Goal: Task Accomplishment & Management: Complete application form

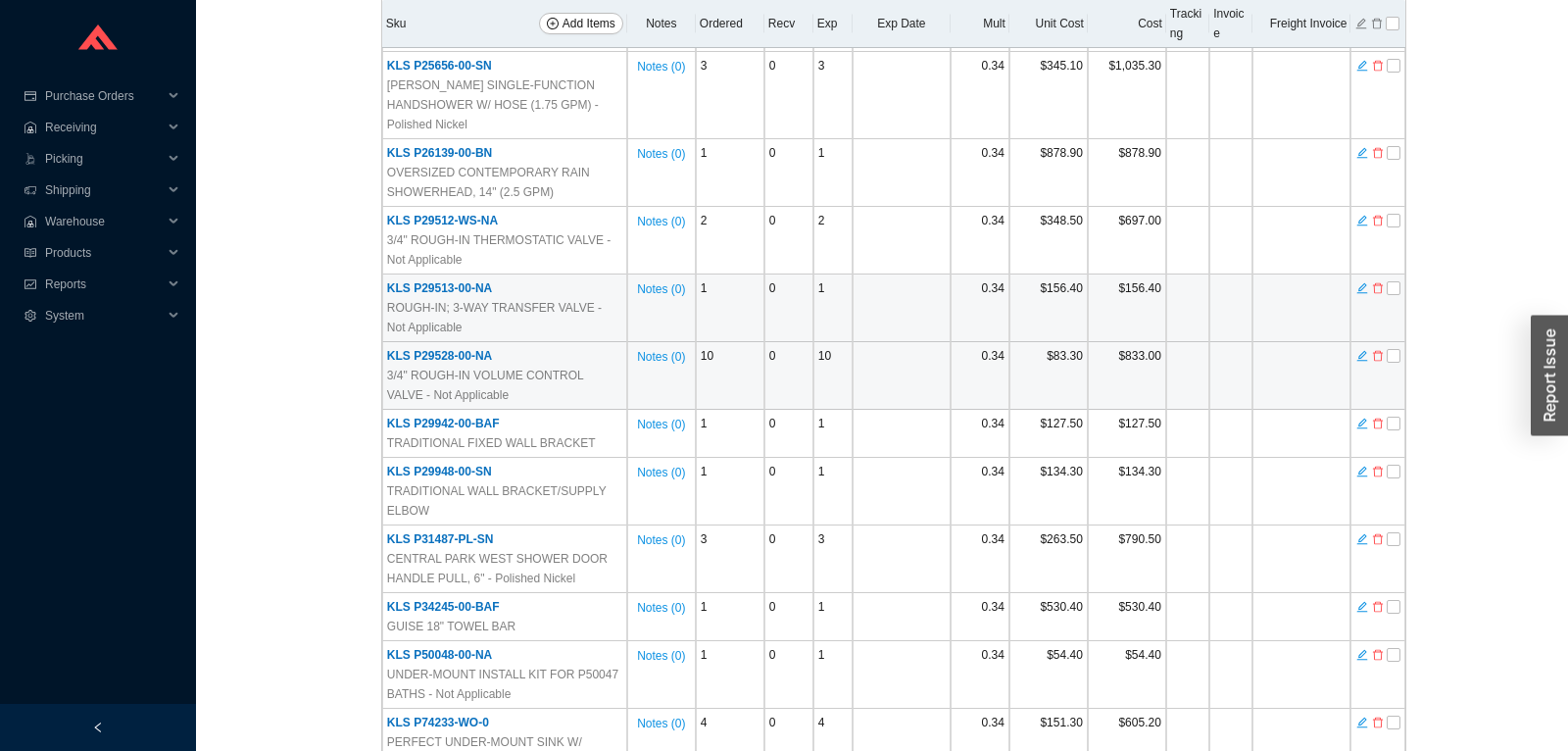
scroll to position [1837, 0]
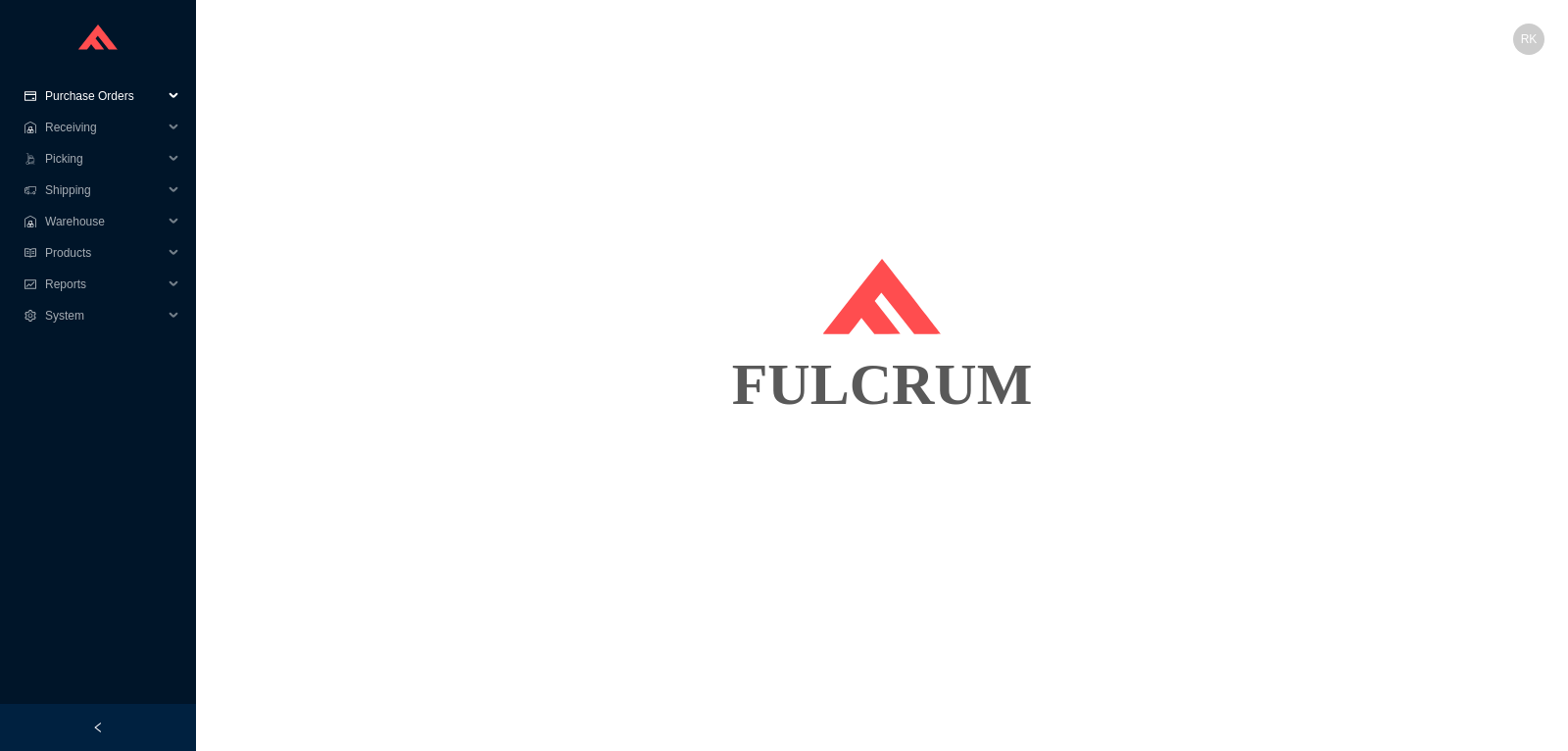
click at [105, 95] on span "Purchase Orders" at bounding box center [104, 96] width 118 height 31
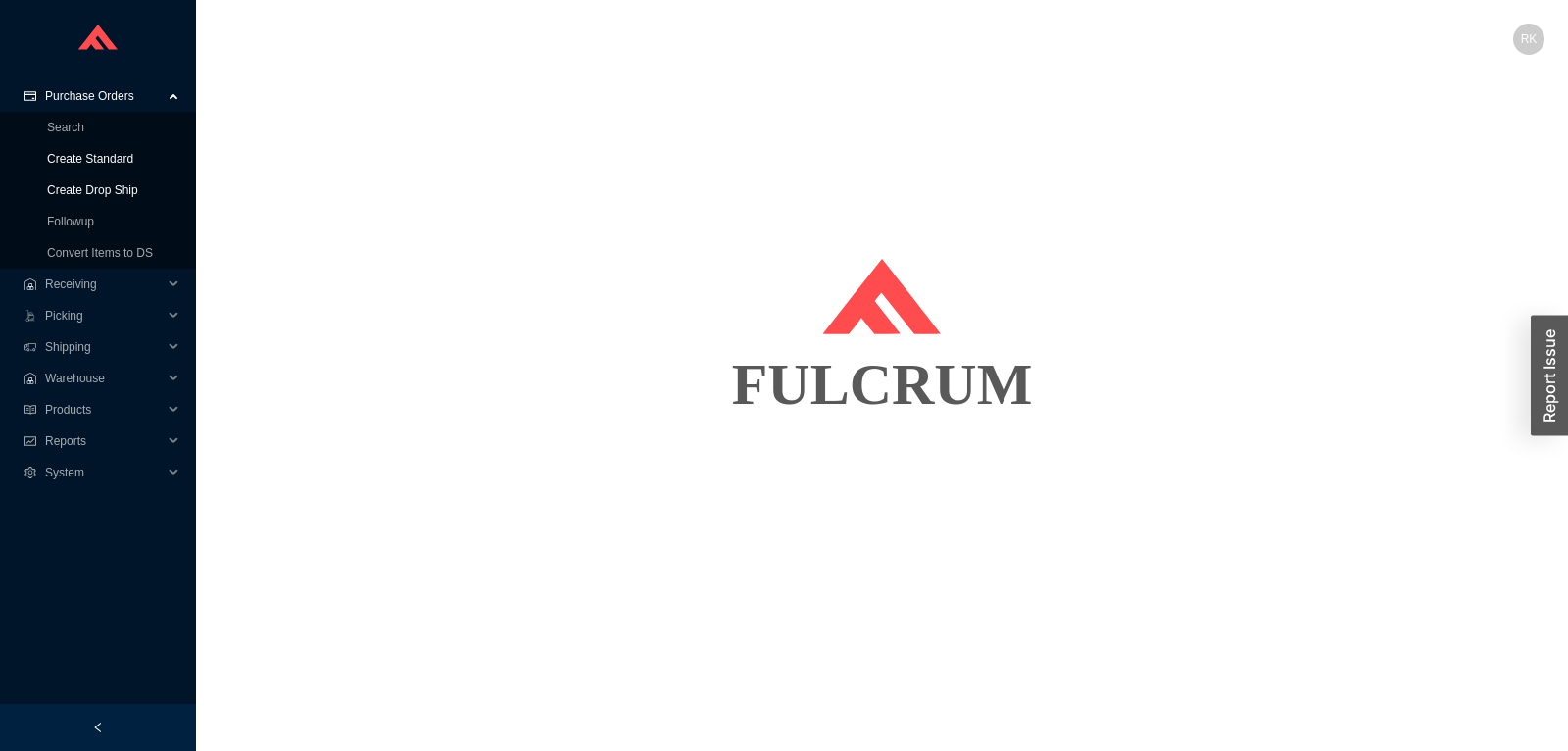
click at [90, 166] on link "Create Standard" at bounding box center [90, 159] width 86 height 14
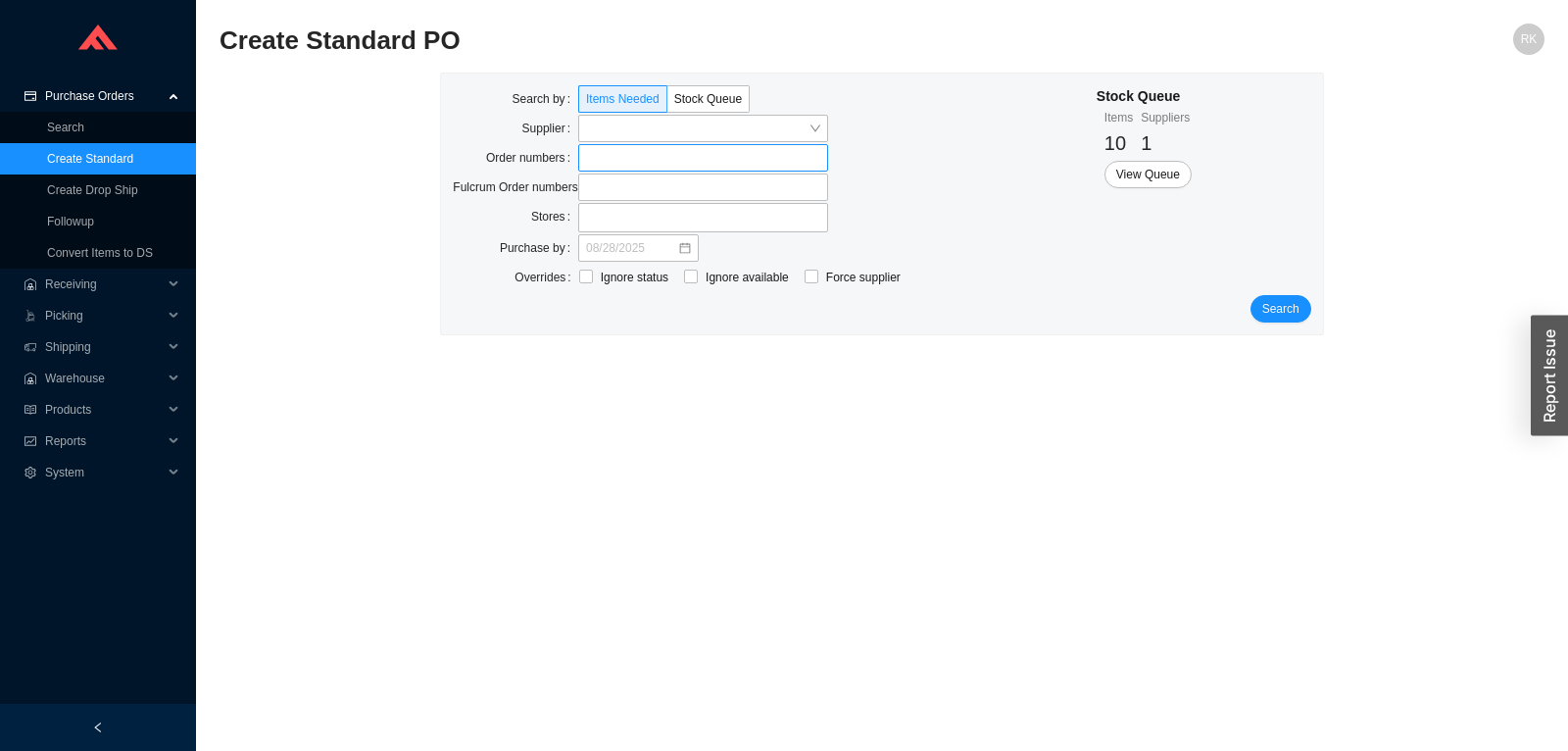
click at [608, 169] on label at bounding box center [703, 158] width 250 height 27
click at [595, 169] on input at bounding box center [588, 158] width 14 height 22
click at [1289, 311] on span "Search" at bounding box center [1281, 310] width 37 height 20
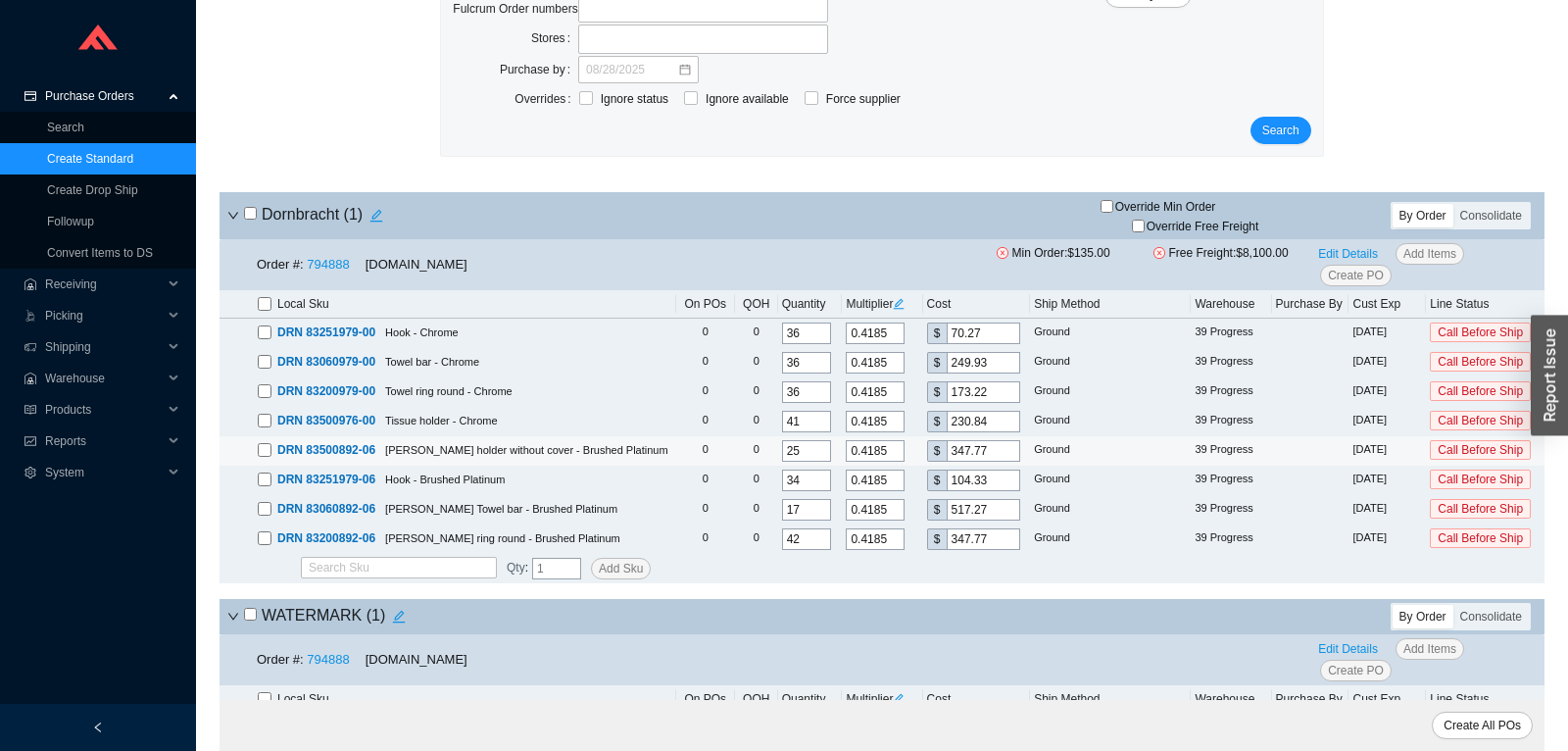
scroll to position [254, 0]
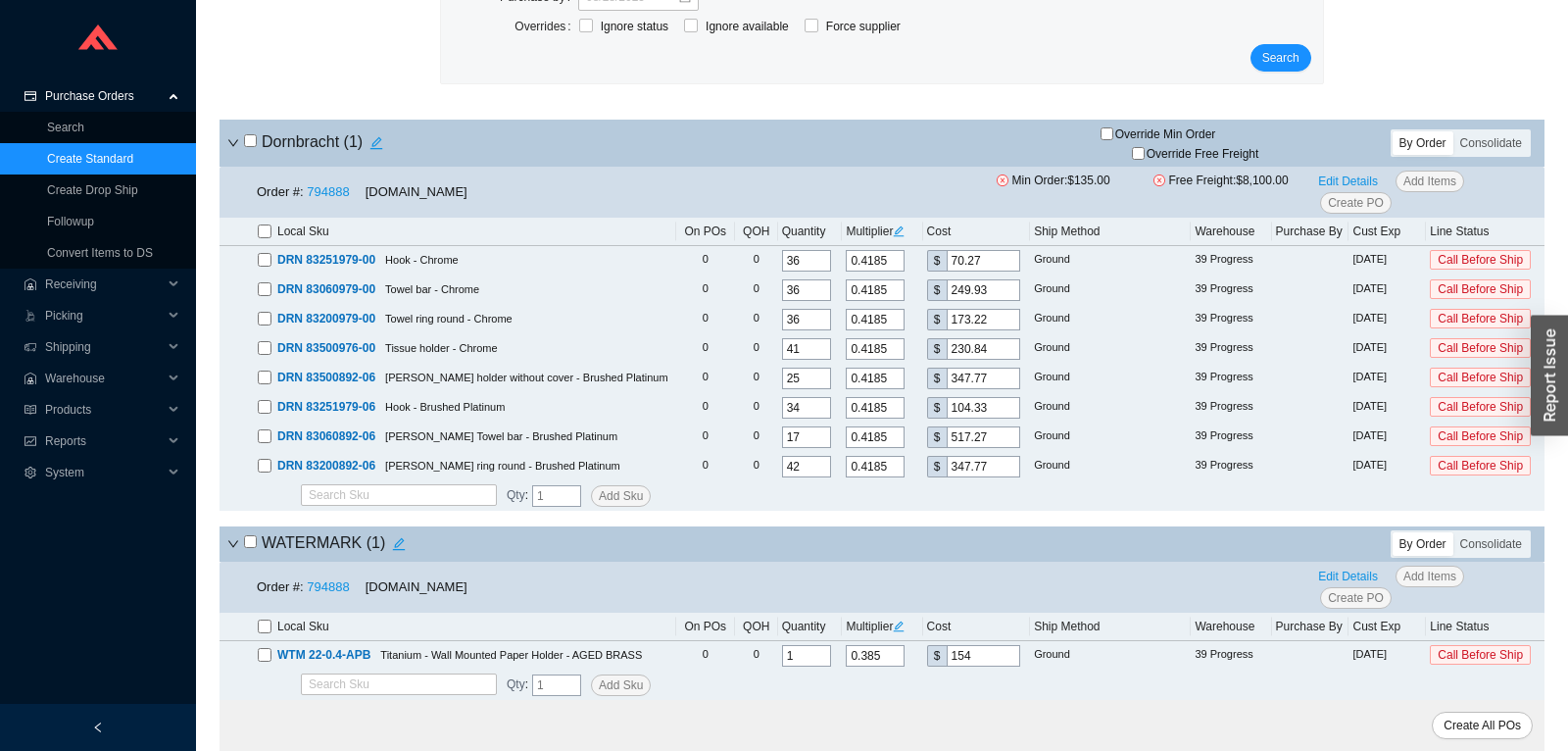
click at [249, 139] on input "checkbox" at bounding box center [250, 140] width 13 height 13
checkbox input "true"
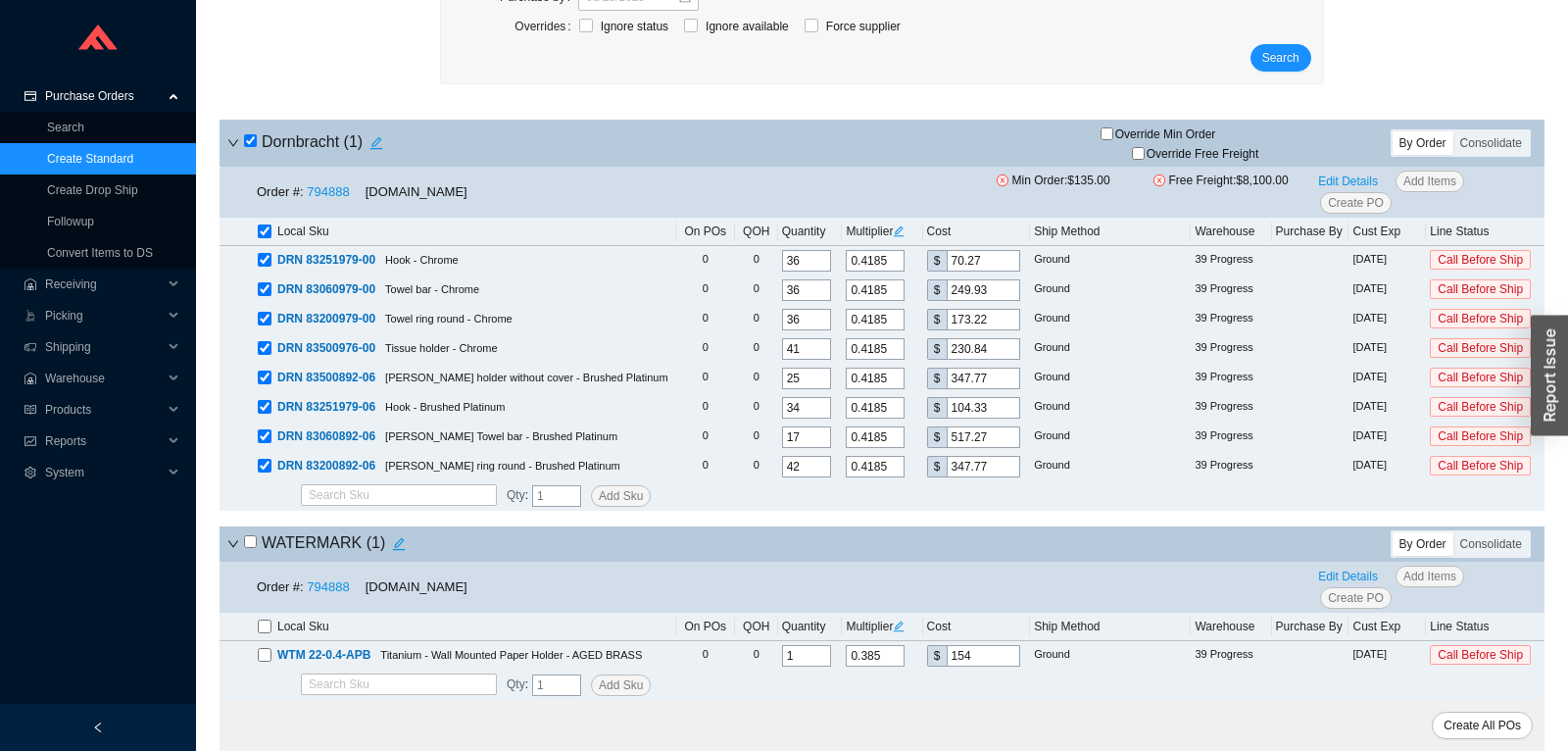
checkbox input "true"
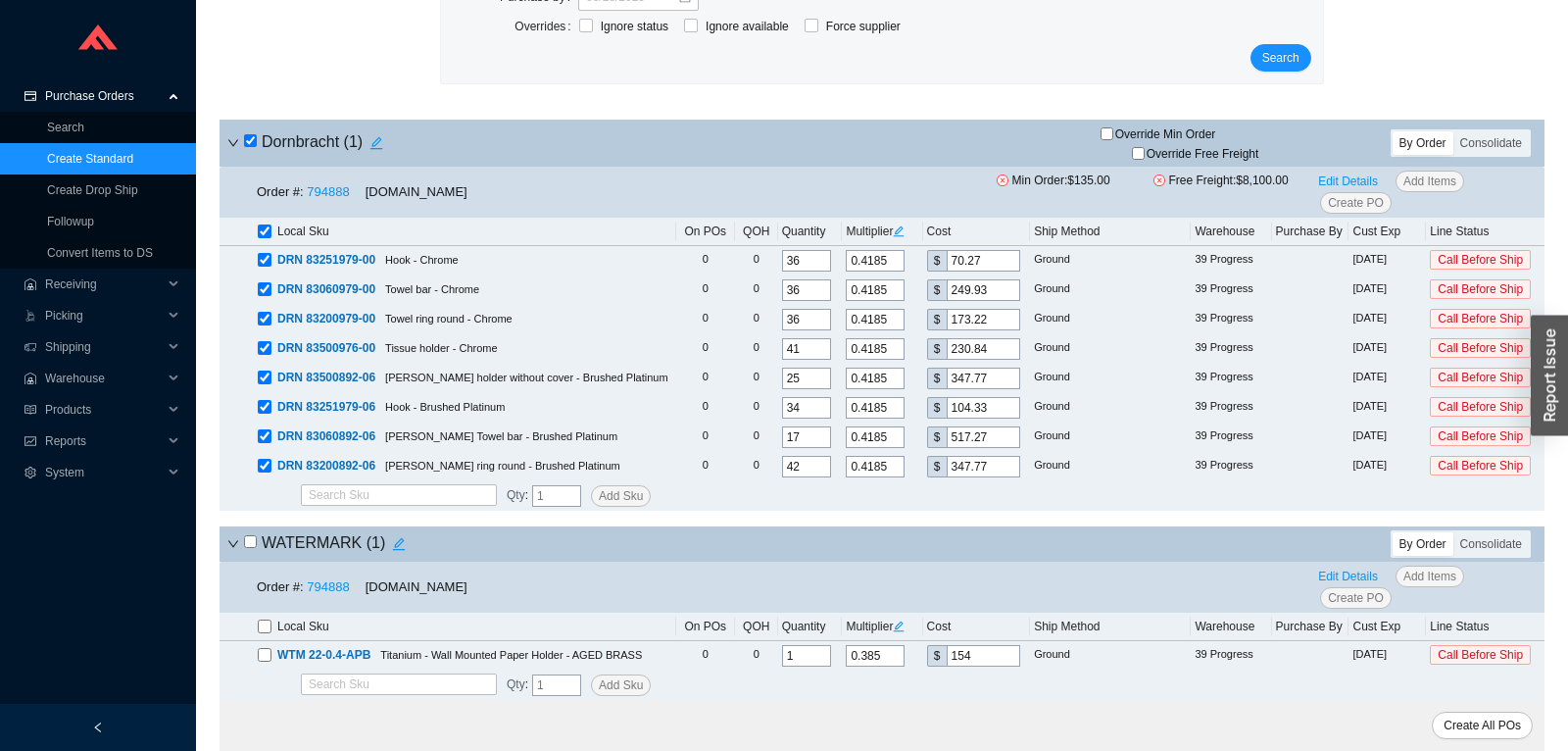
checkbox input "true"
click at [1334, 176] on span "Edit Details" at bounding box center [1347, 182] width 60 height 20
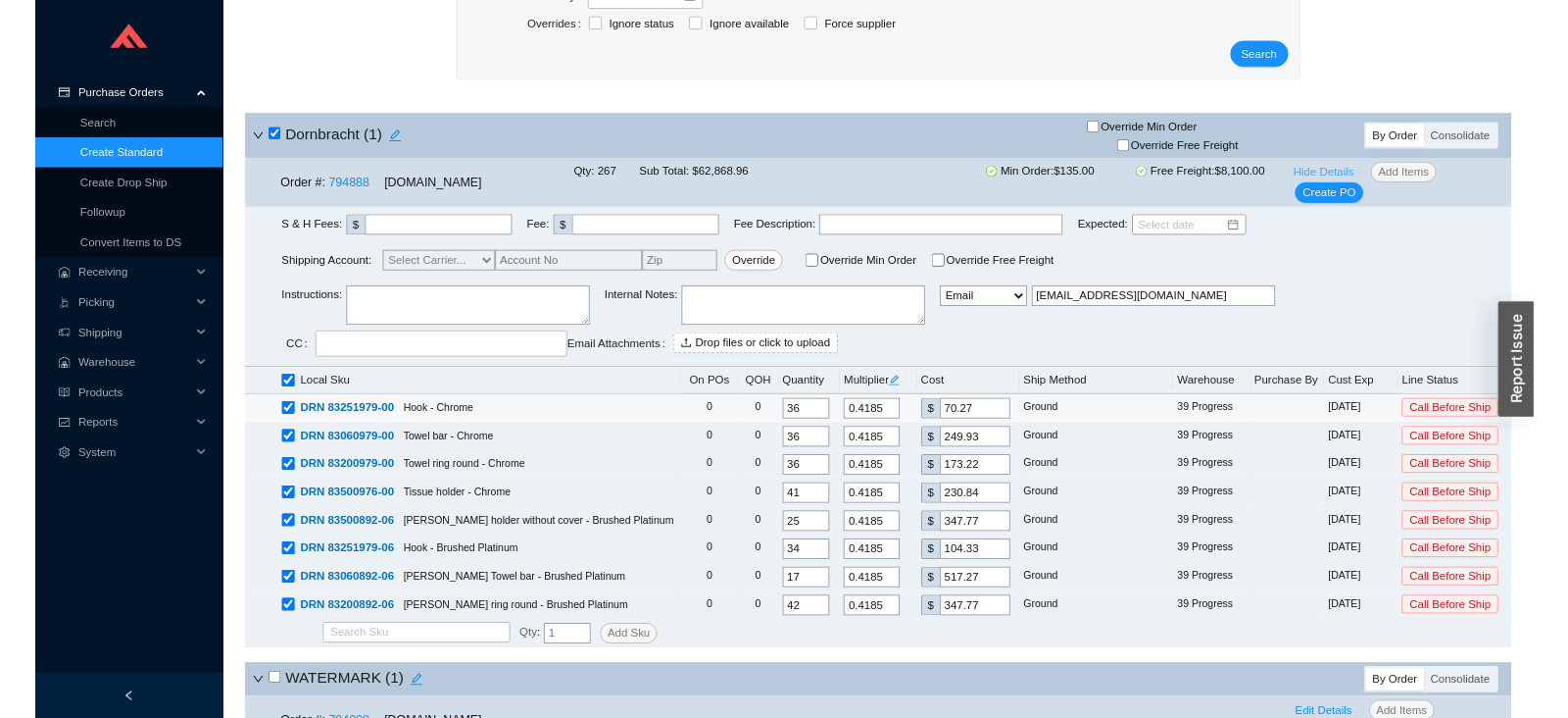
scroll to position [416, 0]
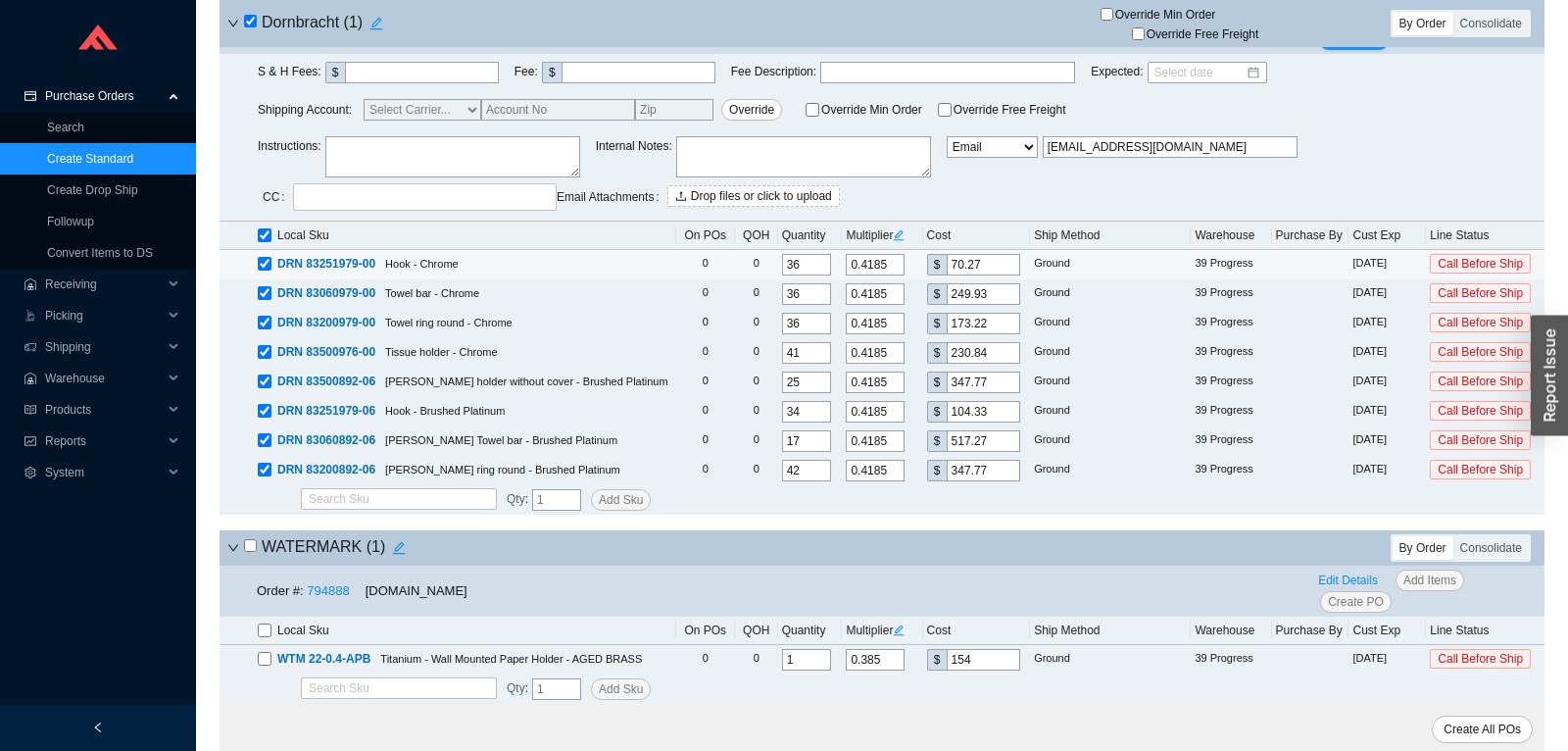
drag, startPoint x: 941, startPoint y: 251, endPoint x: 922, endPoint y: 248, distance: 19.2
click at [946, 254] on input "70.27" at bounding box center [983, 265] width 74 height 22
type input "0.006"
type input "1"
type input "0"
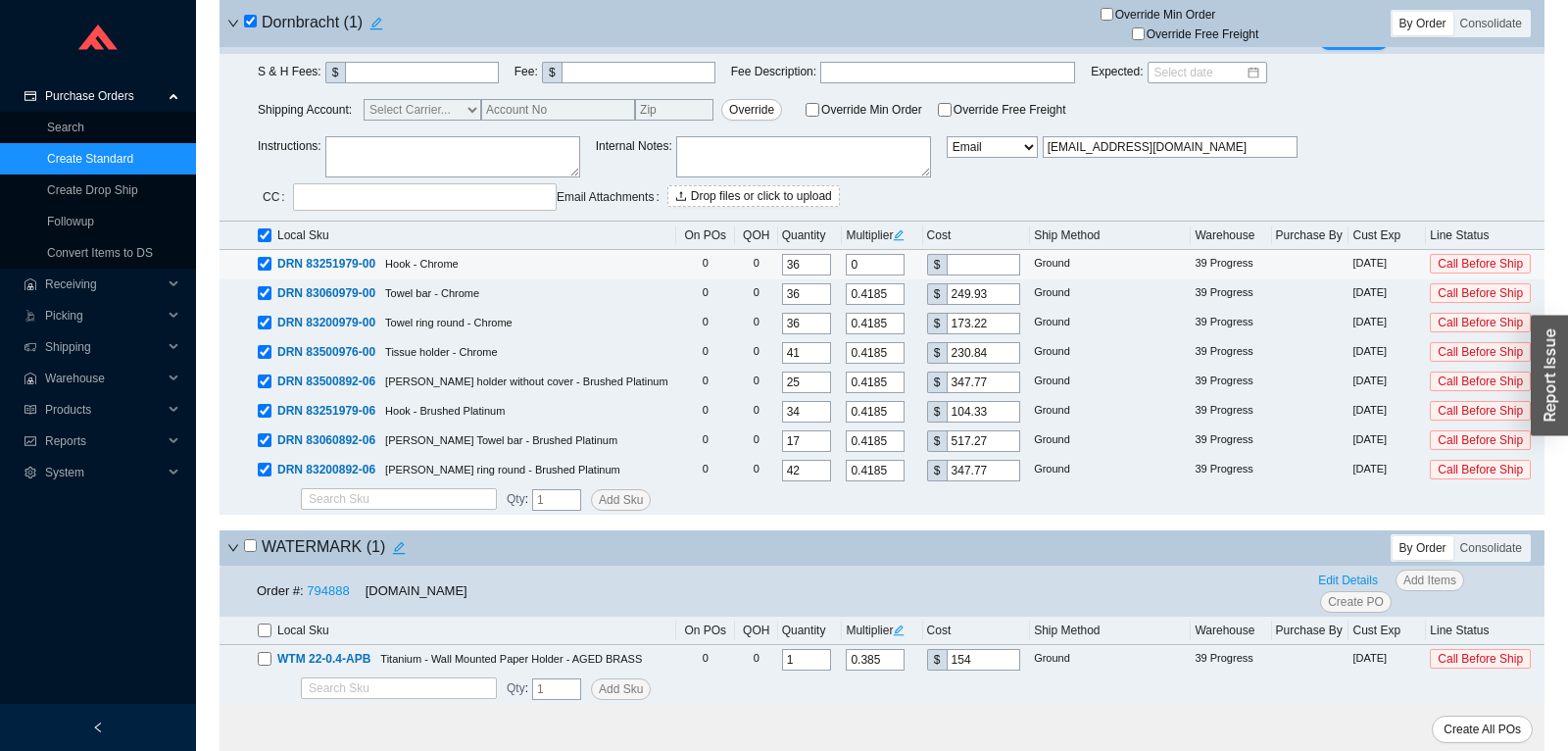
type input "0.0119"
type input "2"
type input "0.1251"
type input "21."
type input "0.1286"
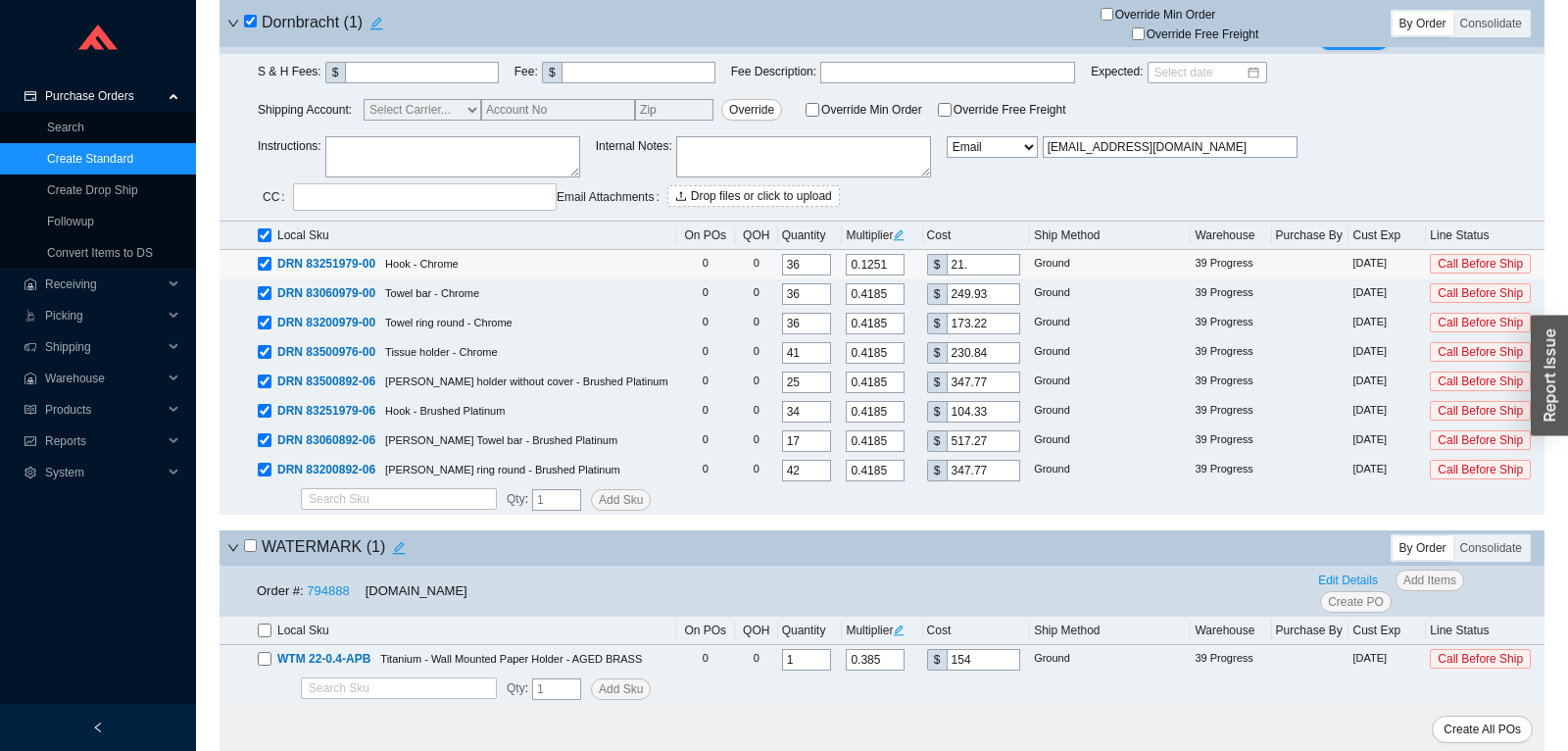
type input "21.6"
type input "0.1288"
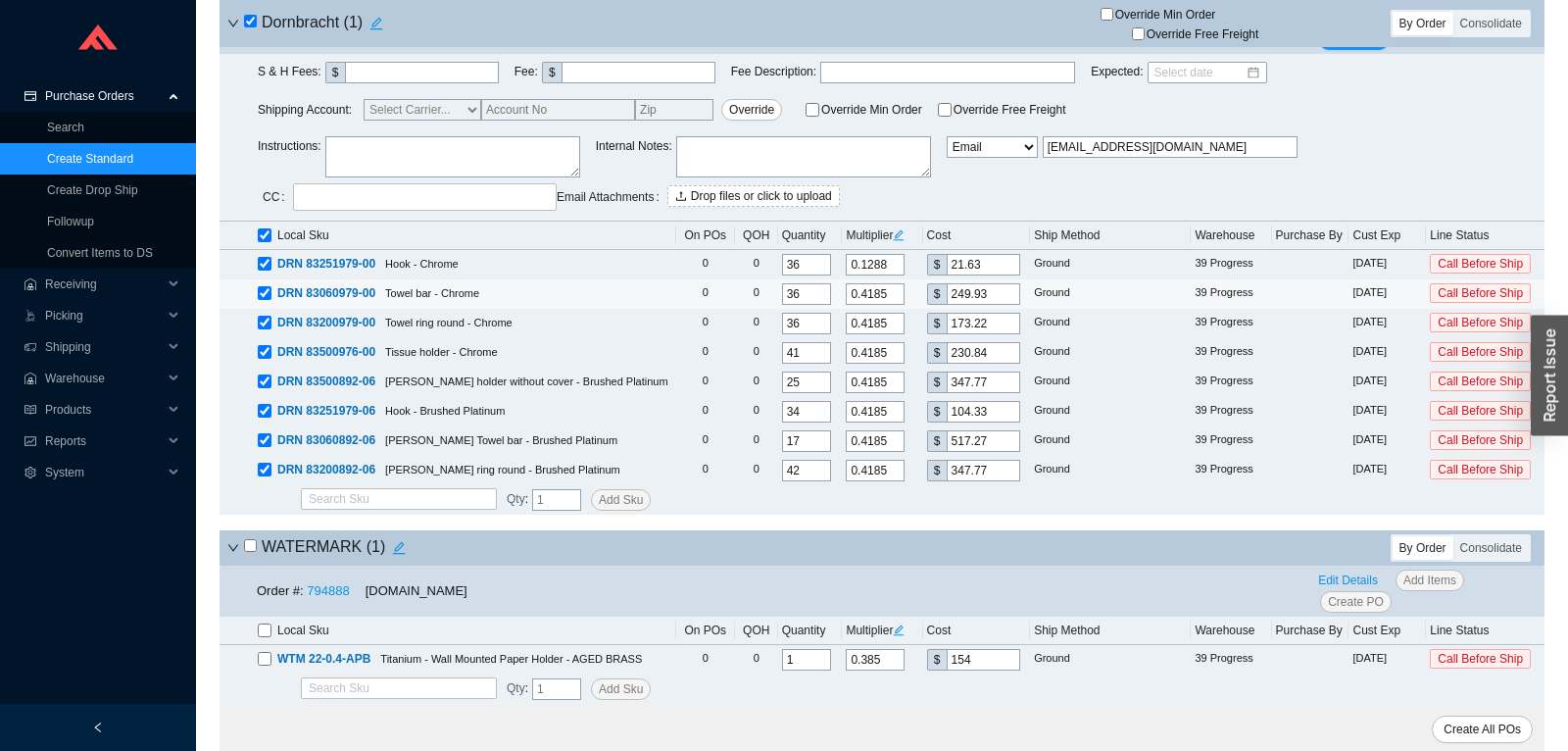
type input "21.63"
drag, startPoint x: 989, startPoint y: 292, endPoint x: 836, endPoint y: 282, distance: 153.3
click at [946, 285] on input "249.93" at bounding box center [983, 294] width 74 height 22
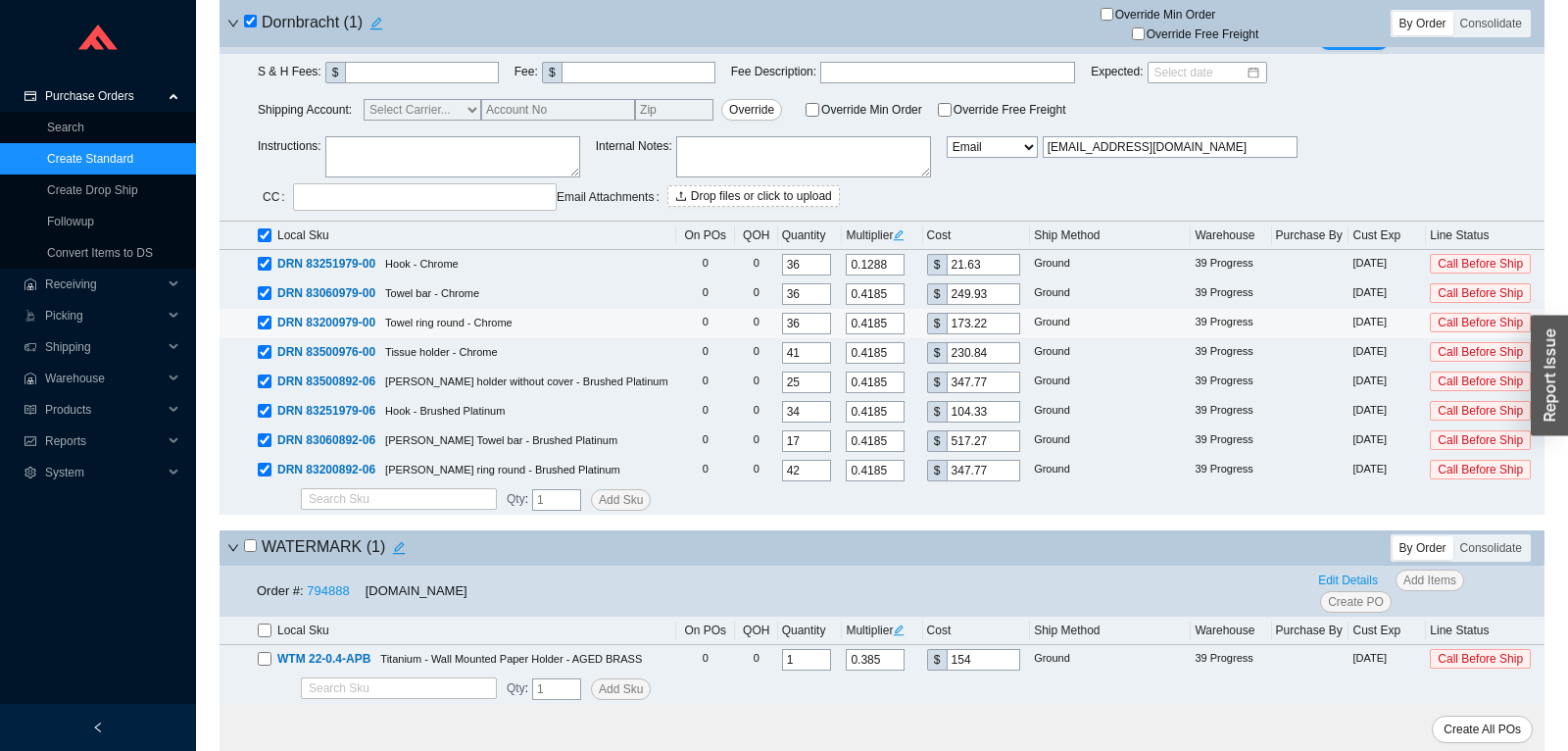
type input "0.0017"
type input "1"
type input "0.0268"
type input "16"
type input "0.2746"
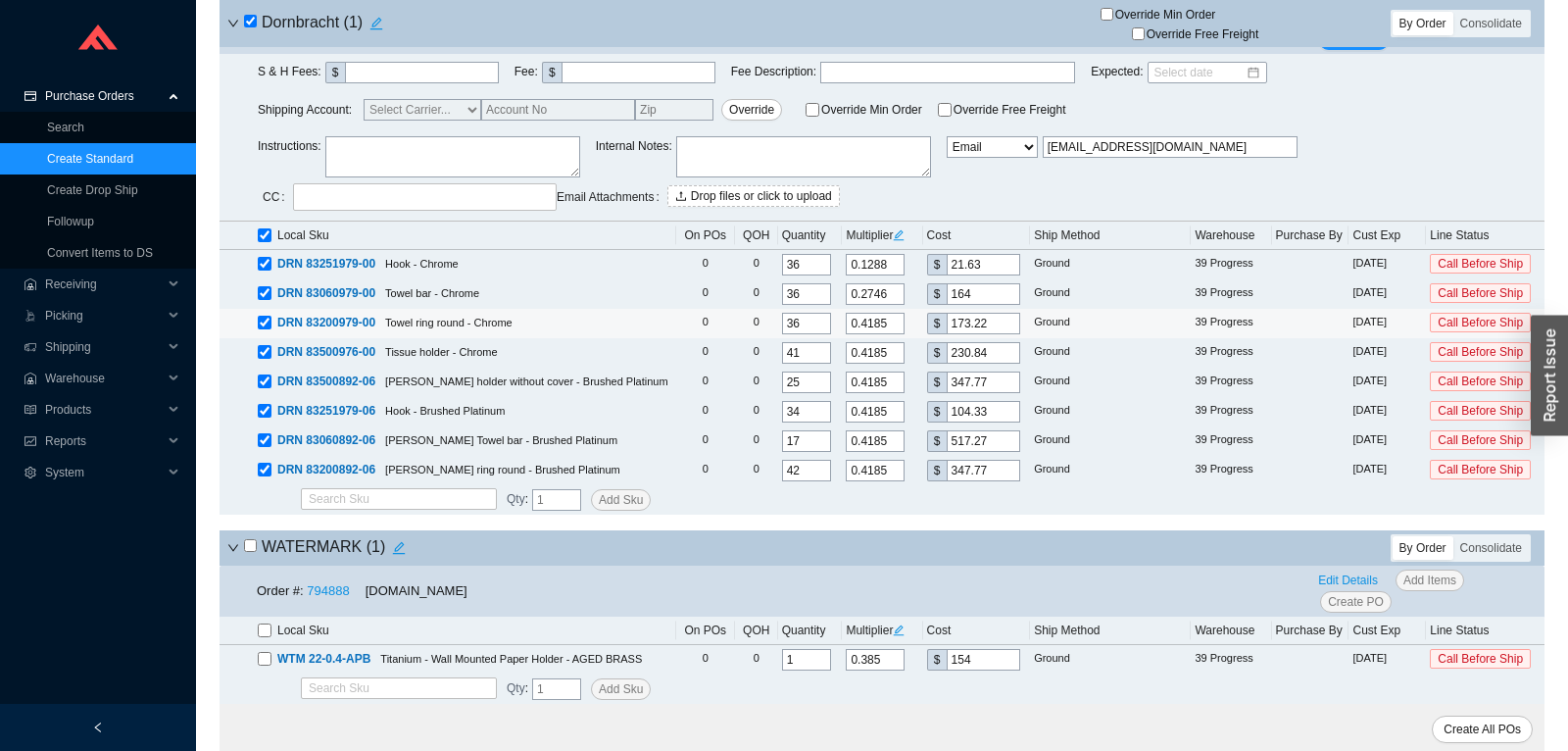
type input "164."
type input "0.2749"
type input "164.2"
type input "0.275"
type input "164.22"
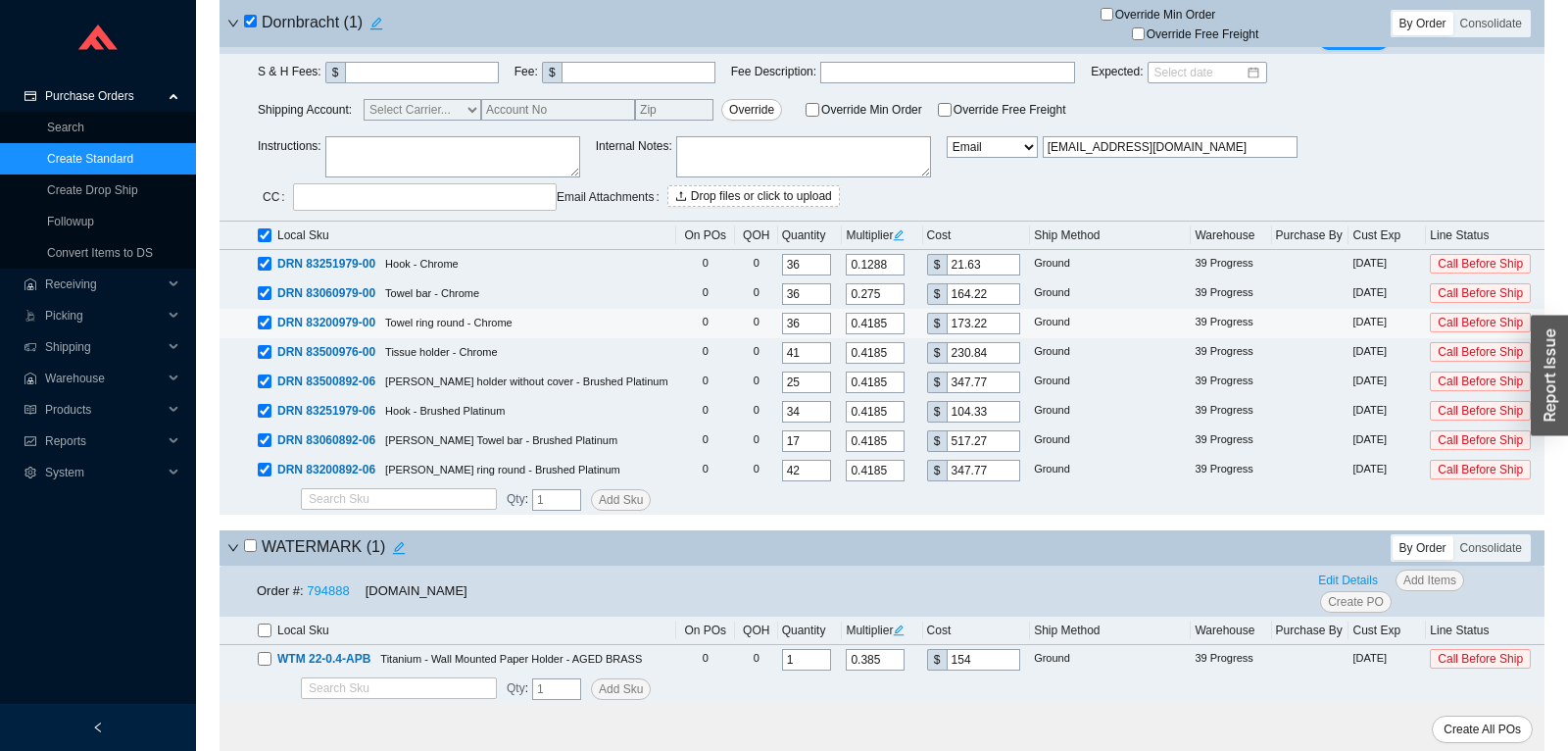
drag, startPoint x: 983, startPoint y: 322, endPoint x: 933, endPoint y: 316, distance: 50.4
click at [946, 316] on input "173.22" at bounding box center [983, 323] width 74 height 22
type input "0.0169"
type input "7"
type input "0.1885"
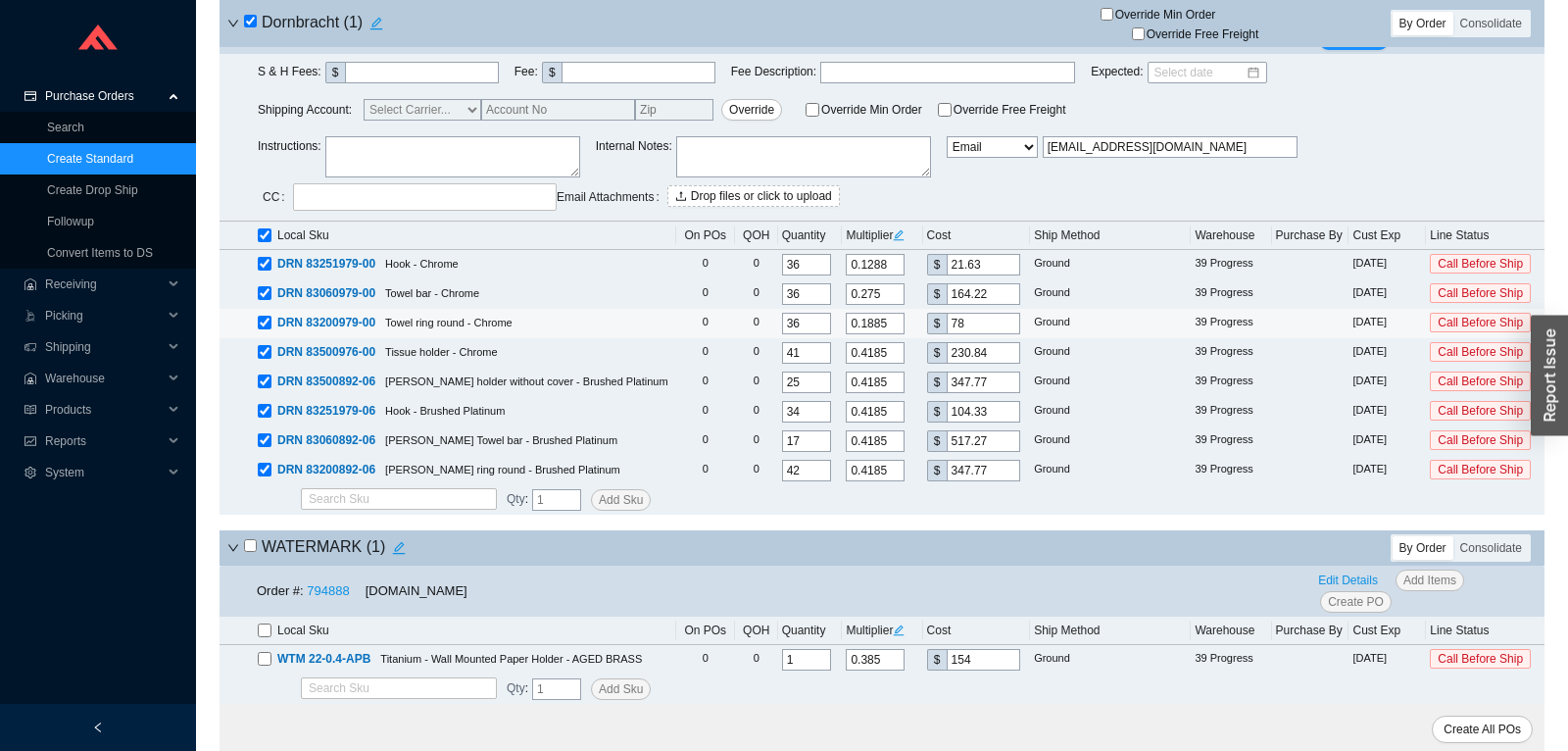
type input "78."
type input "0.1899"
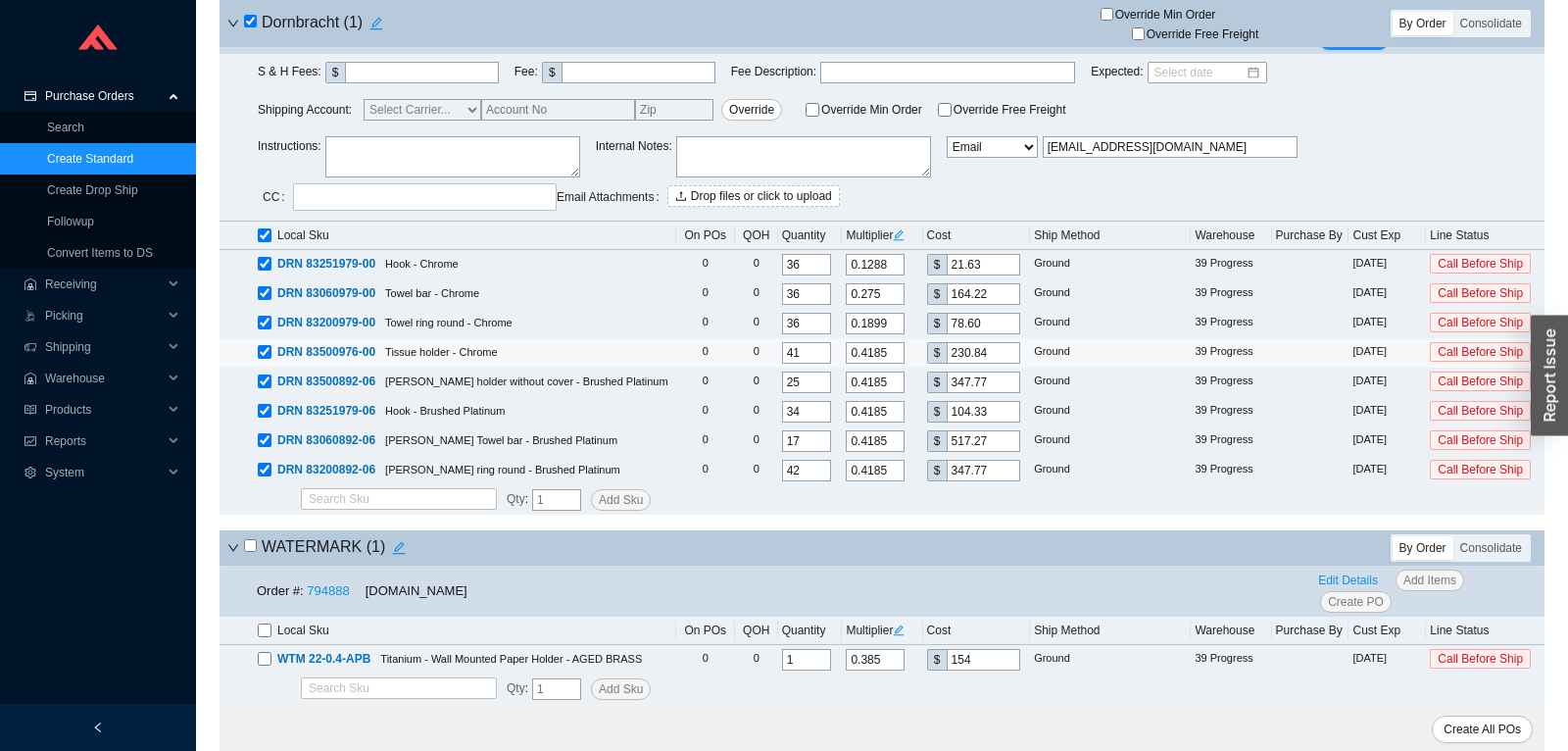
type input "78.60"
drag, startPoint x: 989, startPoint y: 350, endPoint x: 921, endPoint y: 349, distance: 68.0
click at [946, 349] on input "230.84" at bounding box center [983, 352] width 74 height 22
type input "0.0073"
type input "48"
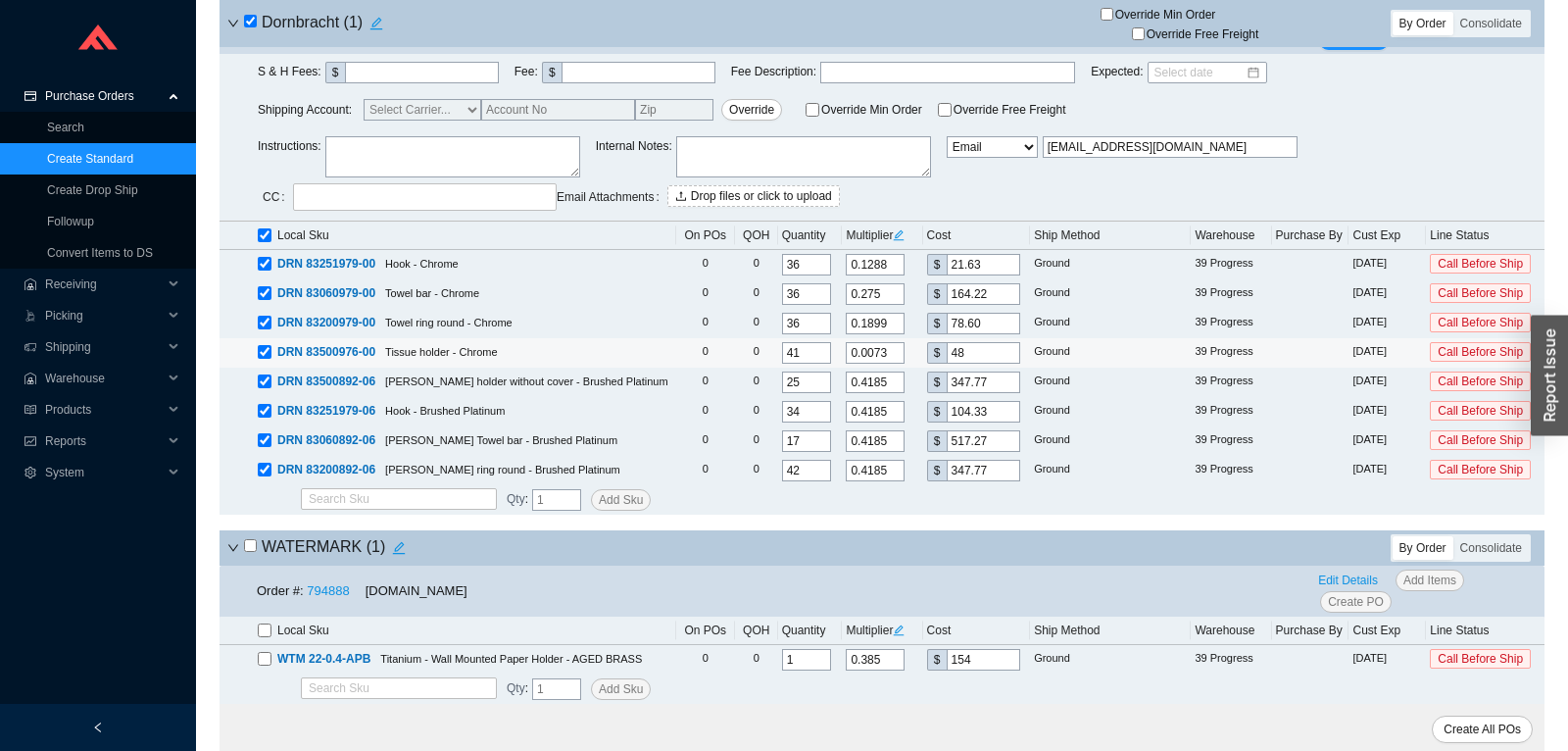
type input "0.087"
type input "48."
type input "0.0887"
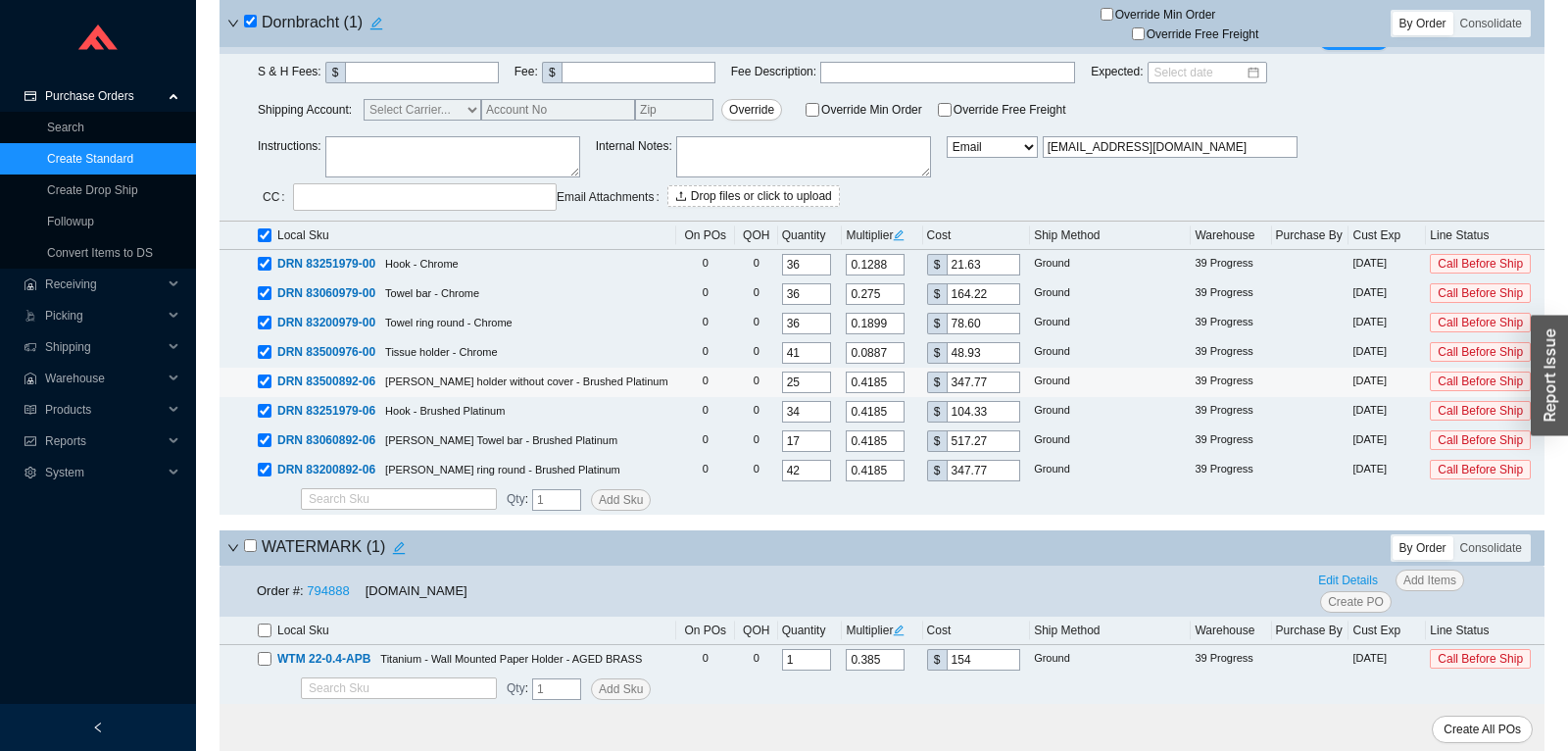
type input "48.93"
drag, startPoint x: 978, startPoint y: 375, endPoint x: 895, endPoint y: 370, distance: 83.2
click at [946, 371] on input "347.77" at bounding box center [983, 382] width 74 height 22
type input "0.0012"
type input "1"
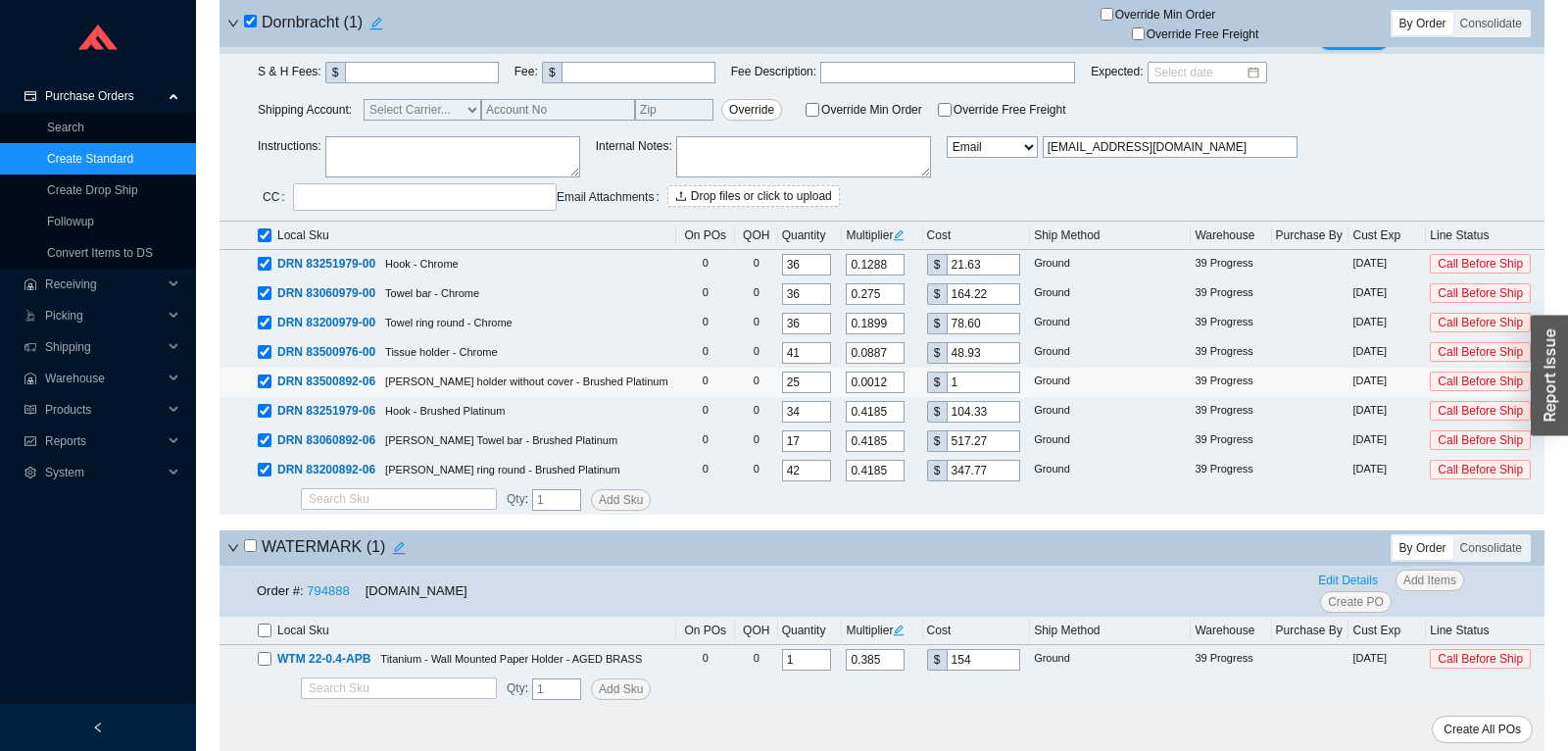
type input "0.0217"
type input "18"
type input "0.2226"
type input "185.0"
type input "0.2227"
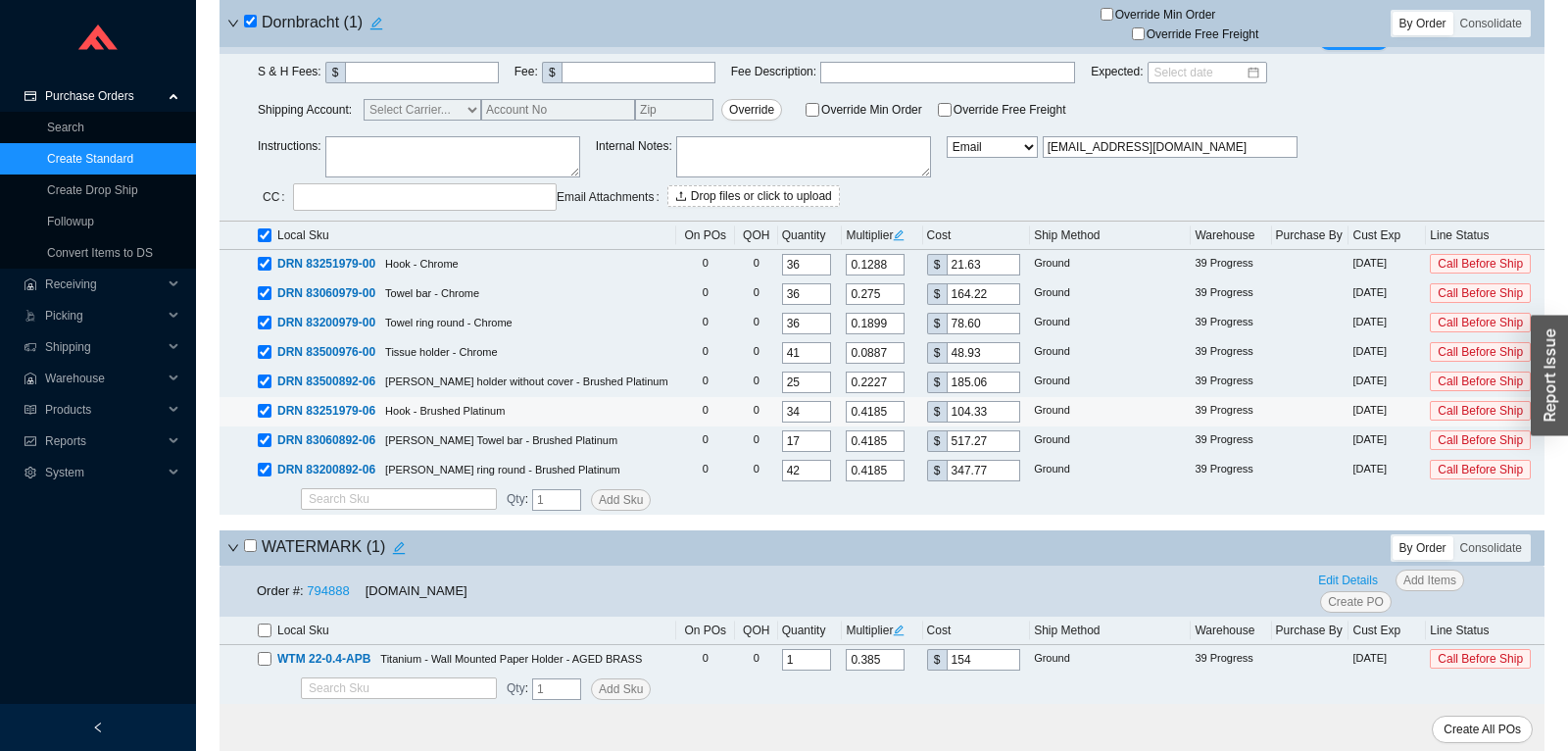
type input "185.06"
drag, startPoint x: 997, startPoint y: 408, endPoint x: 929, endPoint y: 408, distance: 68.0
click at [946, 408] on input "104.33" at bounding box center [983, 411] width 74 height 22
type input "0.012"
type input "3"
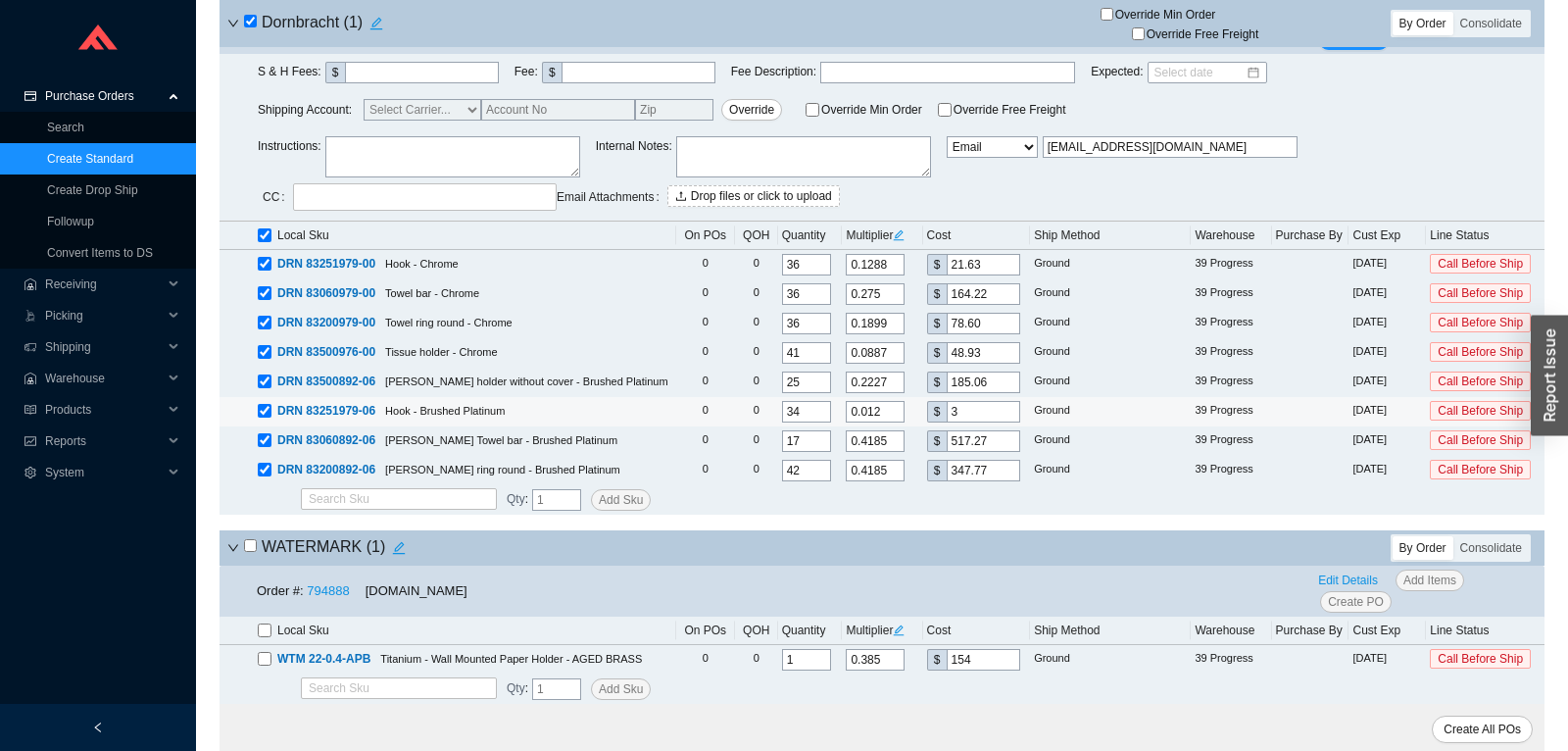
type input "0.1284"
type input "32."
type input "0.1312"
type input "32.7"
type input "0.1314"
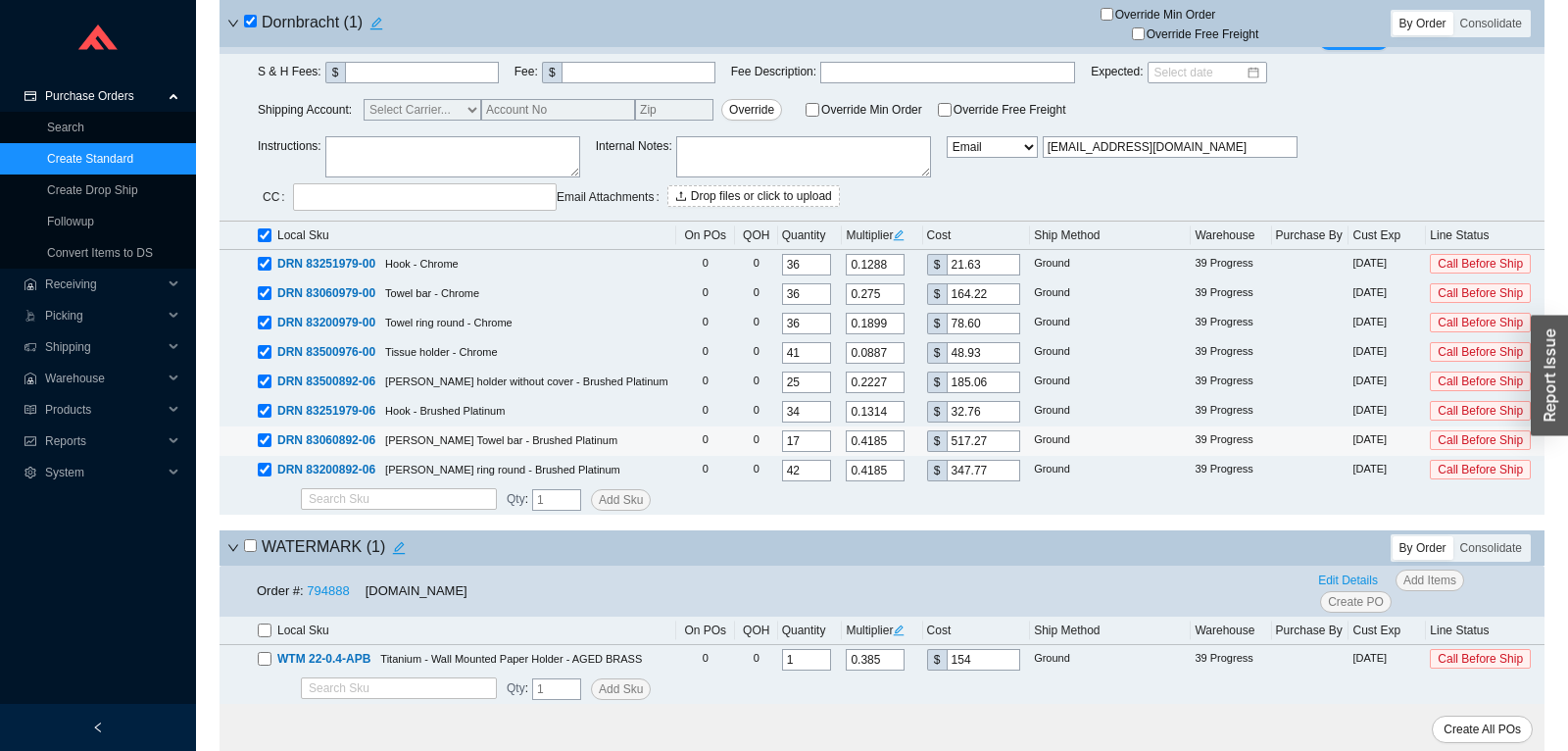
type input "32.76"
drag, startPoint x: 991, startPoint y: 435, endPoint x: 941, endPoint y: 434, distance: 50.0
click at [946, 435] on input "517.27" at bounding box center [983, 441] width 74 height 22
type input "0.0008"
type input "1"
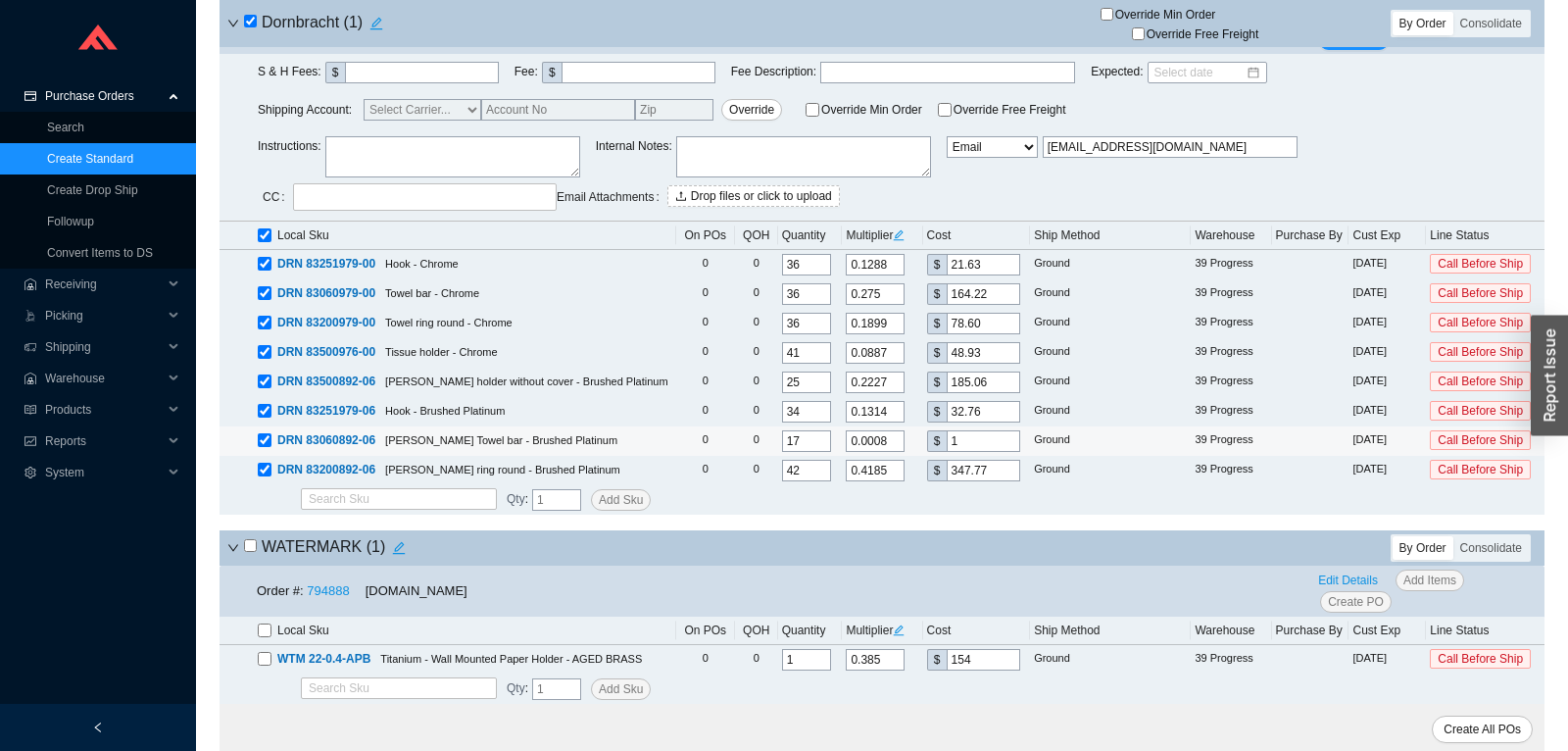
type input "0.0154"
type input "19"
type input "0.1578"
type input "195."
type input "0.1584"
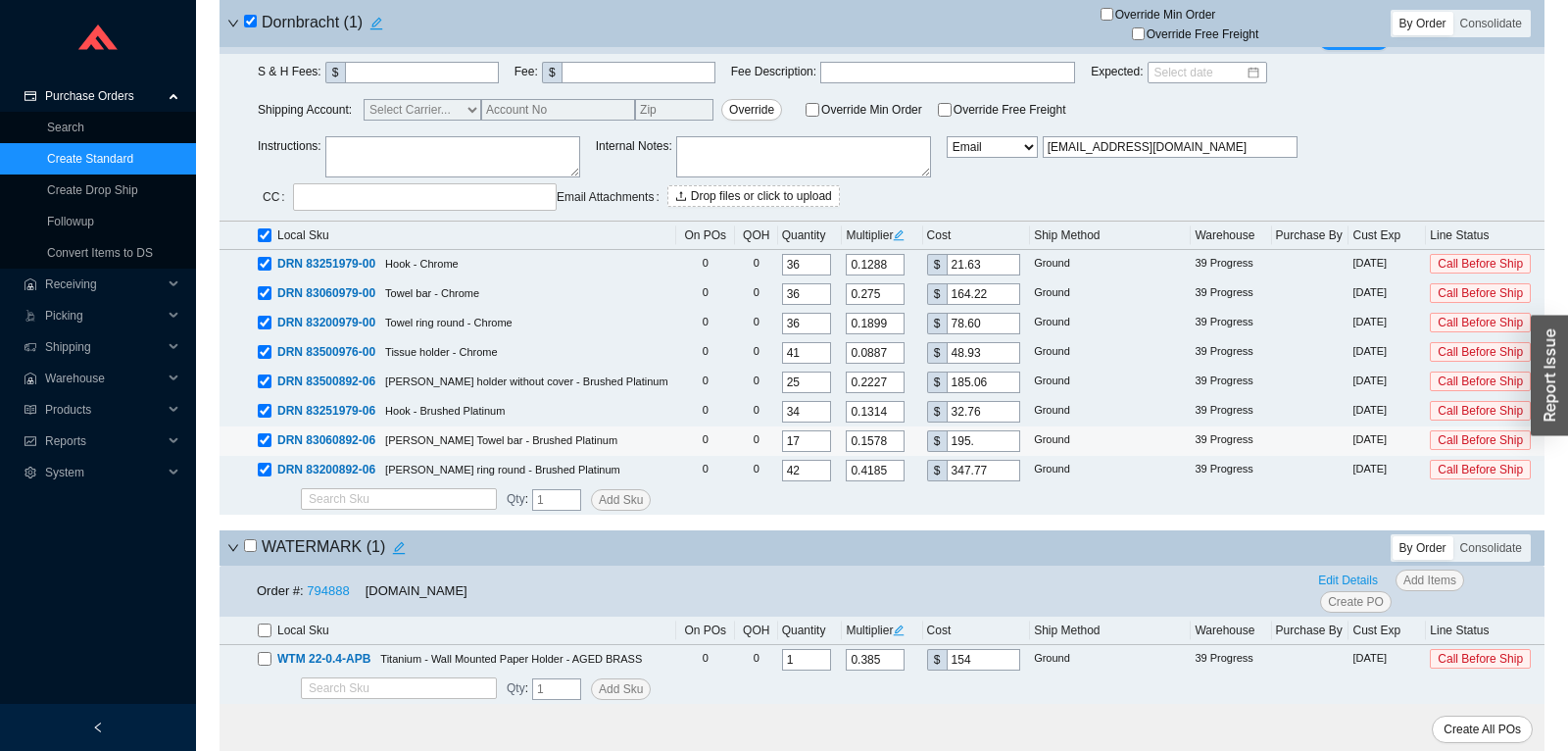
type input "195.8"
type input "0.1585"
type input "195.85"
drag, startPoint x: 1002, startPoint y: 463, endPoint x: 909, endPoint y: 457, distance: 93.2
click at [946, 459] on input "347.77" at bounding box center [983, 470] width 74 height 22
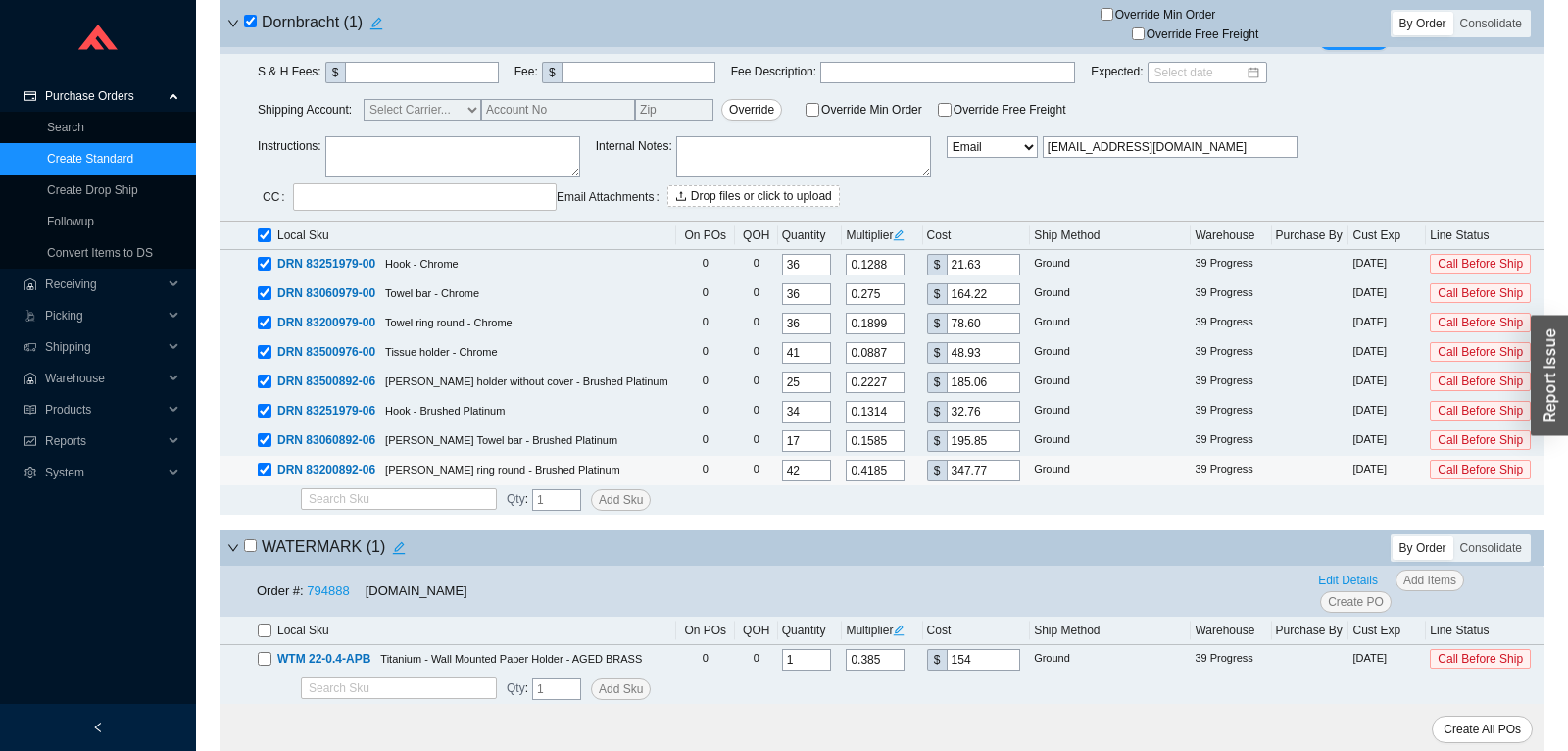
type input "0.0012"
type input "1"
type input "0.0168"
type input "14"
type input "0.1709"
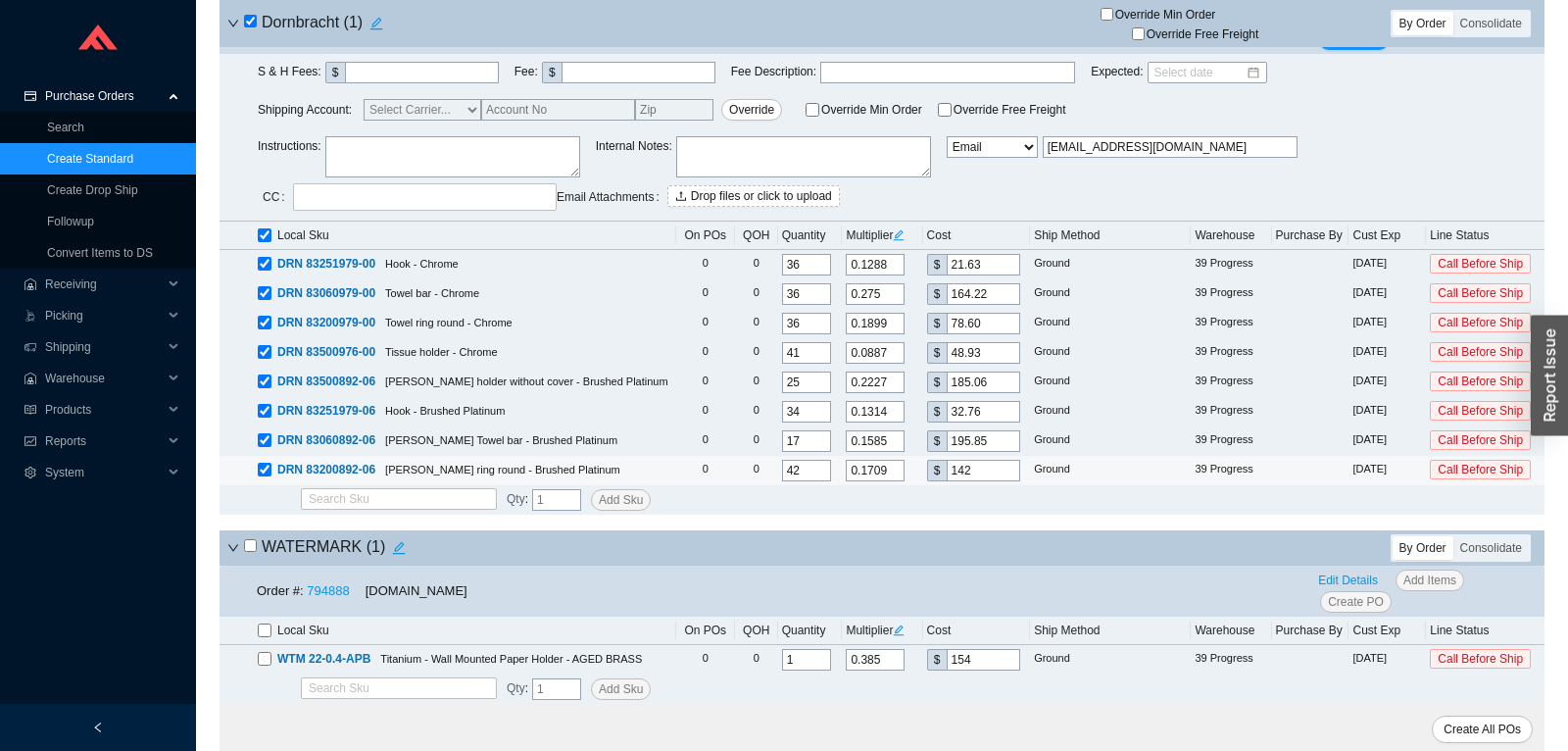
type input "142."
type input "0.1714"
type input "142.4"
type input "0.1715"
type input "142.49"
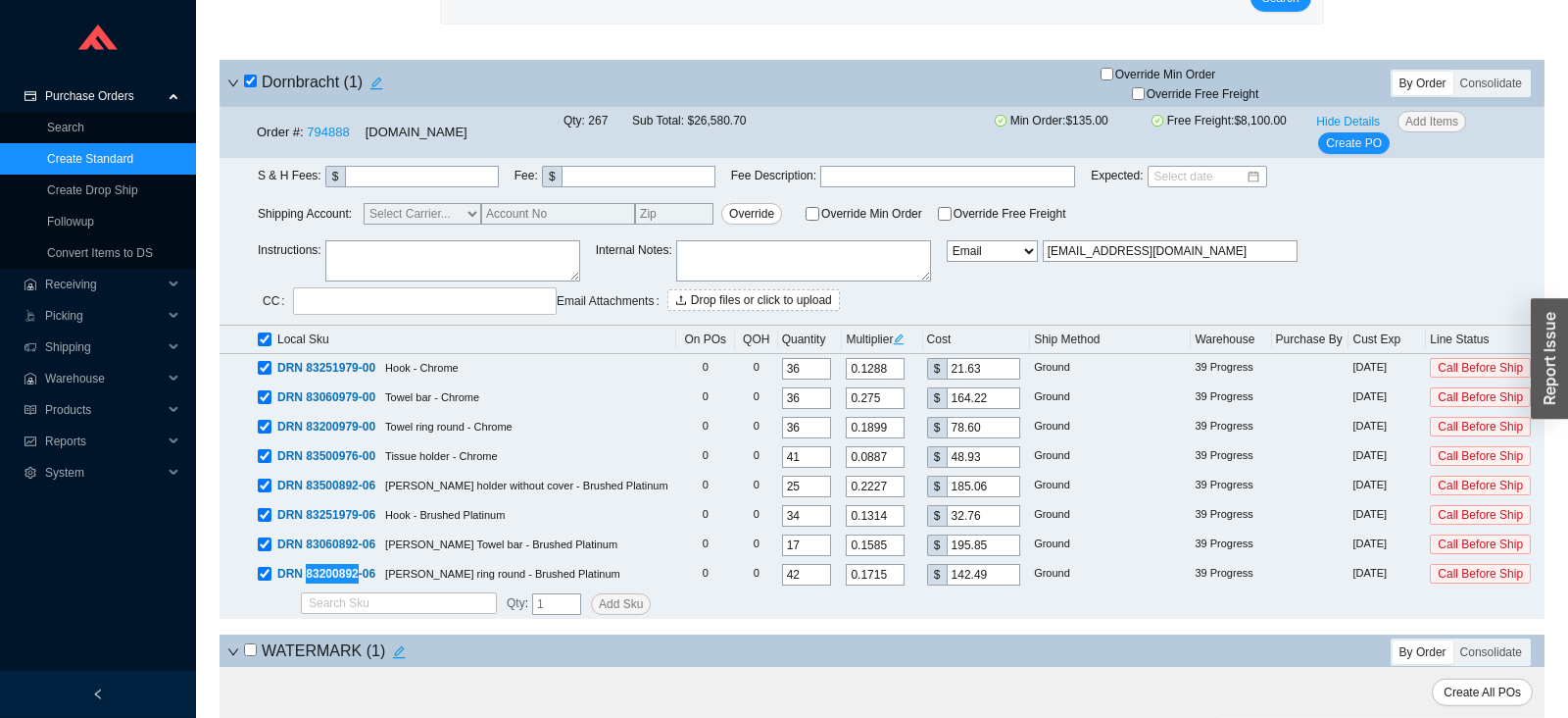
scroll to position [211, 0]
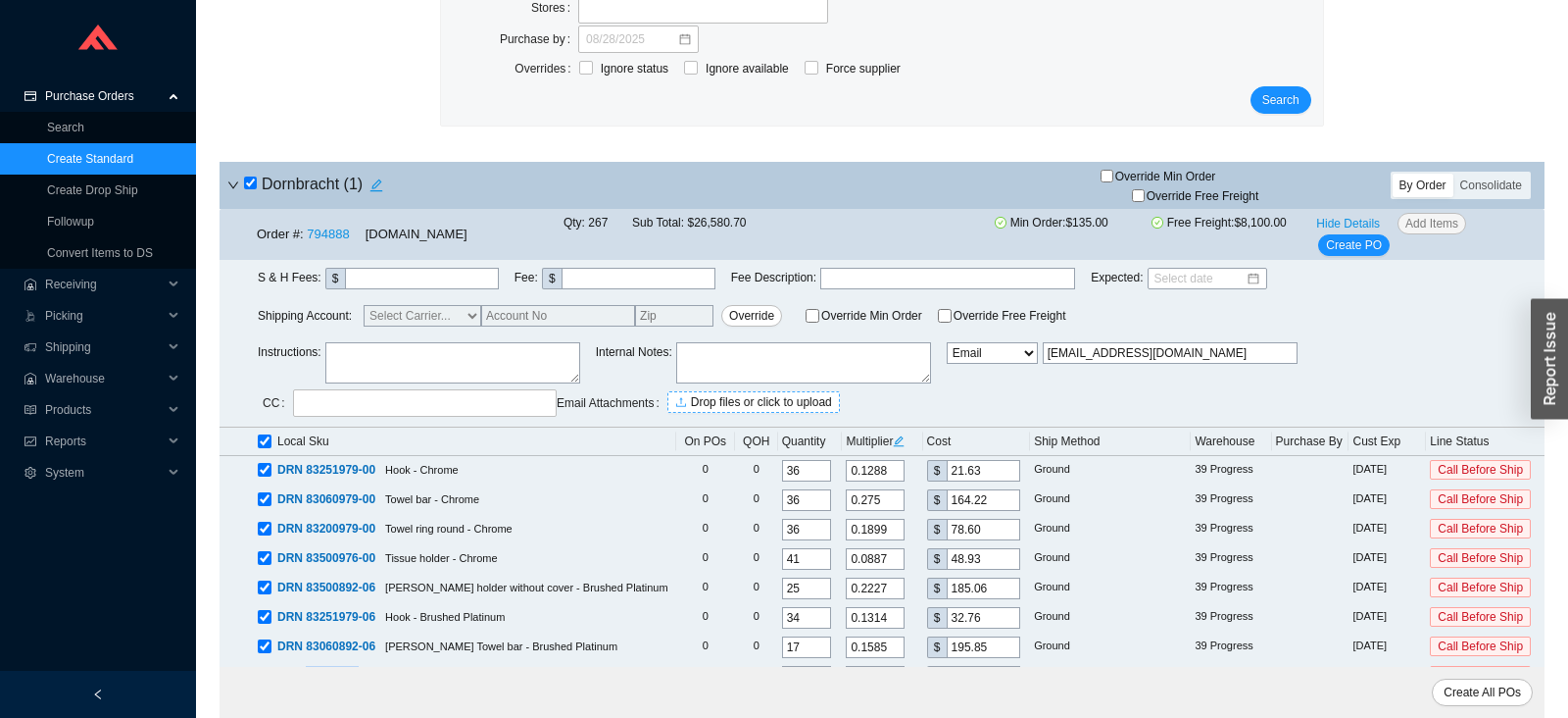
click at [723, 398] on span "Drop files or click to upload" at bounding box center [762, 402] width 141 height 20
click at [453, 359] on textarea at bounding box center [452, 362] width 254 height 41
paste textarea "SQ-0220317-2"
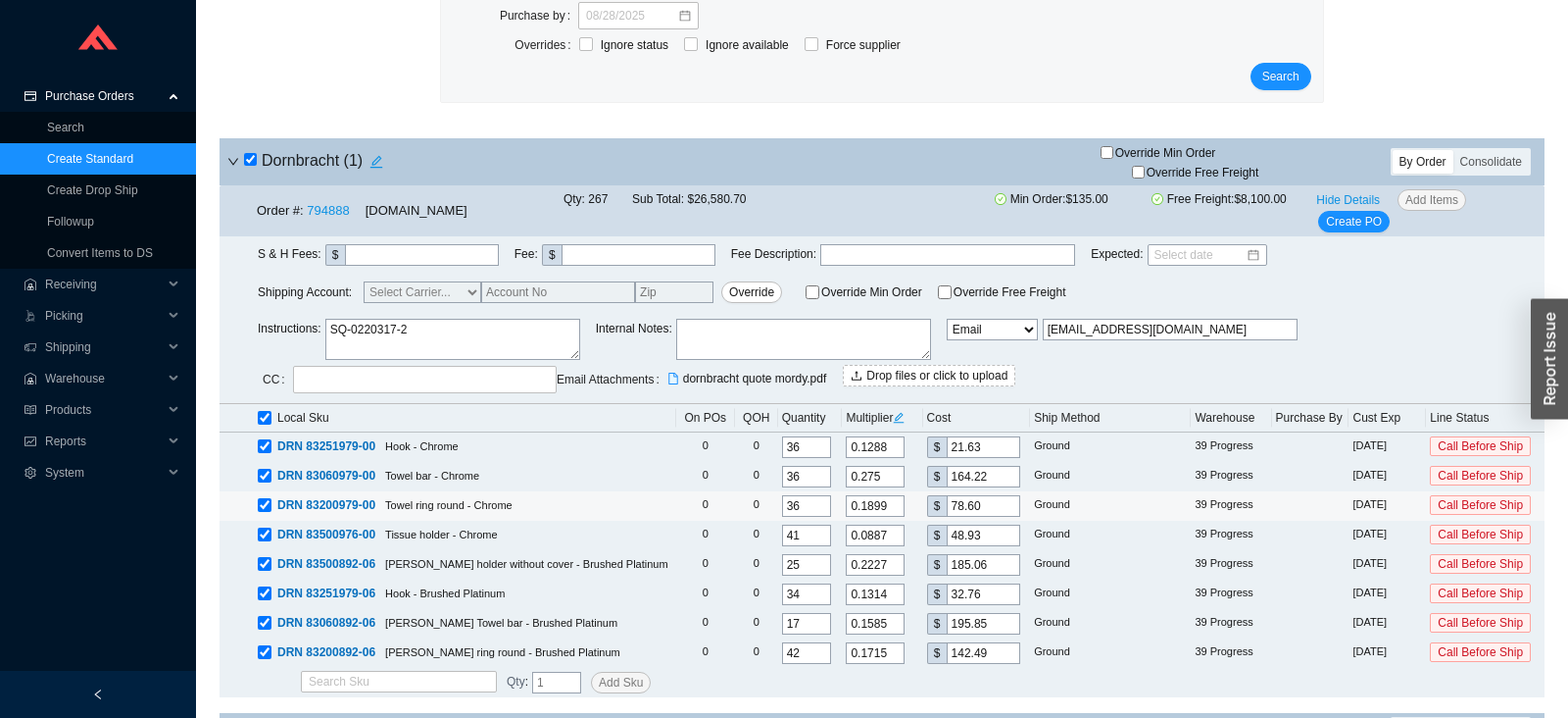
scroll to position [38, 0]
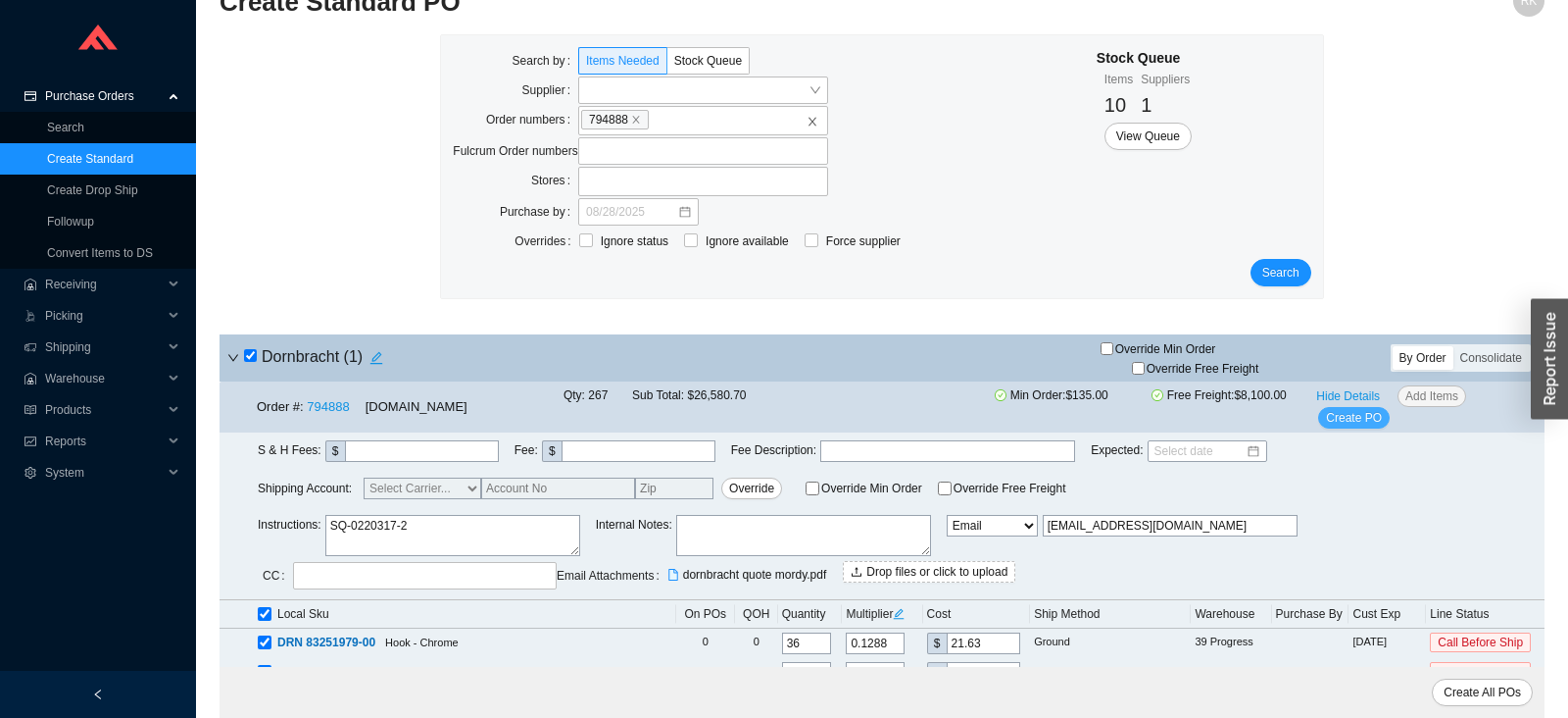
type textarea "SQ-0220317-2"
click at [1345, 421] on span "Create PO" at bounding box center [1353, 417] width 56 height 20
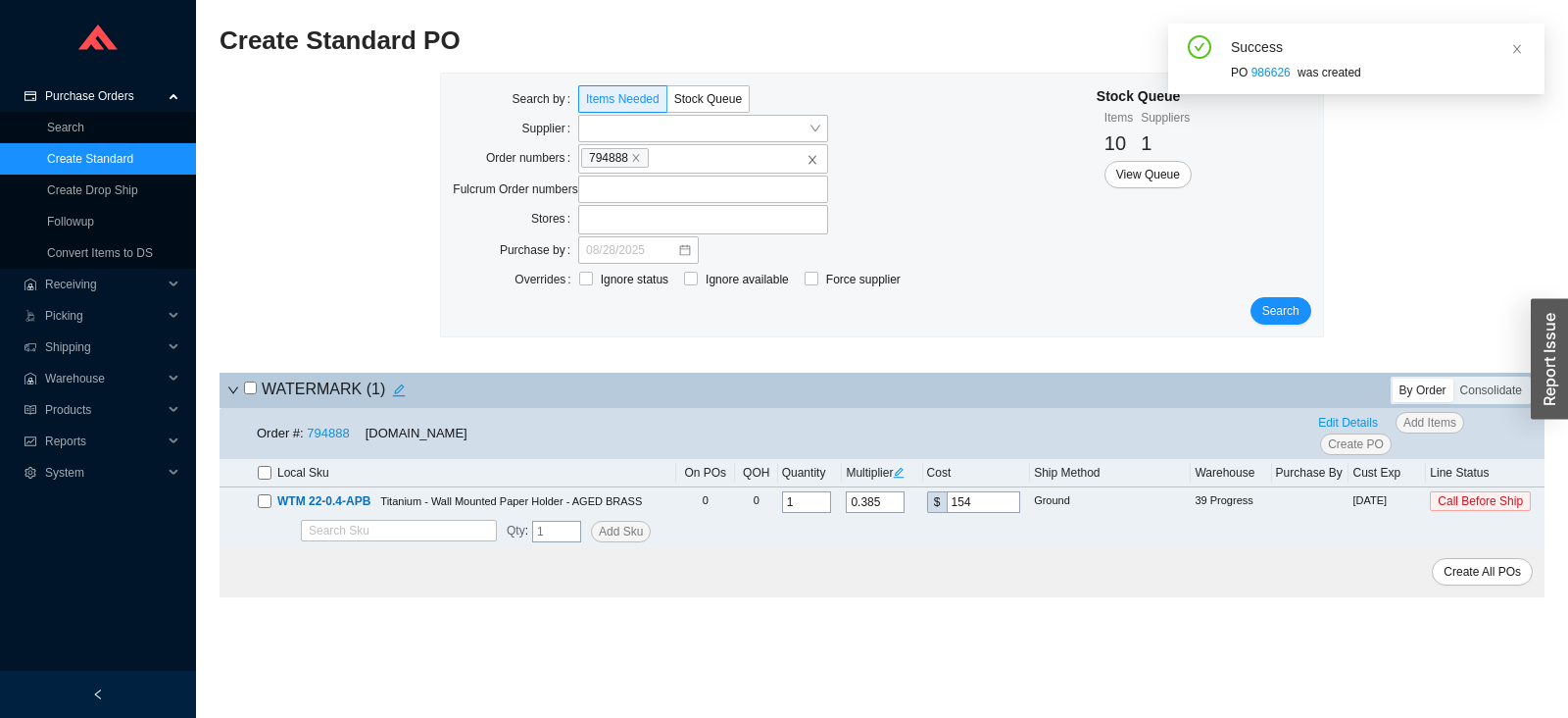
scroll to position [0, 0]
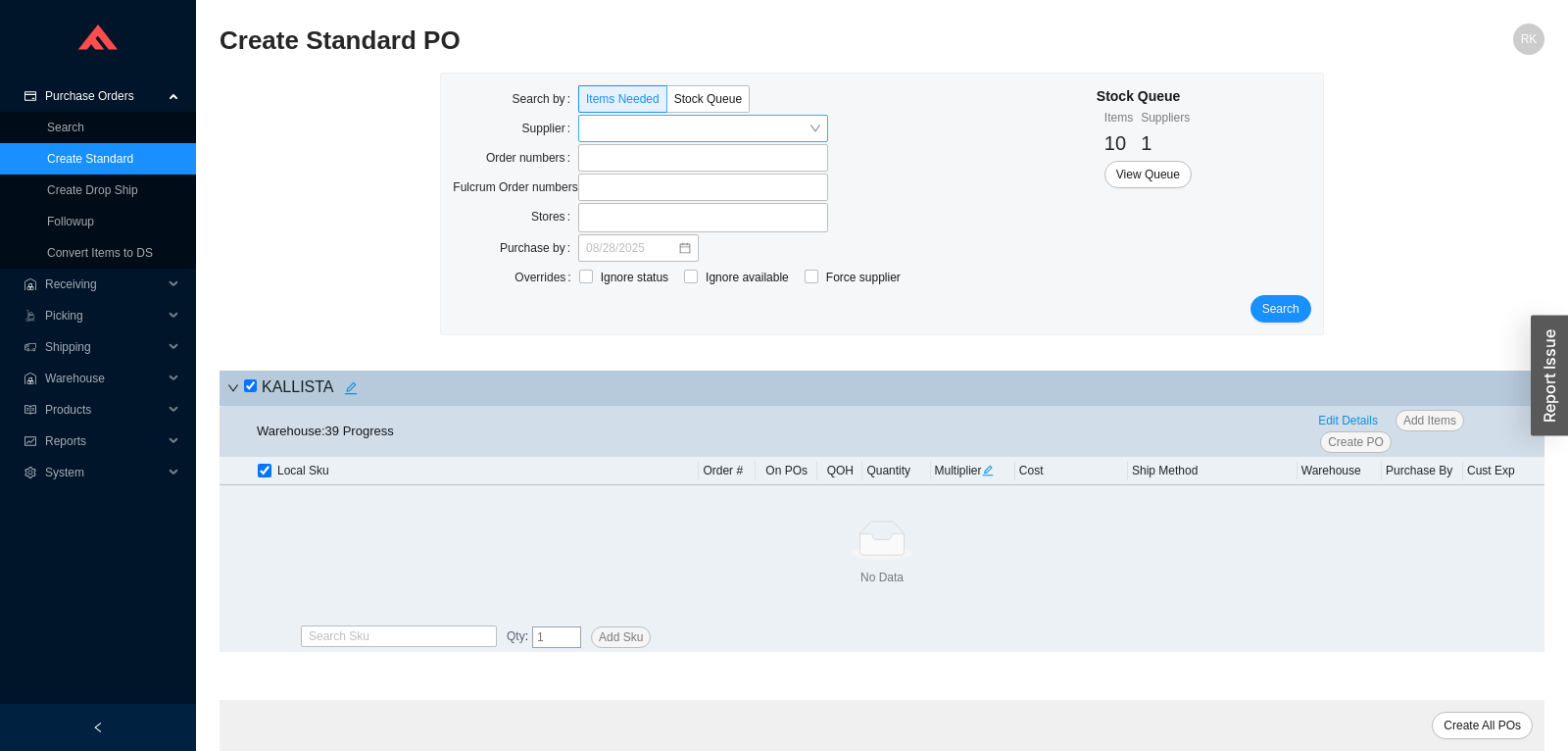
click at [1193, 170] on div "Stock Queue Items 10 Suppliers 1 View Queue" at bounding box center [1204, 136] width 215 height 103
click at [1174, 174] on span "View Queue" at bounding box center [1148, 175] width 64 height 20
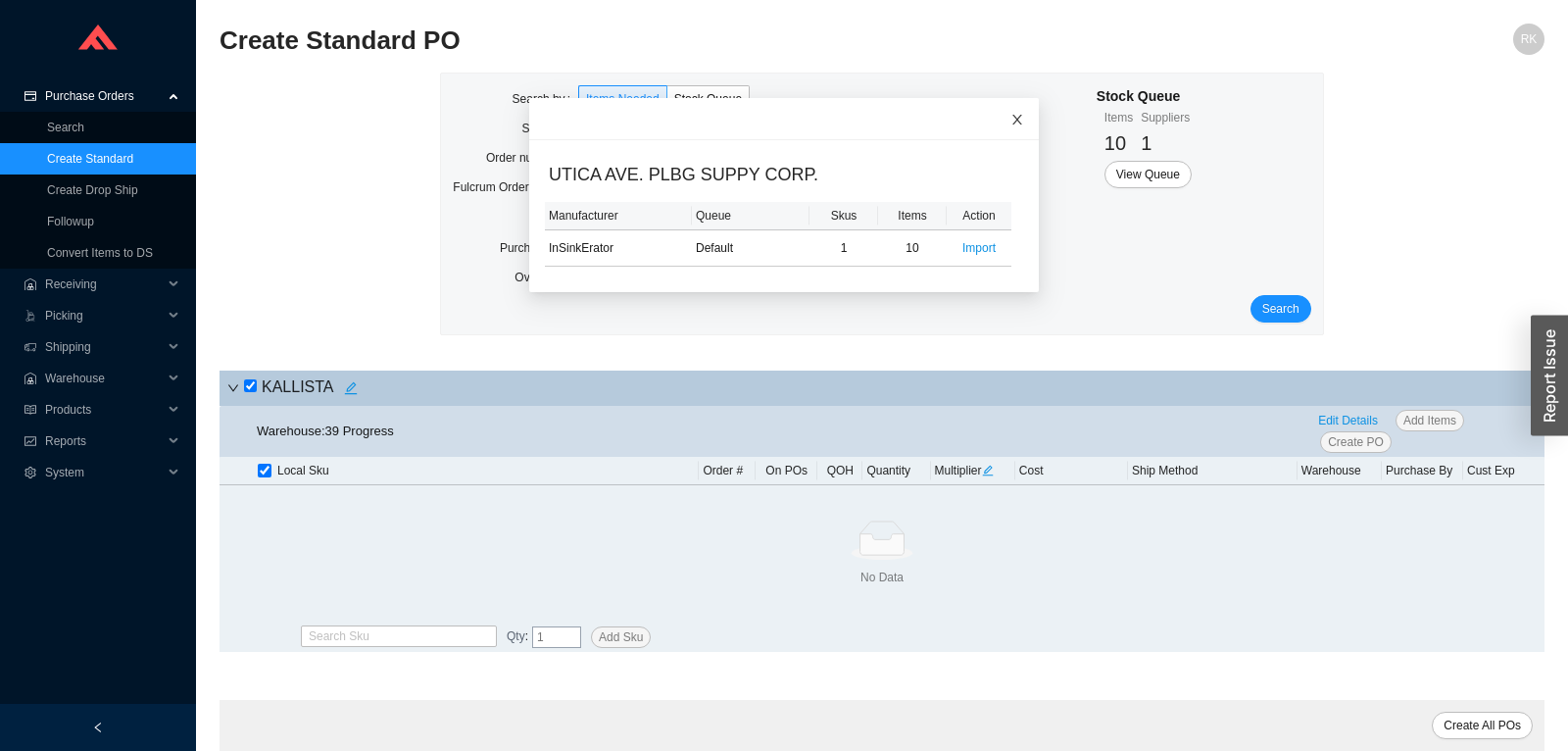
click at [1011, 121] on icon "close" at bounding box center [1017, 120] width 14 height 14
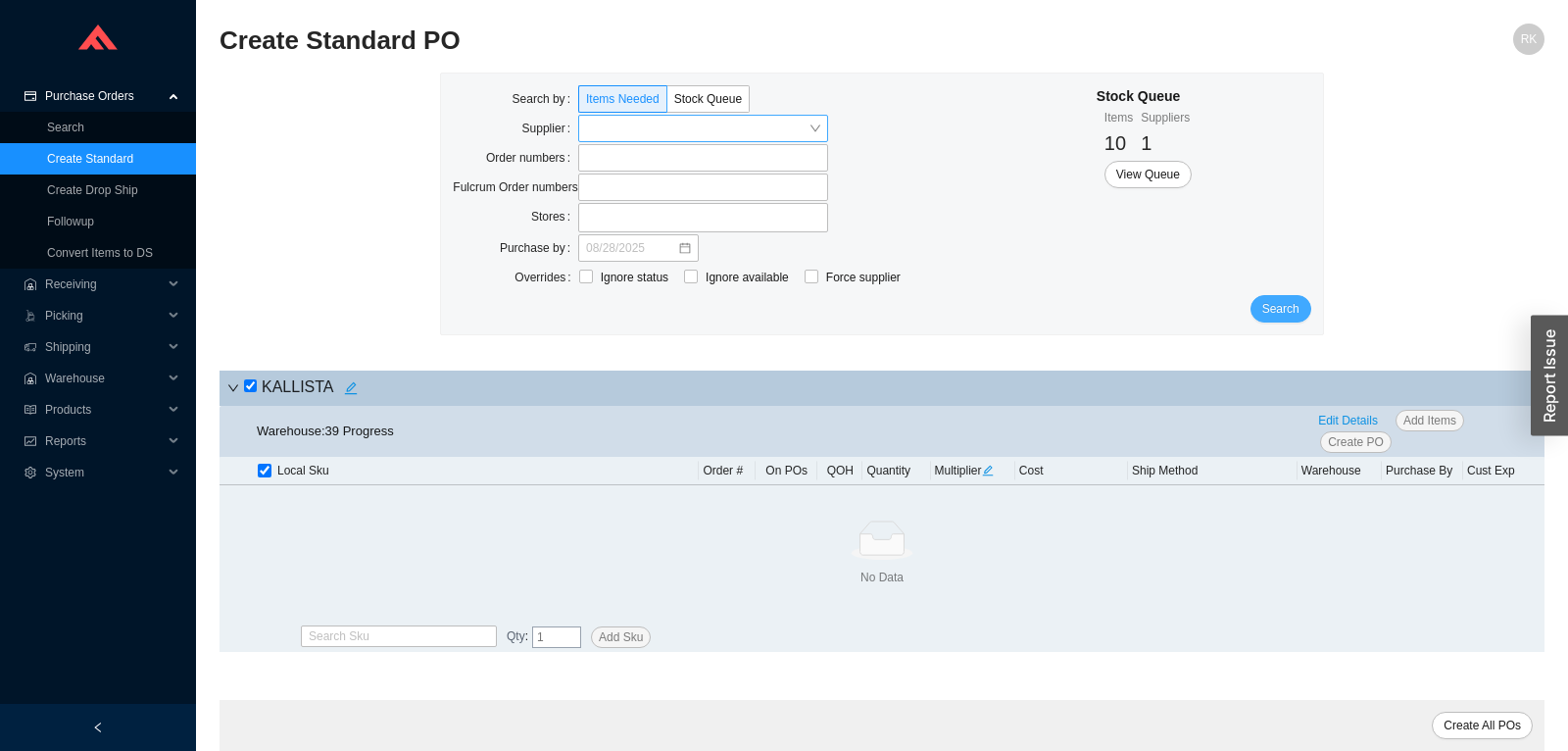
click at [1292, 319] on button "Search" at bounding box center [1281, 308] width 61 height 27
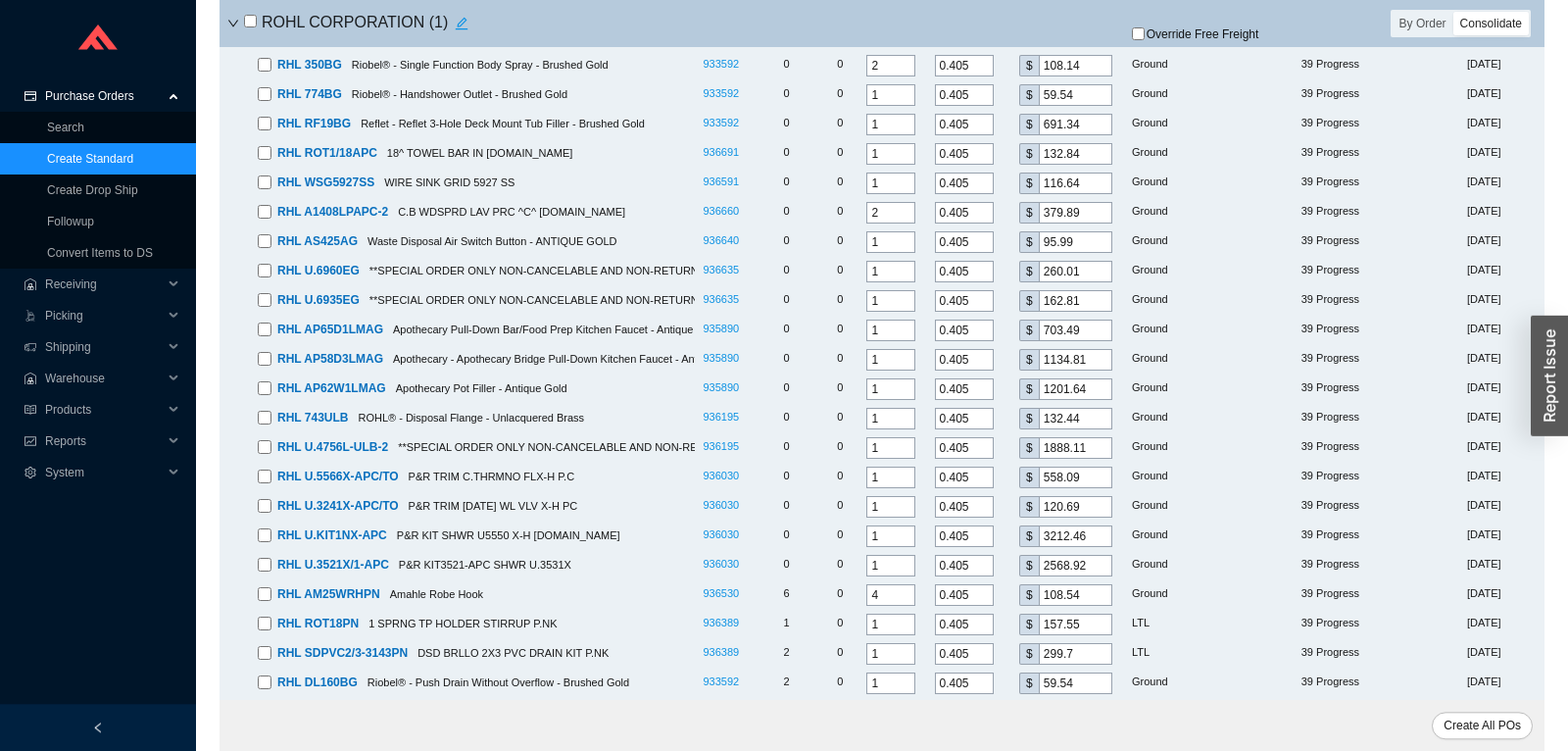
scroll to position [7035, 0]
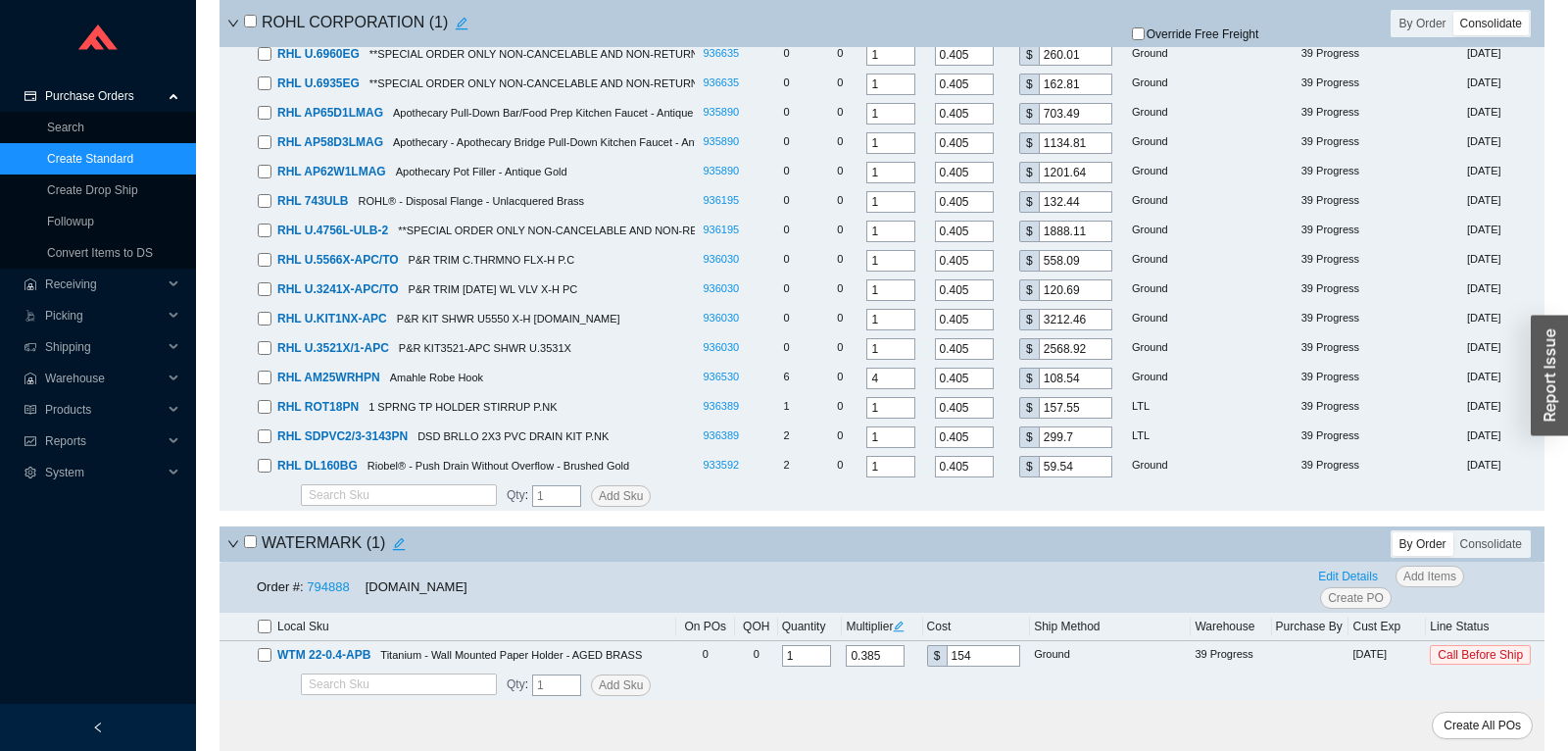
click at [254, 540] on input "checkbox" at bounding box center [250, 541] width 13 height 13
checkbox input "true"
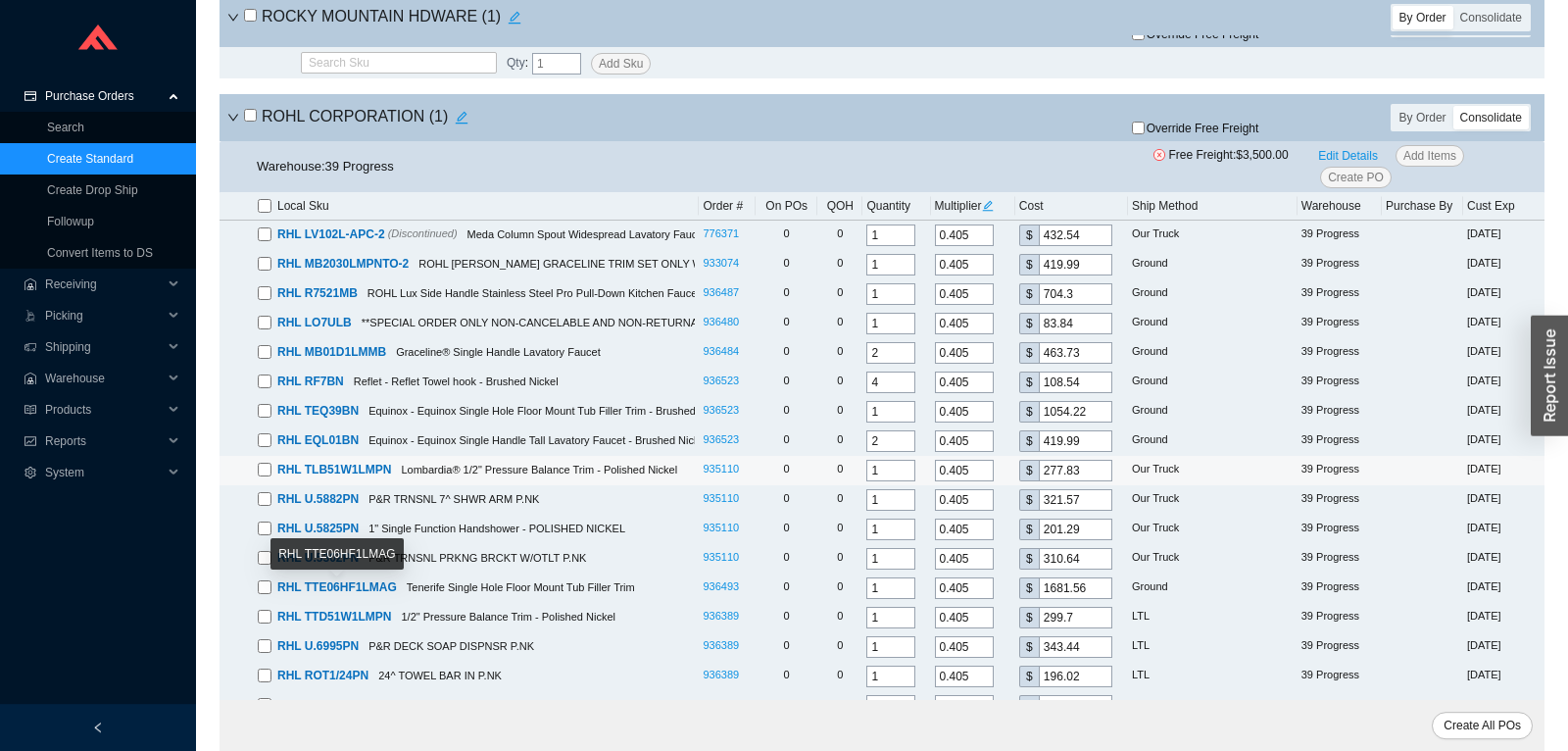
scroll to position [6006, 0]
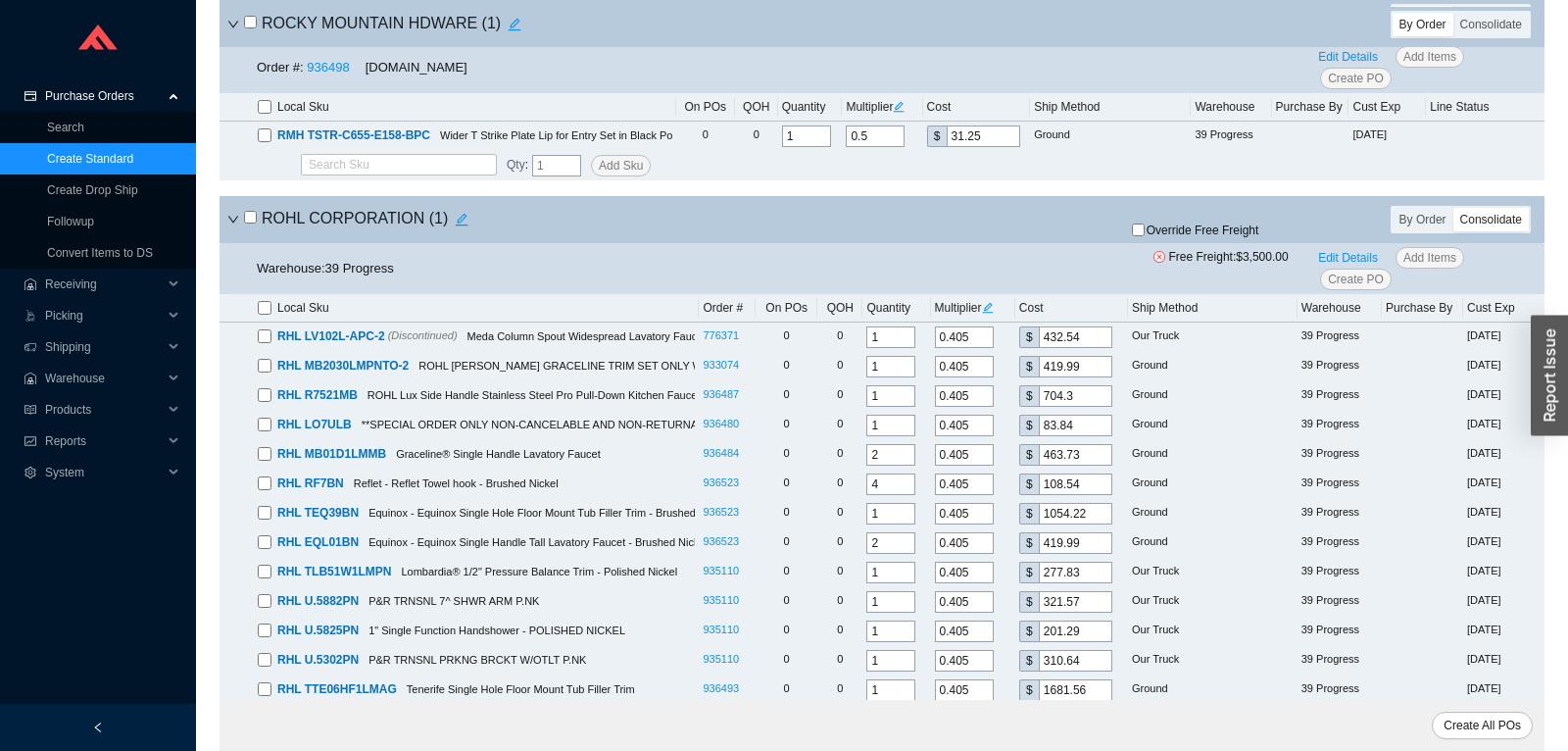
click at [255, 219] on h4 "ROHL CORPORATION ( 1 )" at bounding box center [360, 220] width 232 height 27
click at [254, 224] on input "checkbox" at bounding box center [250, 217] width 13 height 13
checkbox input "true"
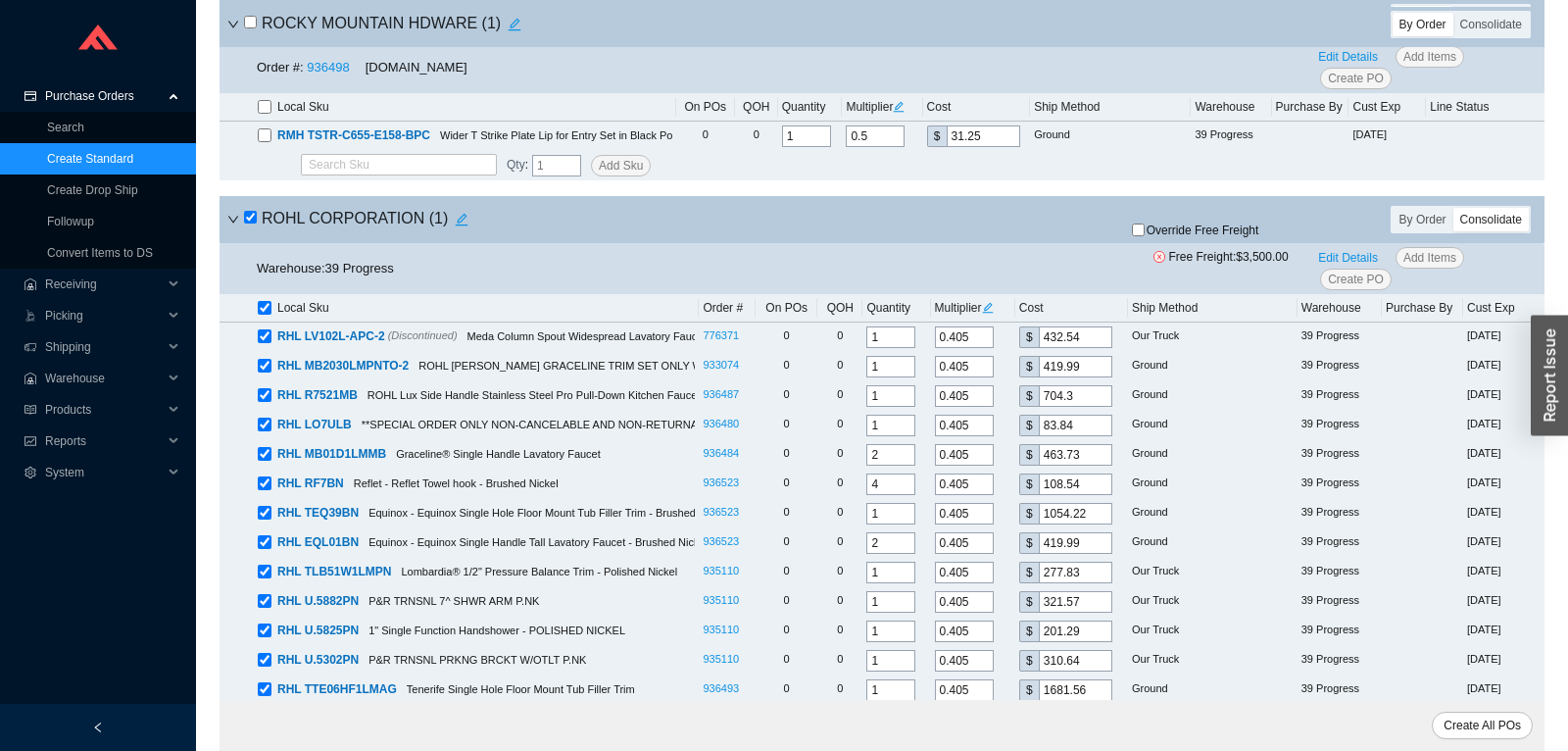
checkbox input "true"
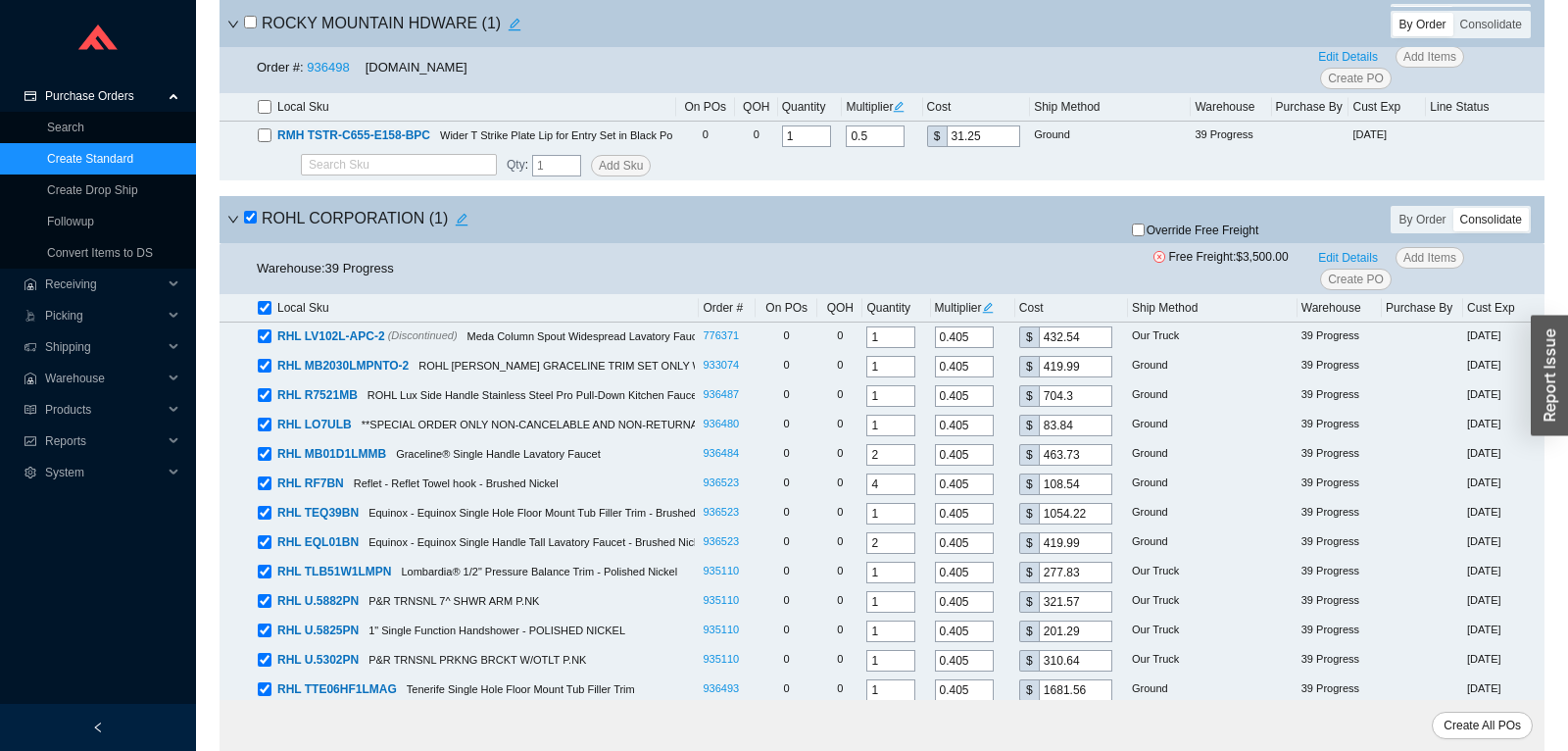
checkbox input "true"
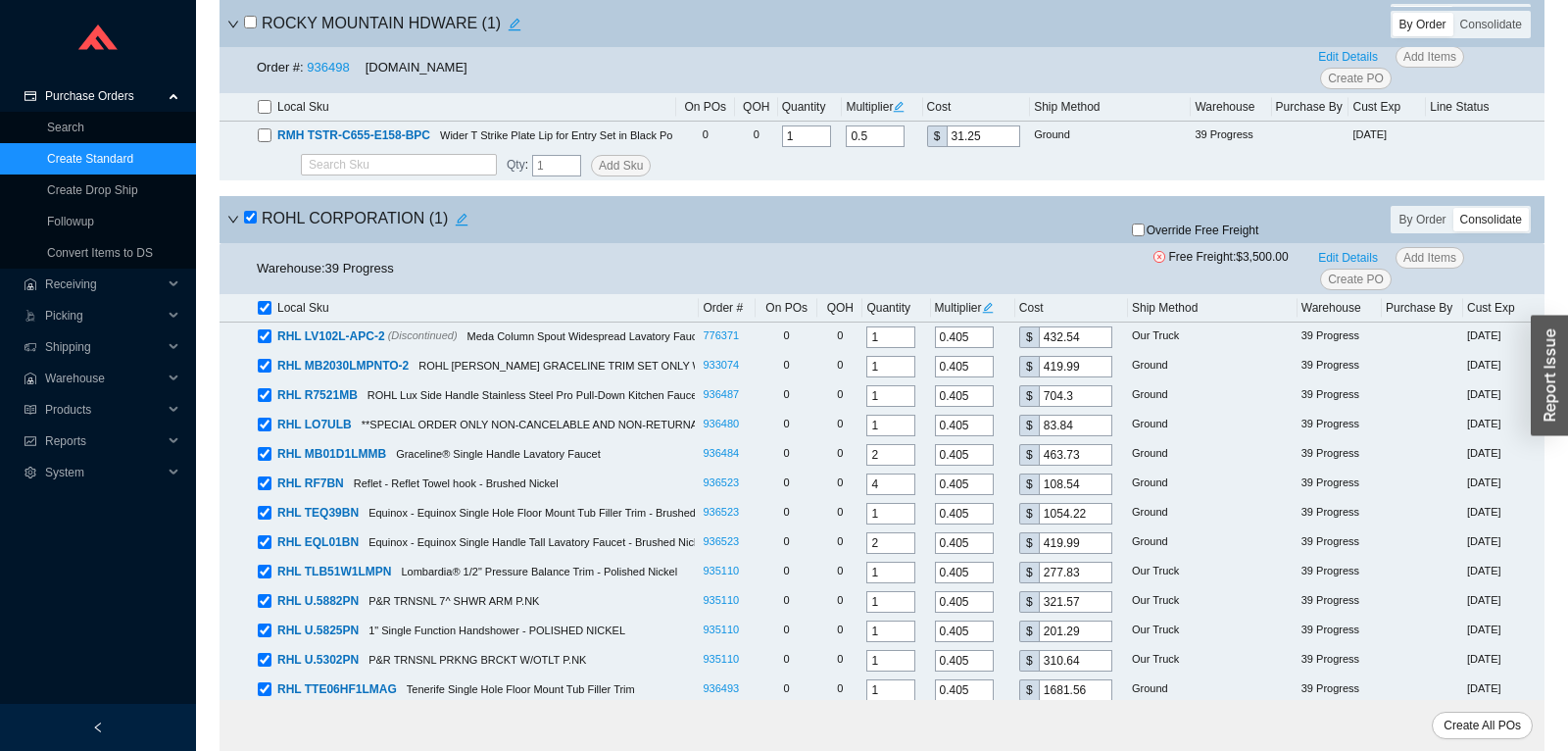
checkbox input "true"
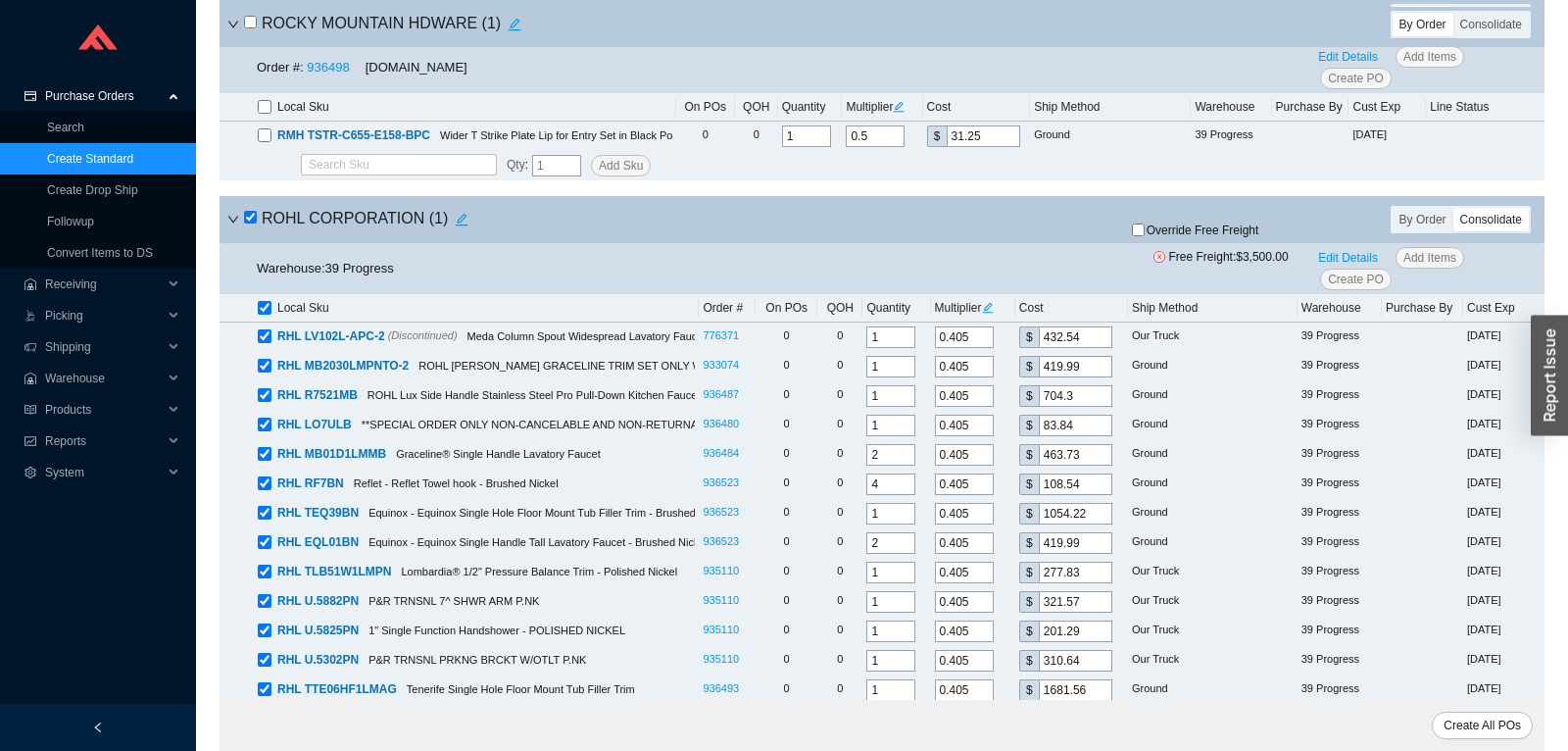
checkbox input "true"
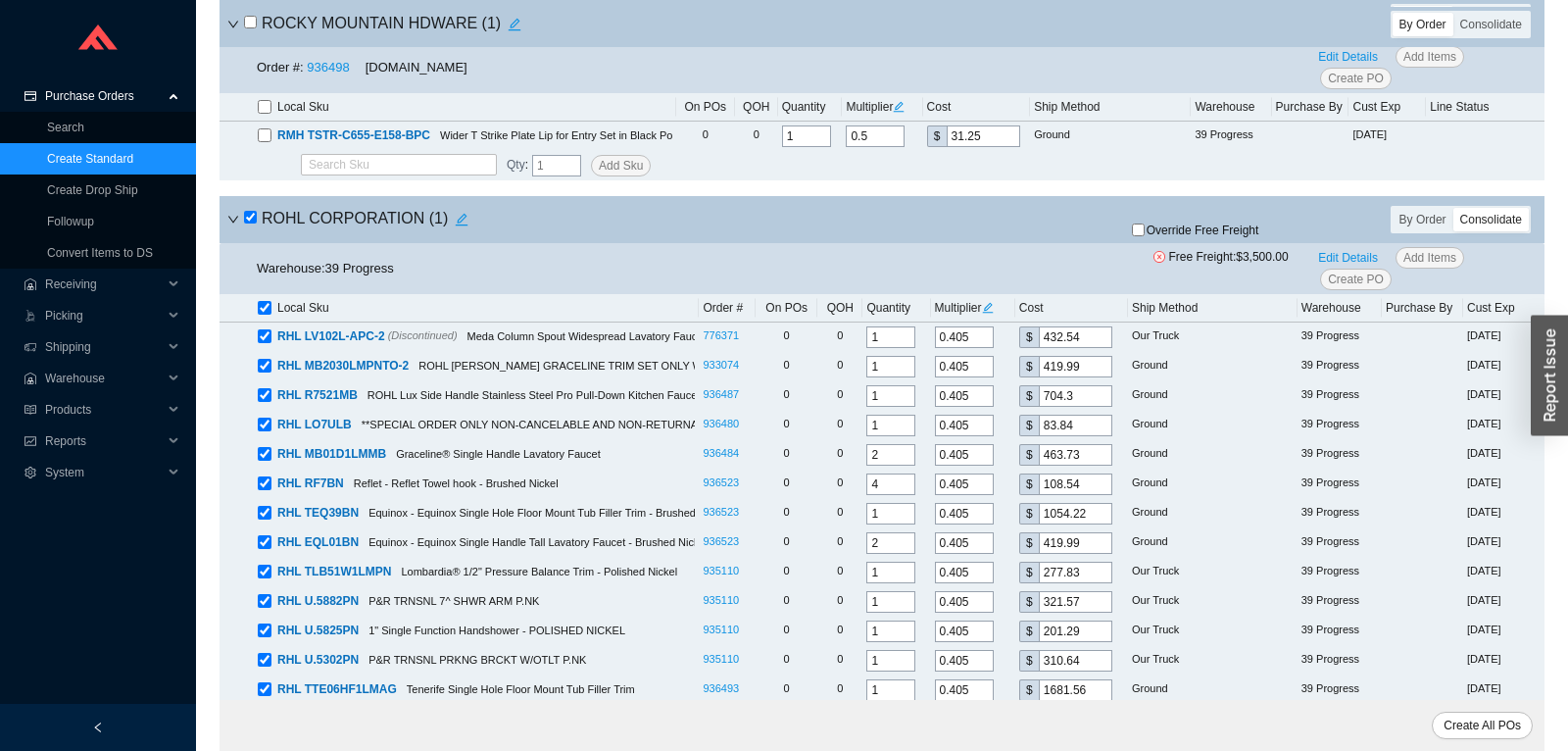
checkbox input "true"
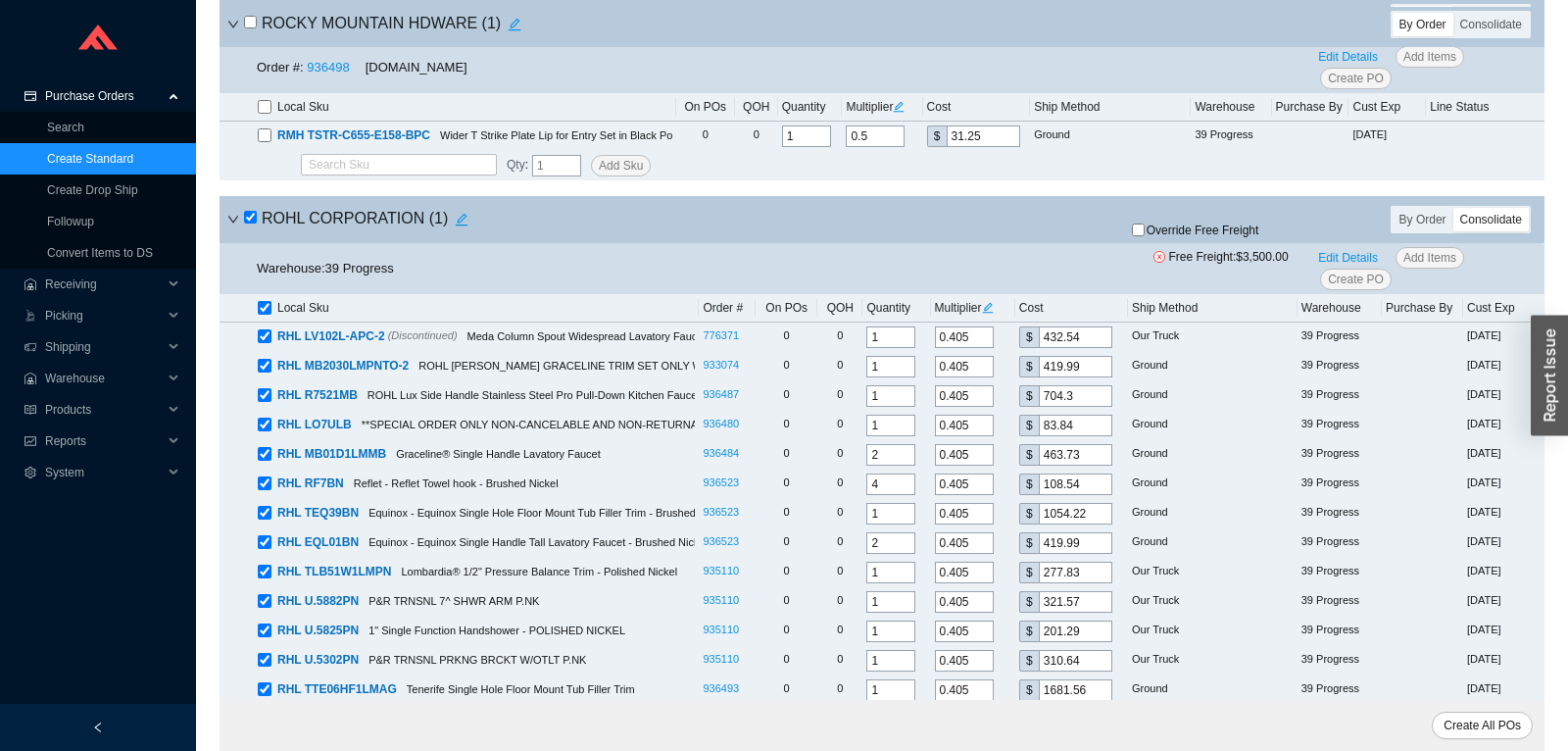
checkbox input "true"
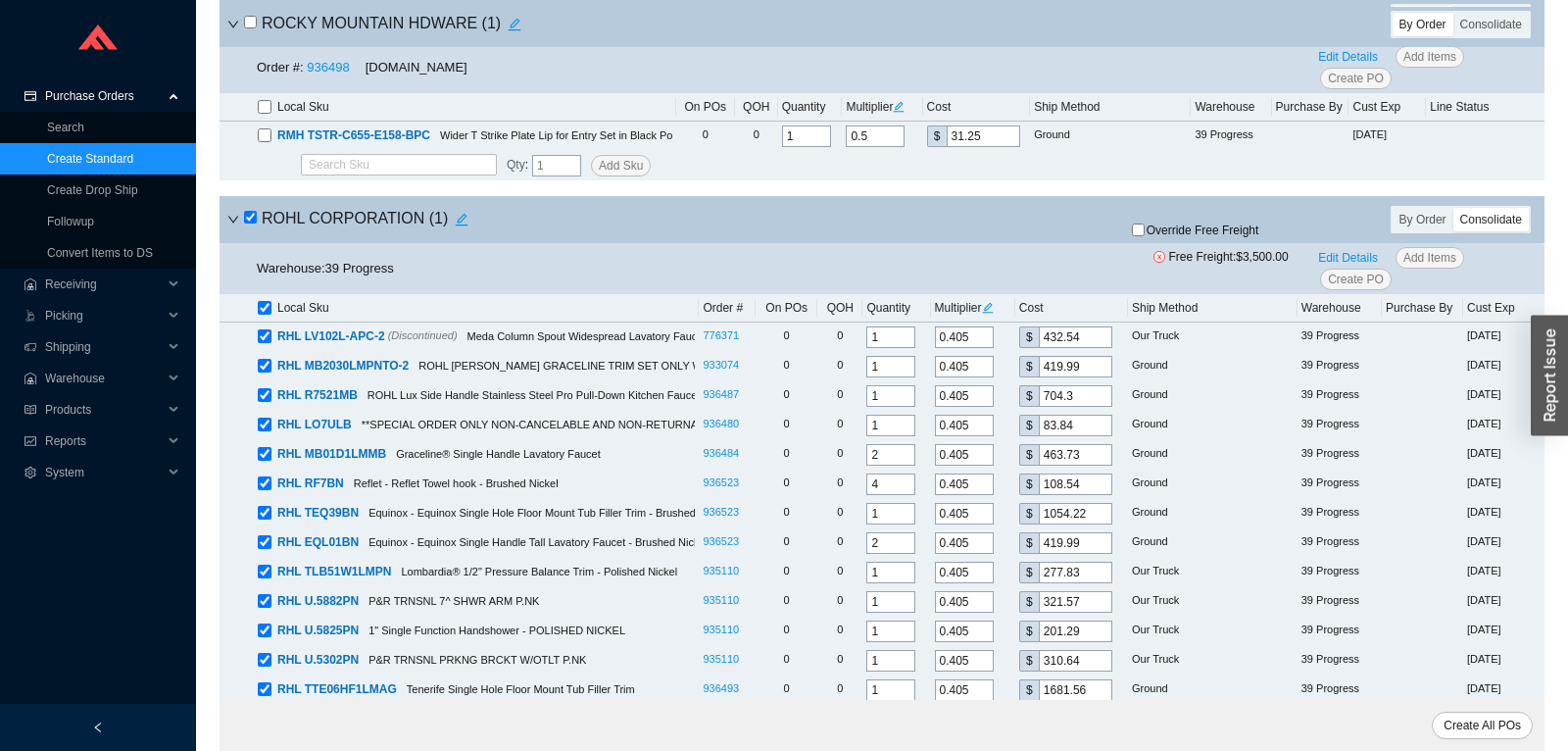
checkbox input "true"
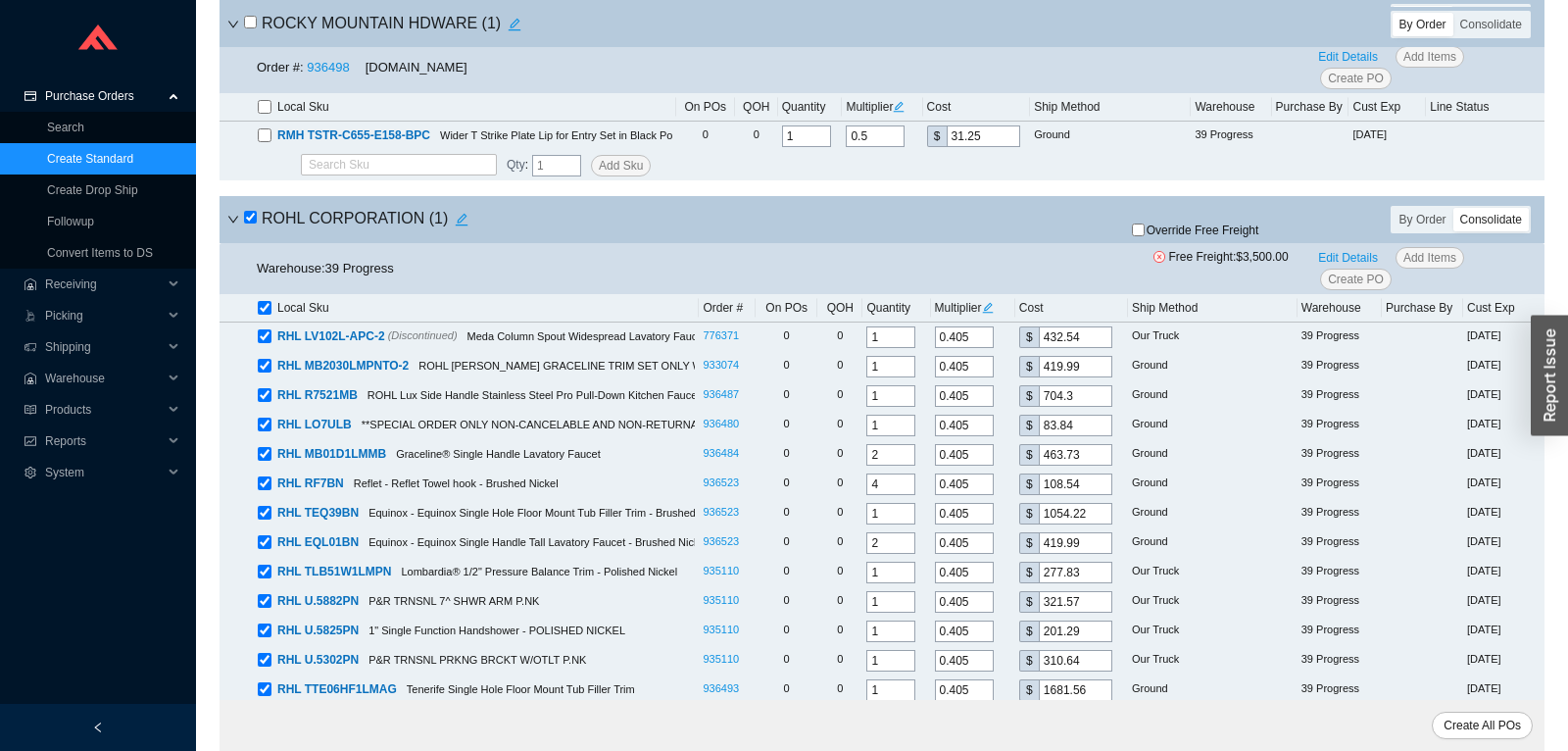
checkbox input "true"
click at [1329, 263] on span "Edit Details" at bounding box center [1347, 258] width 60 height 20
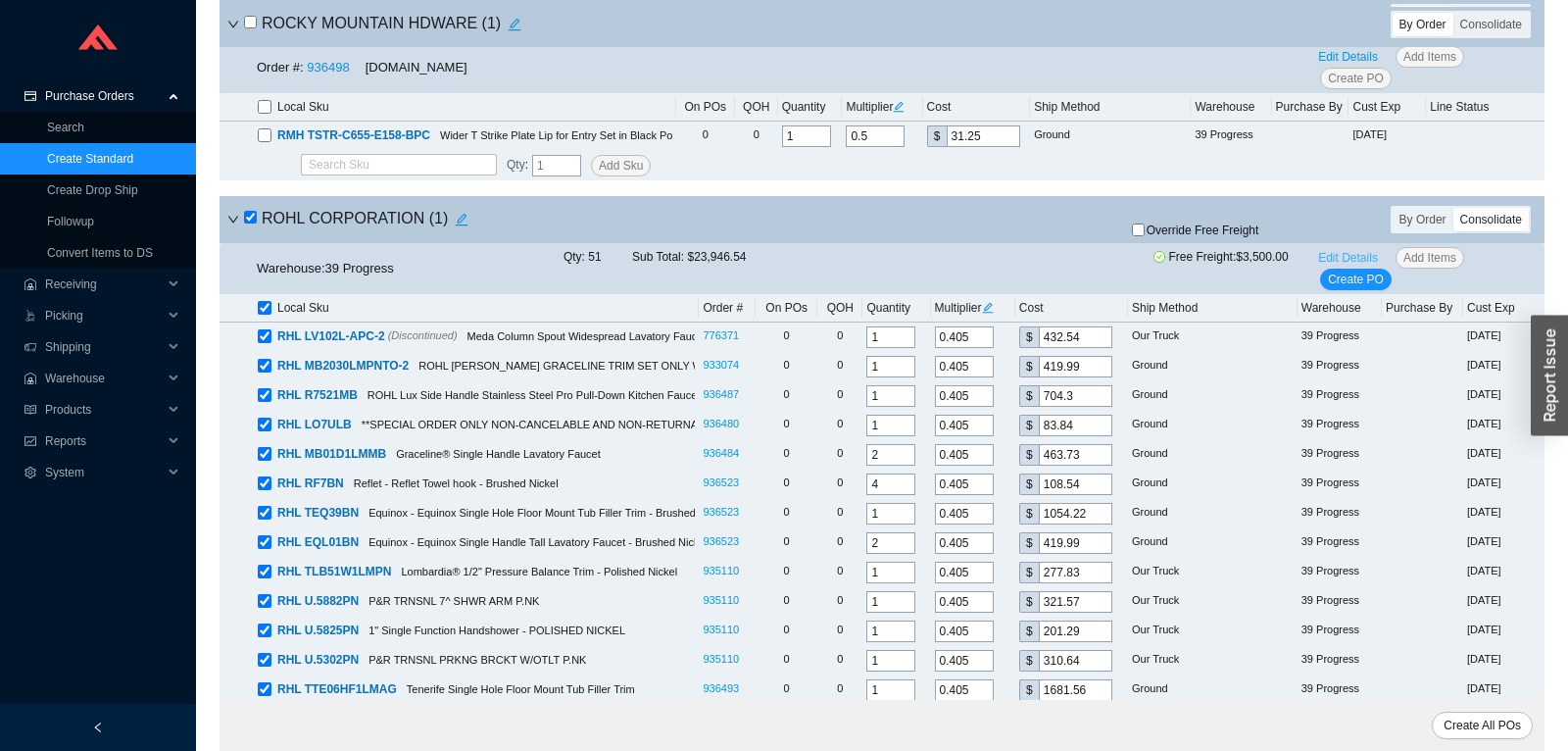
select select "6"
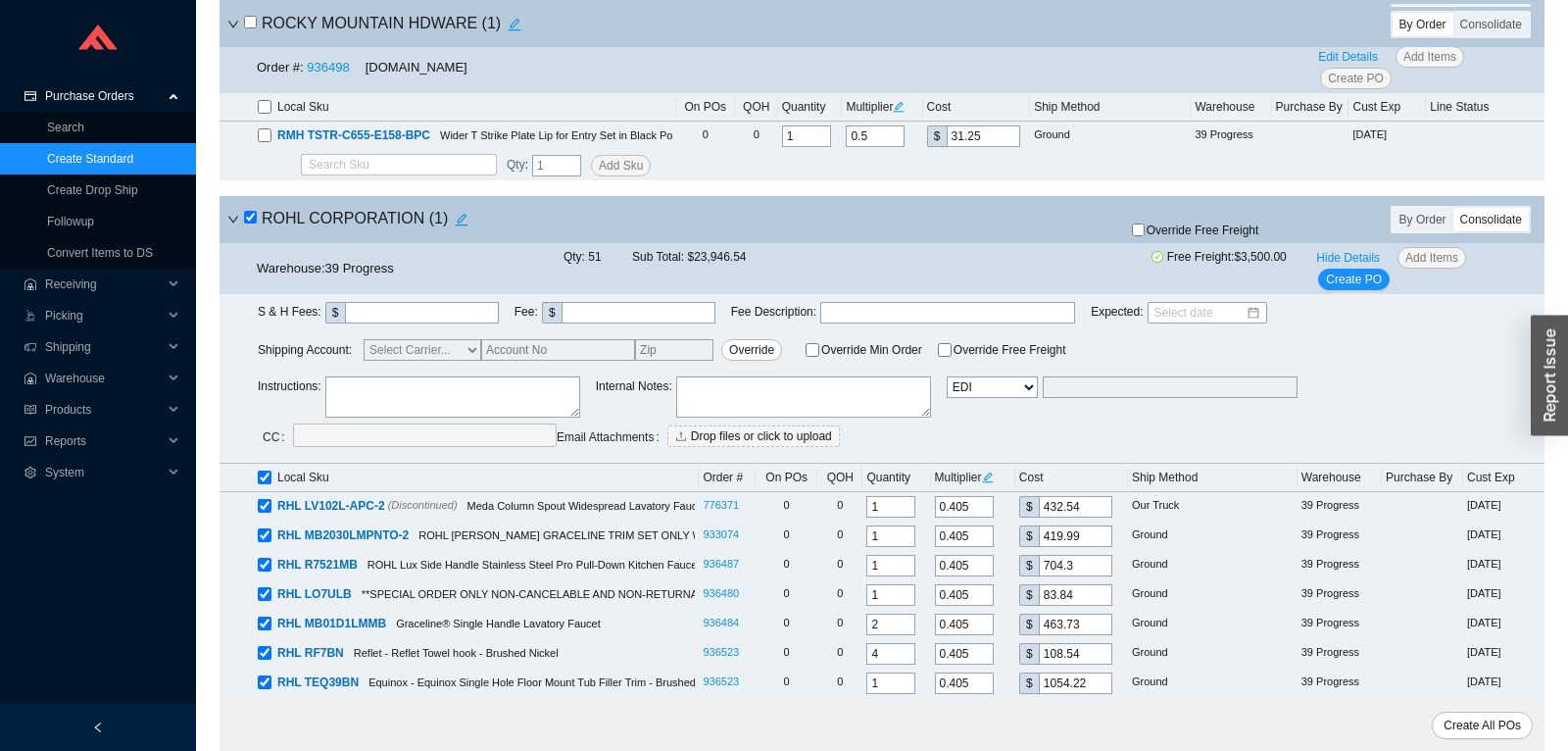
click at [468, 404] on textarea at bounding box center [452, 397] width 254 height 41
paste textarea "Sales Deal 30043024"
type textarea "Sales Deal 30043024"
click at [993, 481] on icon "edit" at bounding box center [987, 476] width 11 height 11
drag, startPoint x: 1027, startPoint y: 405, endPoint x: 1056, endPoint y: 404, distance: 29.0
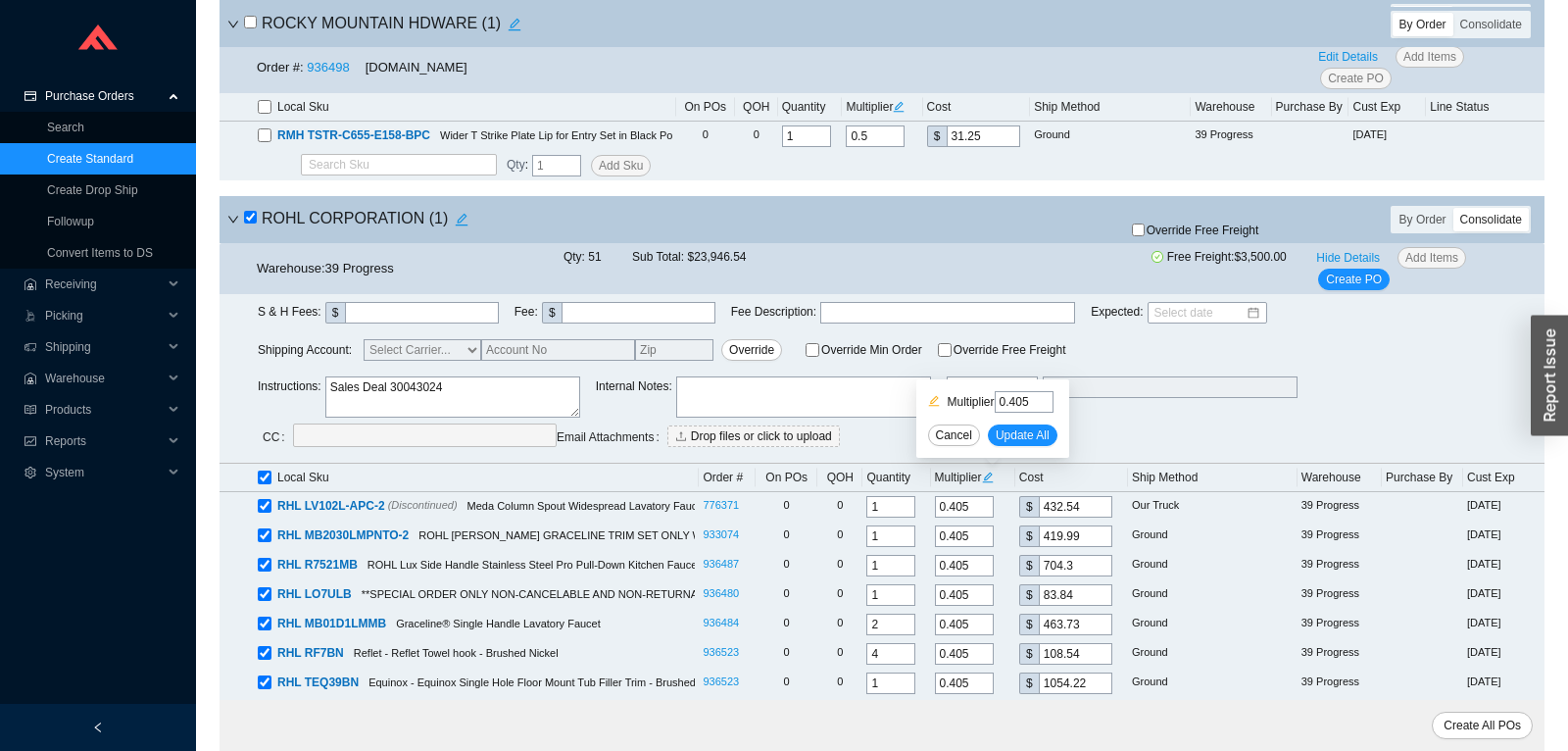
click at [1054, 404] on input "0.405" at bounding box center [1024, 402] width 59 height 22
type input "0.3847"
click at [1047, 441] on span "Update All" at bounding box center [1022, 435] width 54 height 20
type input "0.3847"
type input "410.86"
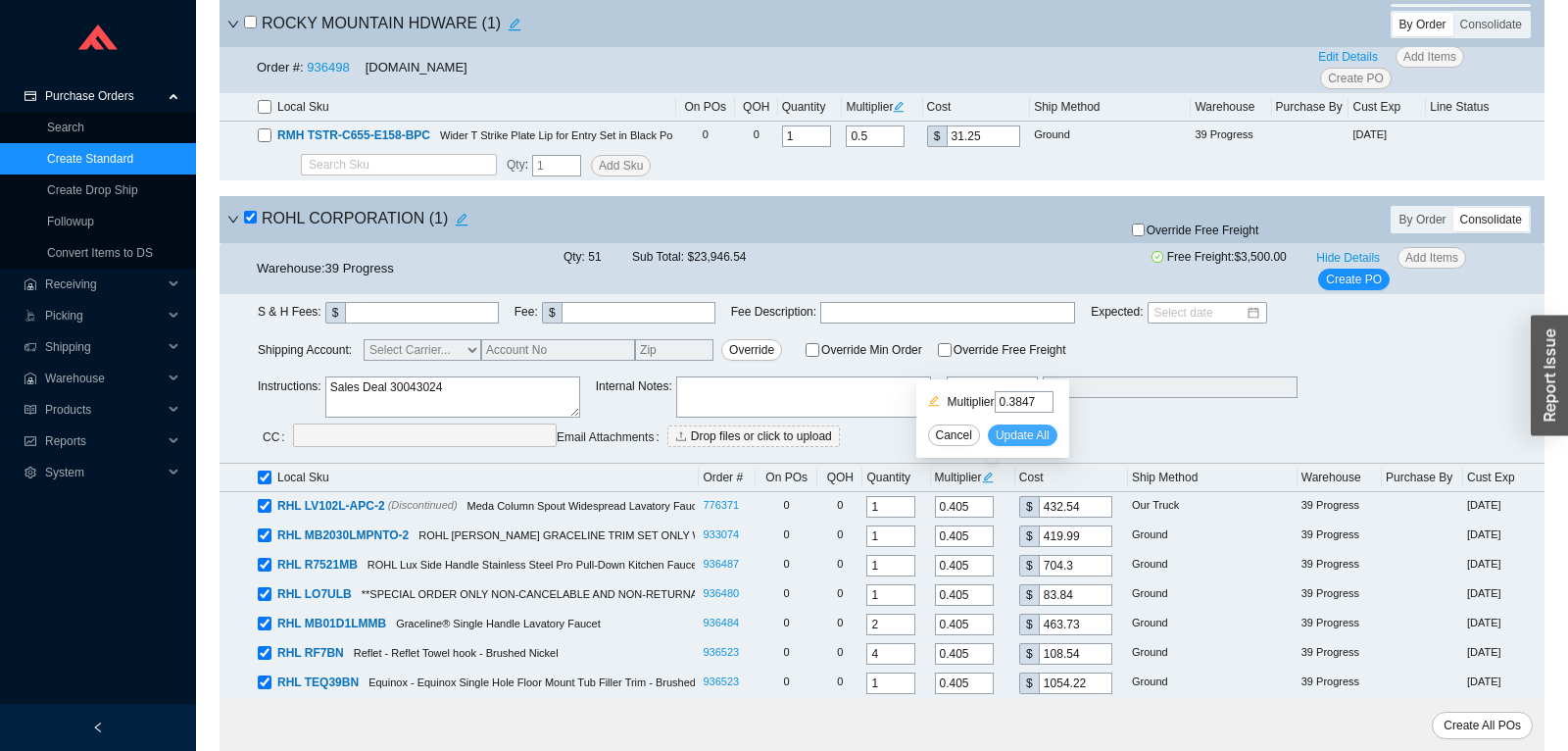
type input "0.3847"
type input "398.93"
type input "0.3847"
type input "668.99"
type input "0.3847"
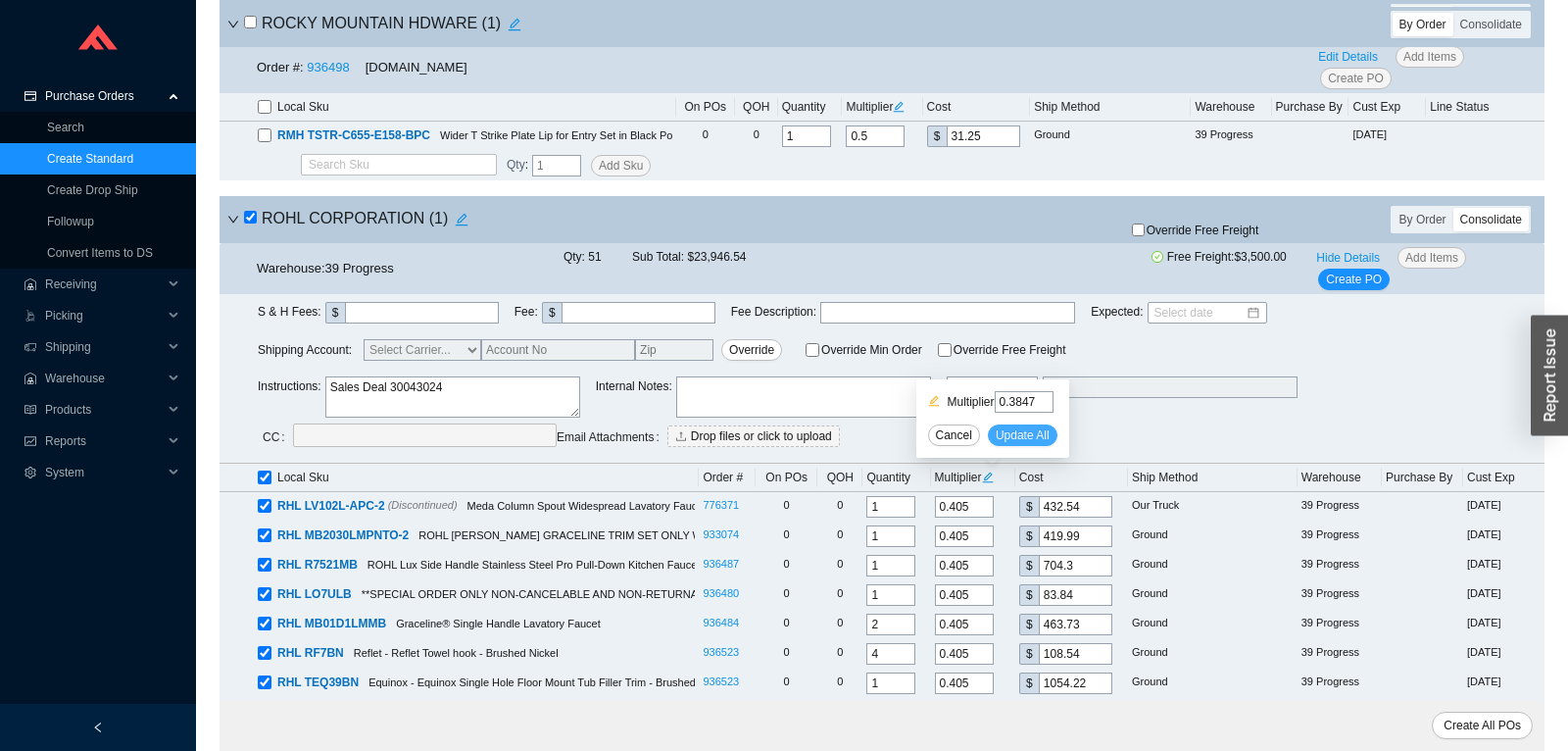
type input "79.63"
type input "0.3847"
type input "440.48"
type input "0.3847"
type input "103.1"
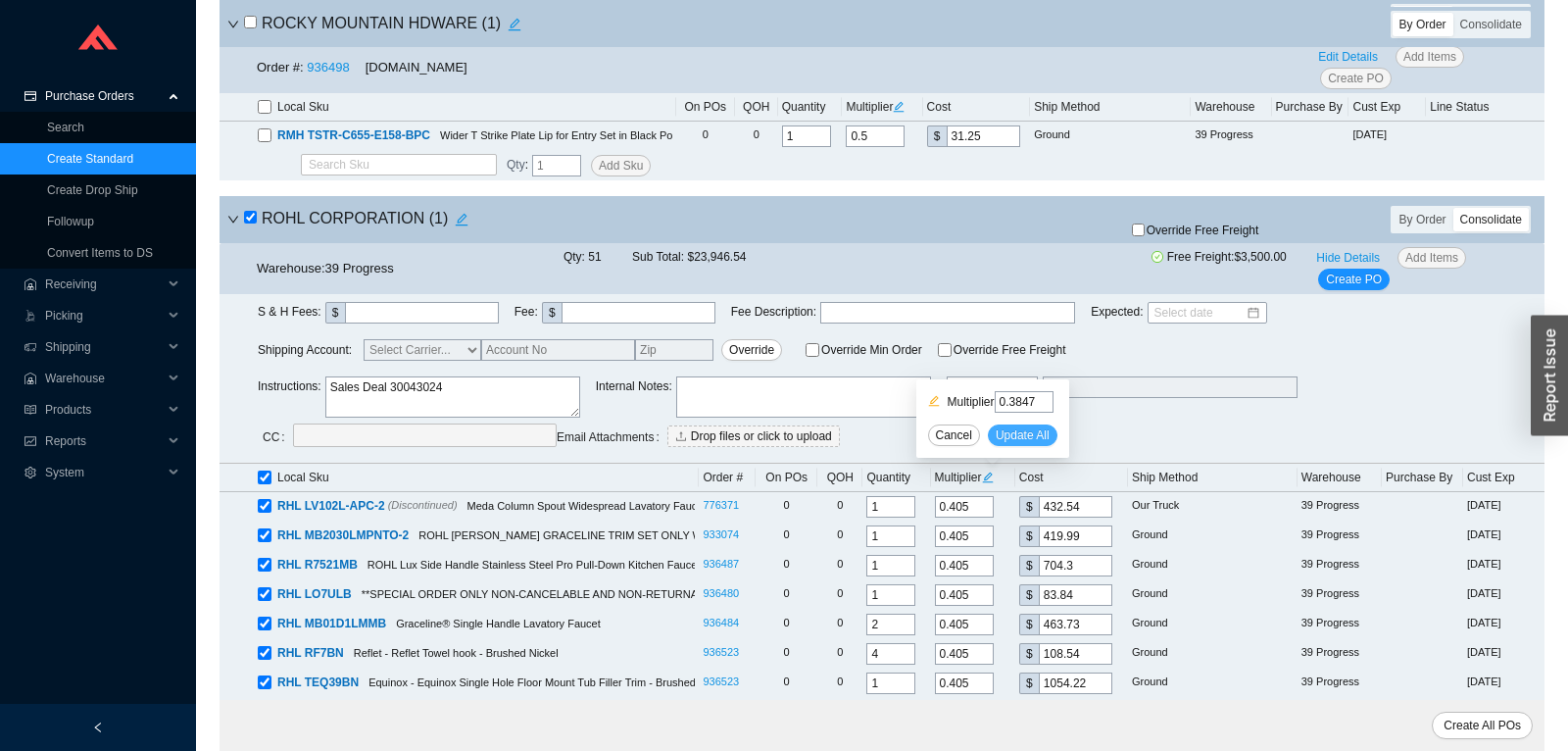
type input "0.3847"
type input "1001.37"
type input "0.3847"
type input "398.93"
type input "0.3847"
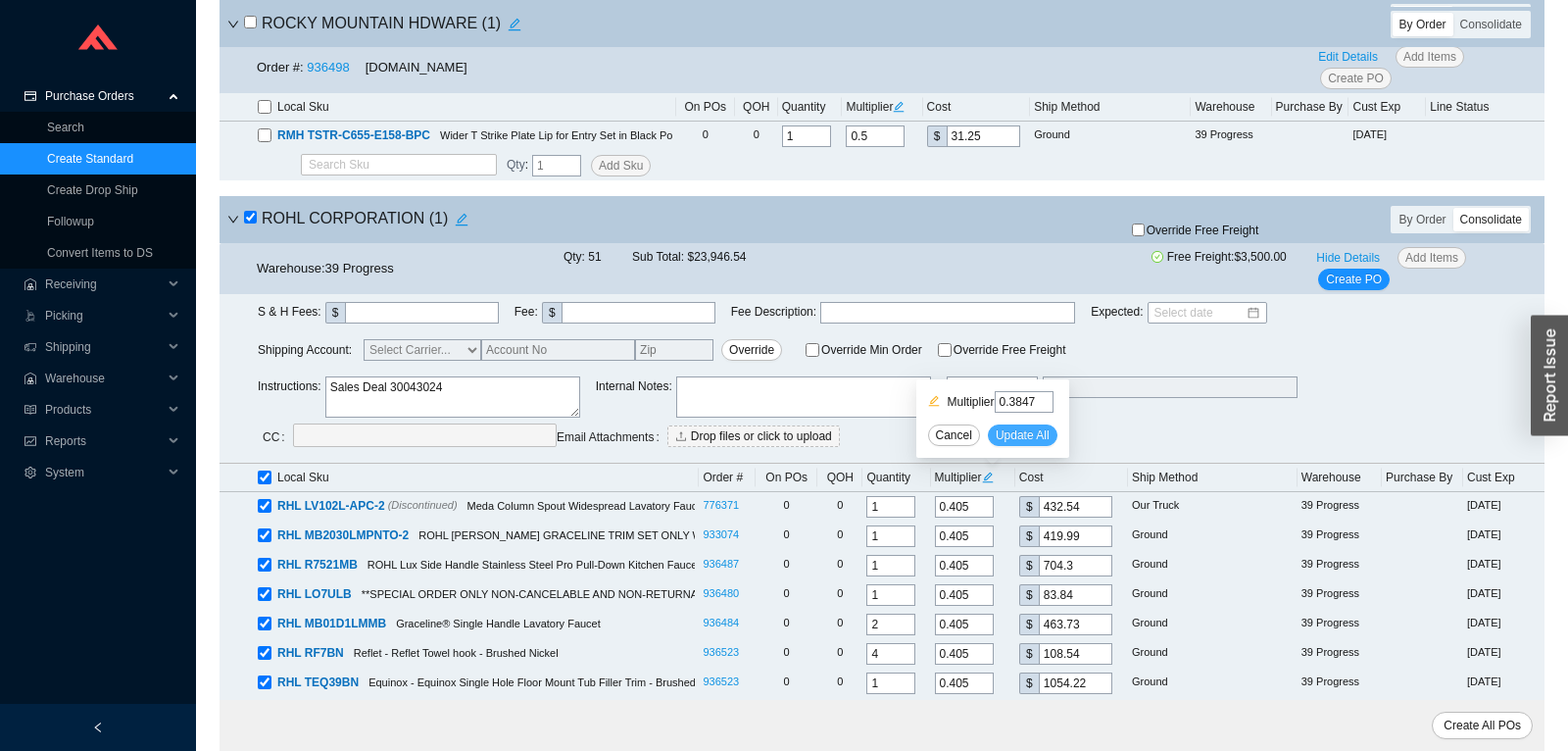
type input "263.9"
type input "0.3847"
type input "305.45"
type input "0.3847"
type input "191.2"
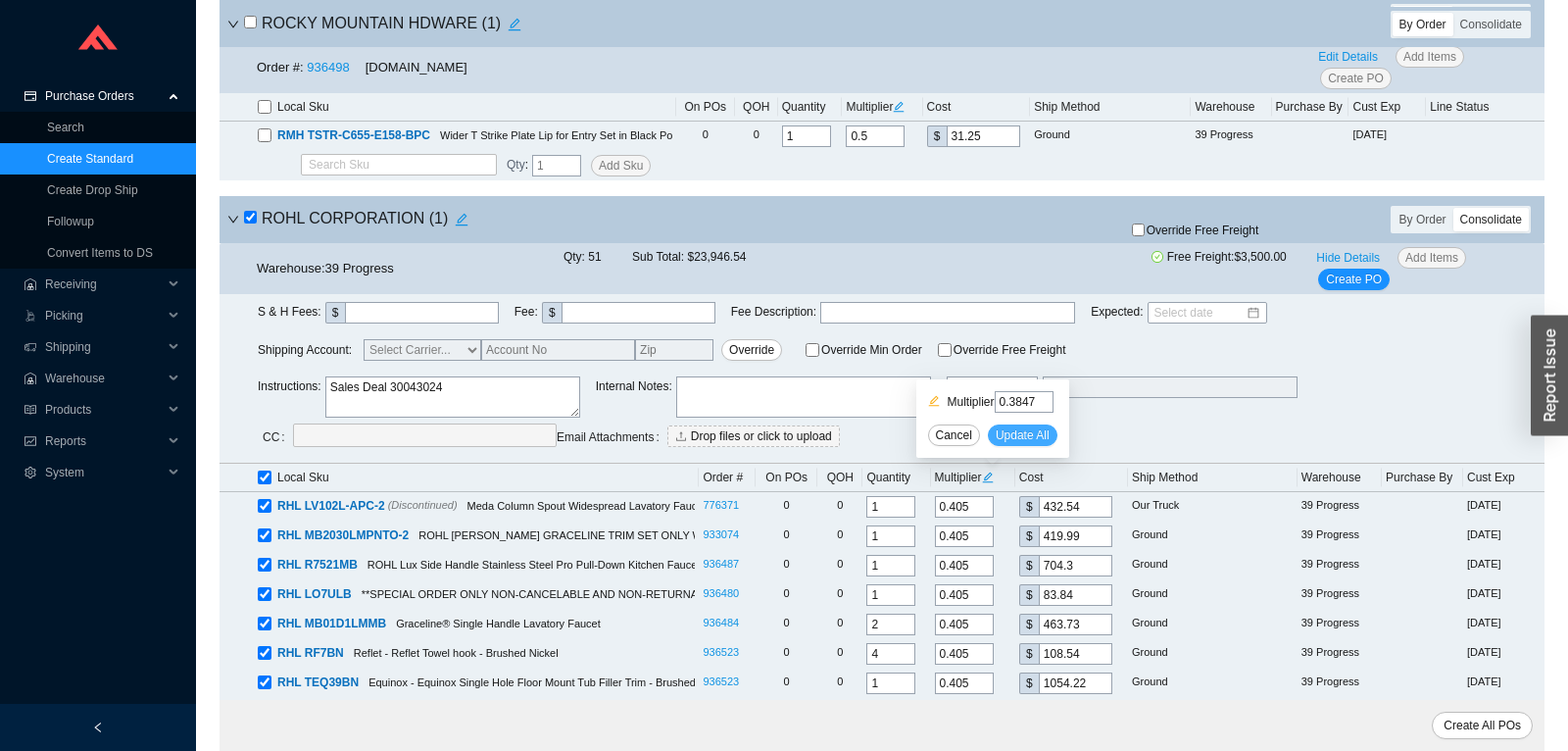
type input "0.3847"
type input "295.06"
type input "0.3847"
type input "1597.27"
type input "0.3847"
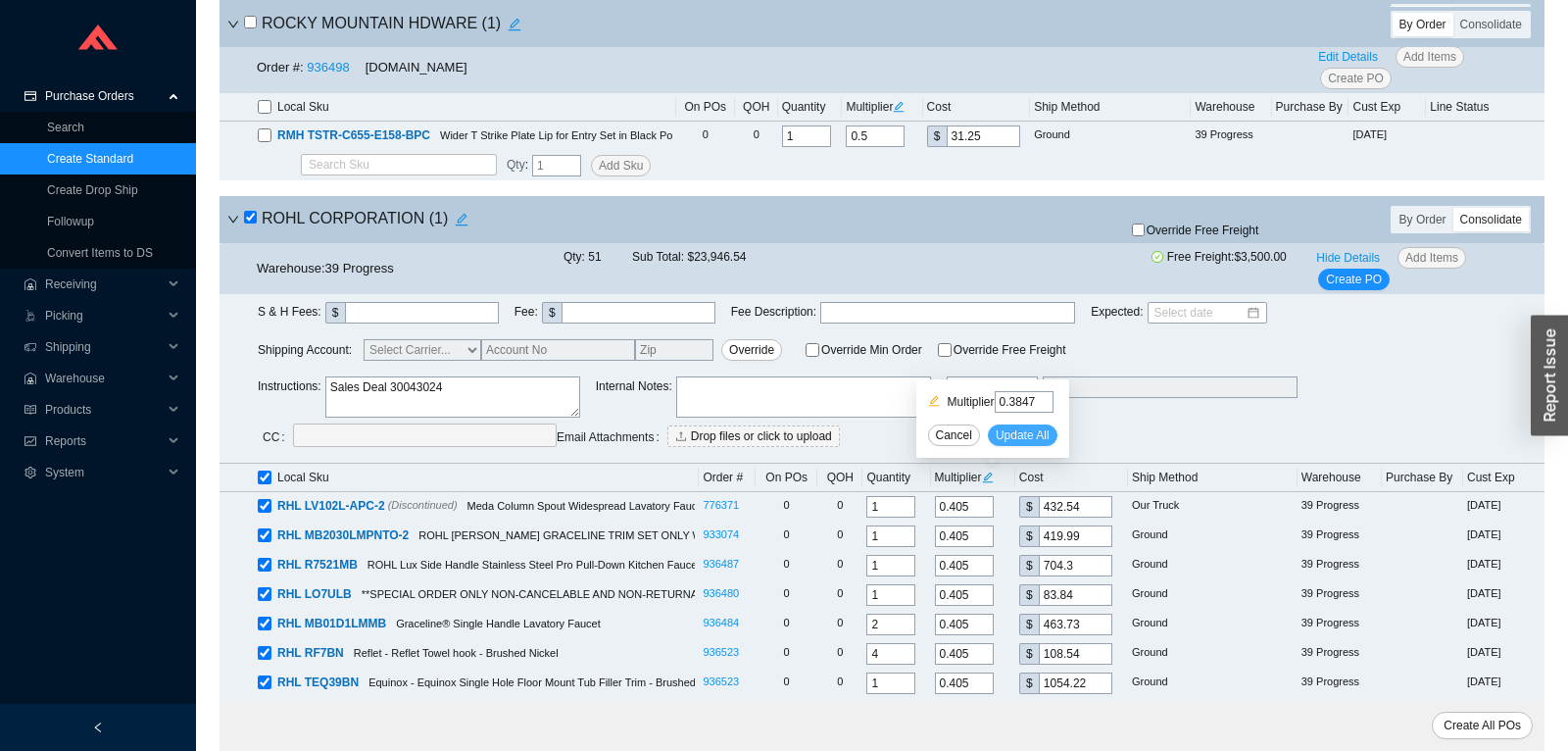
type input "284.68"
type input "0.3847"
type input "326.23"
type input "0.3847"
type input "186.19"
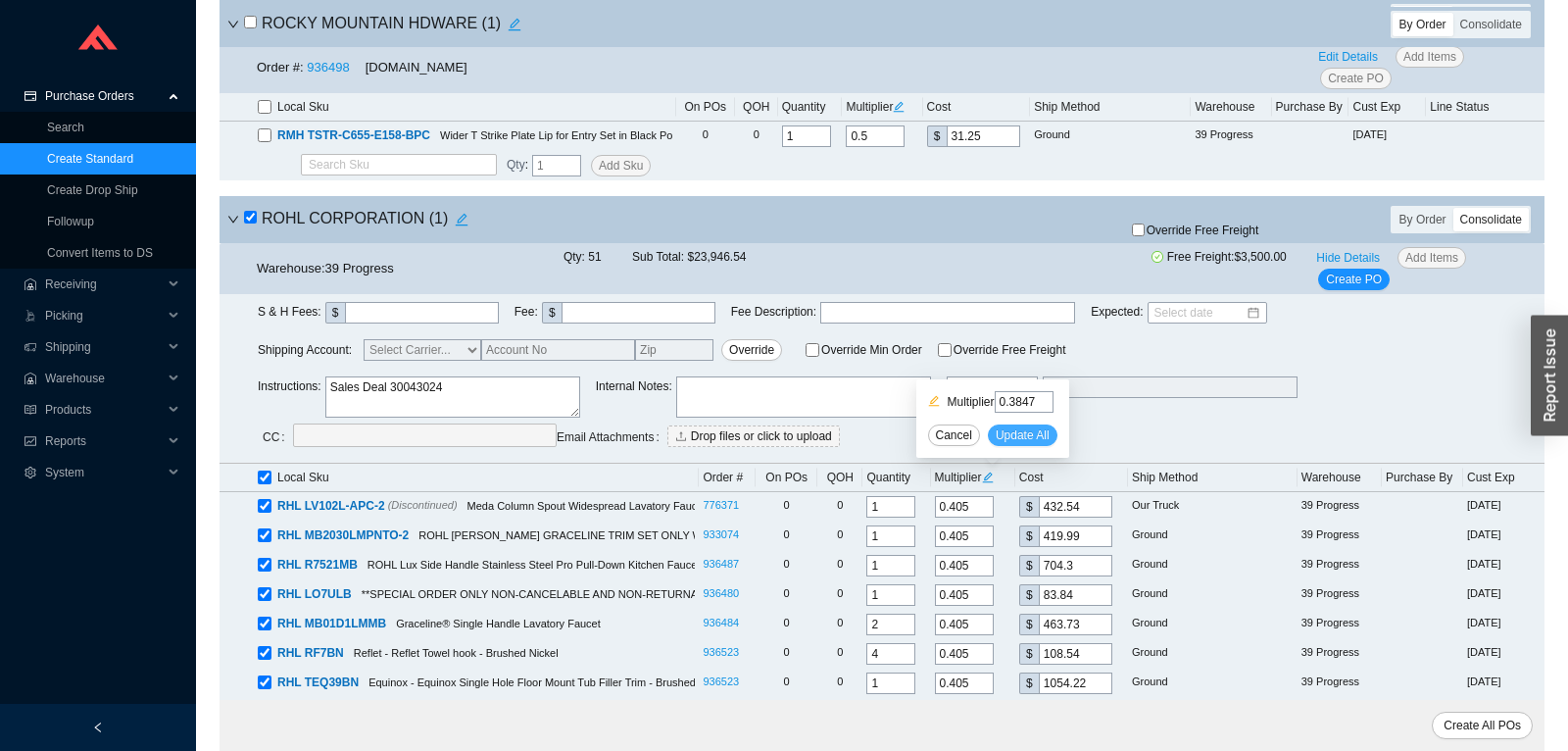
type input "0.3847"
type input "144.65"
type input "0.3847"
type input "139.26"
type input "0.3847"
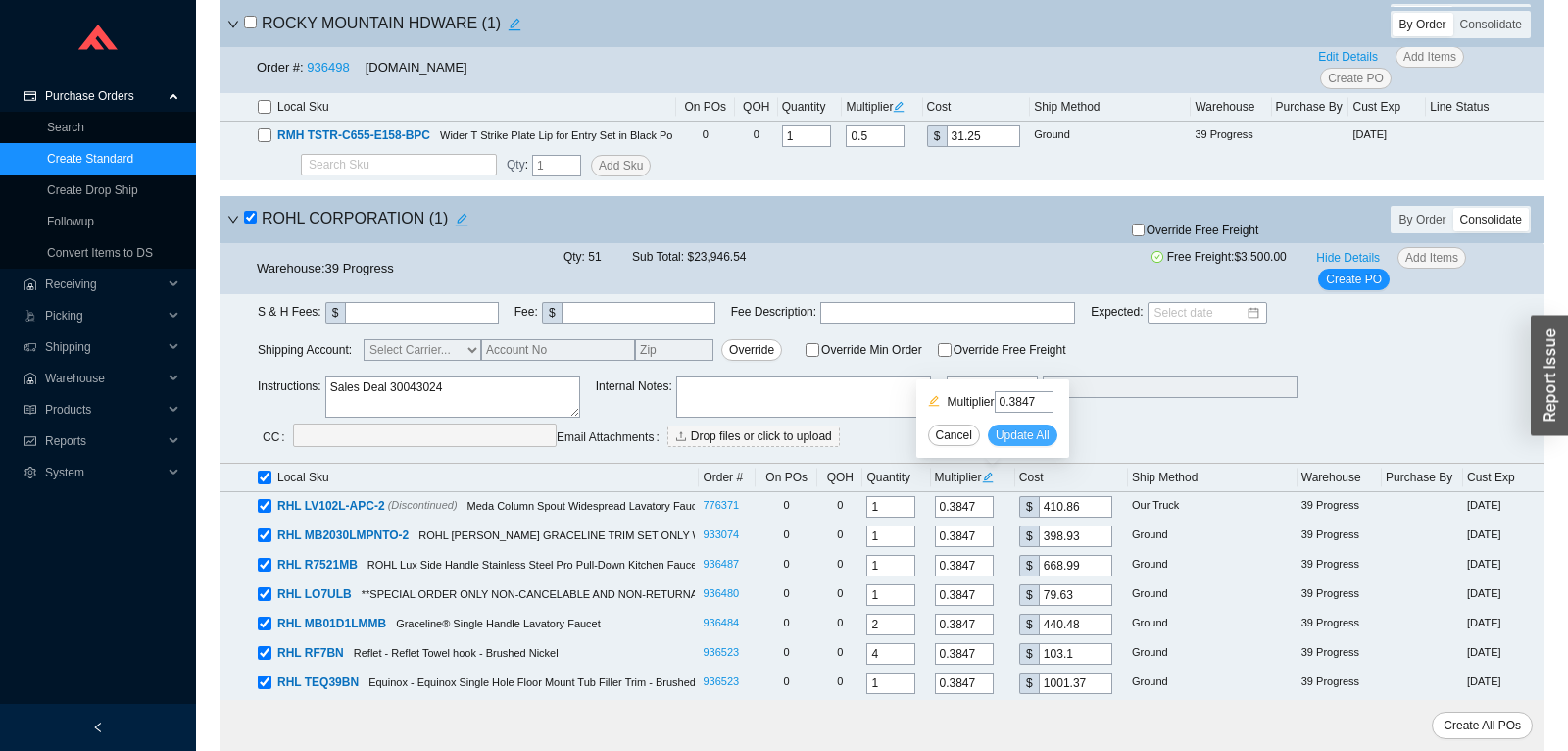
type input "102.71"
type input "0.3847"
type input "56.55"
type input "0.3847"
type input "656.68"
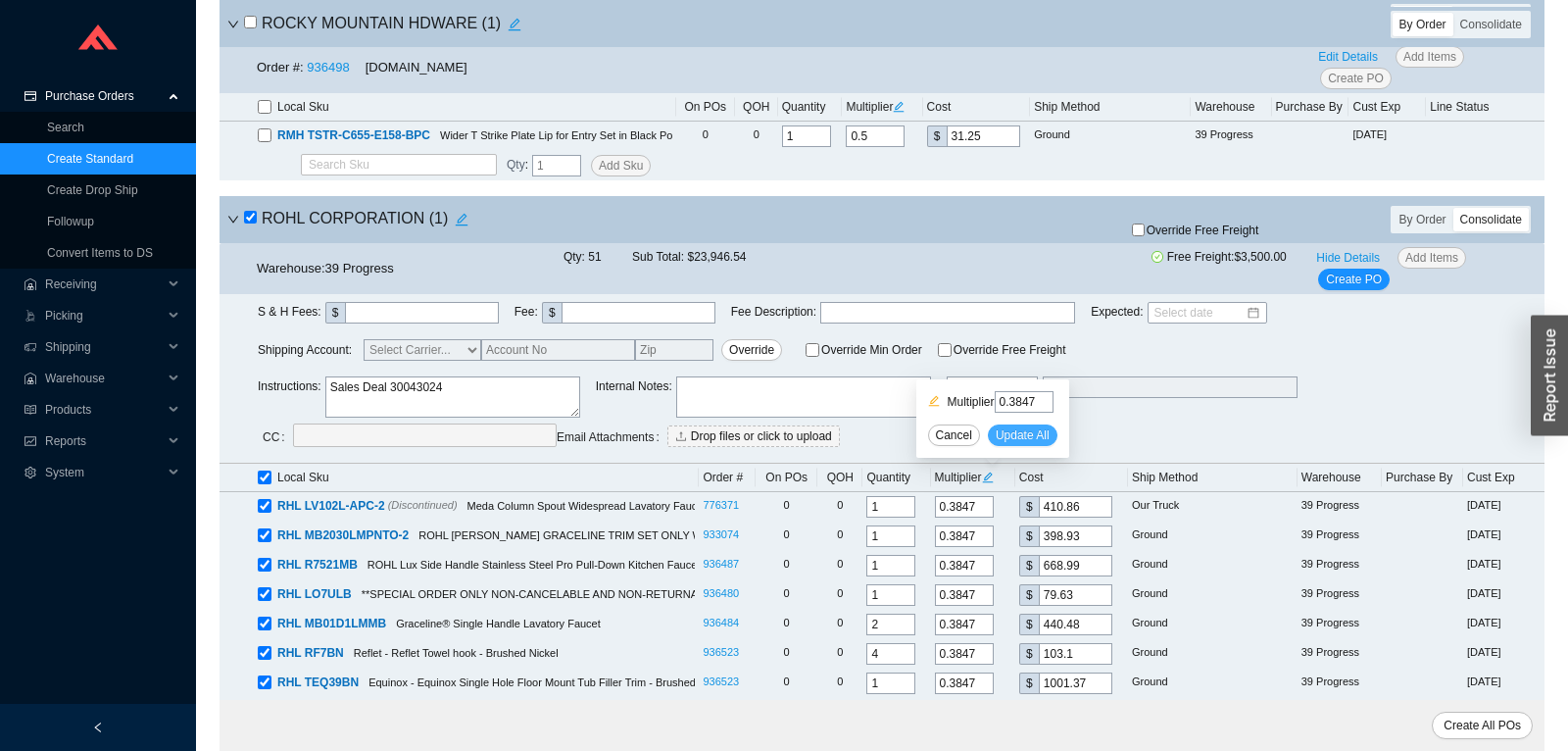
type input "0.3847"
type input "126.18"
type input "0.3847"
type input "110.79"
type input "0.3847"
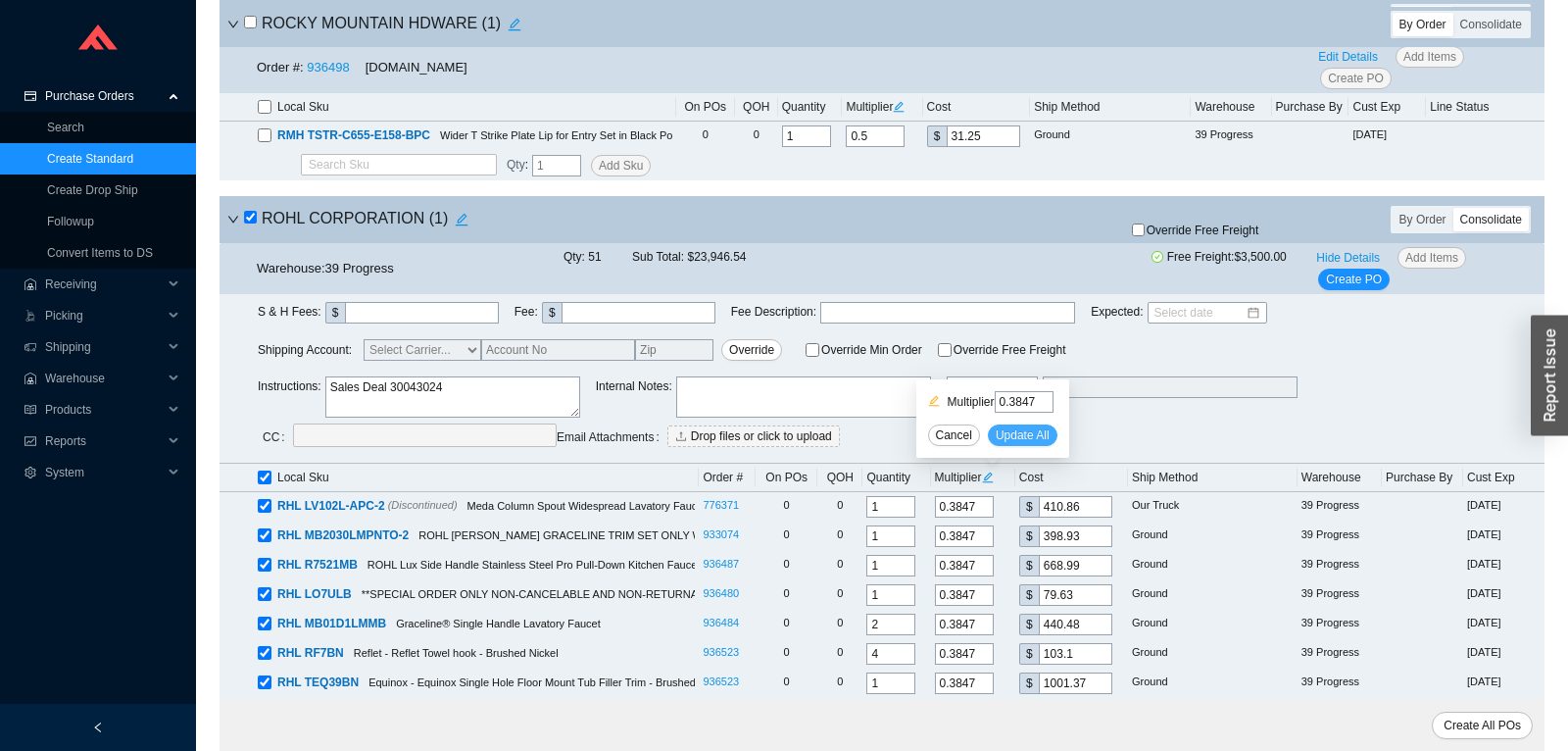
type input "360.85"
type input "0.3847"
type input "91.17"
type input "0.3847"
type input "246.98"
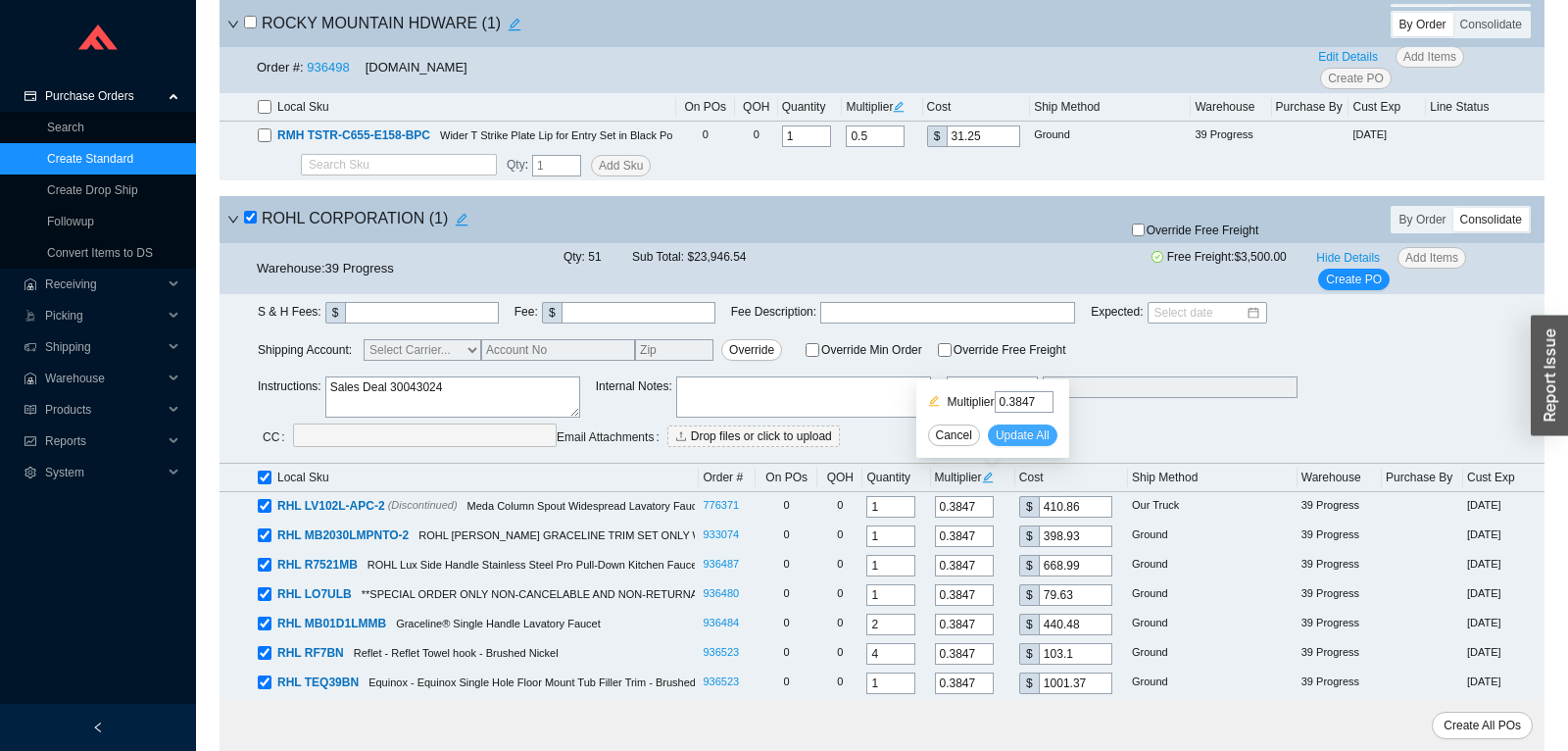
type input "0.3847"
type input "154.65"
type input "0.3847"
type input "668.22"
type input "0.3847"
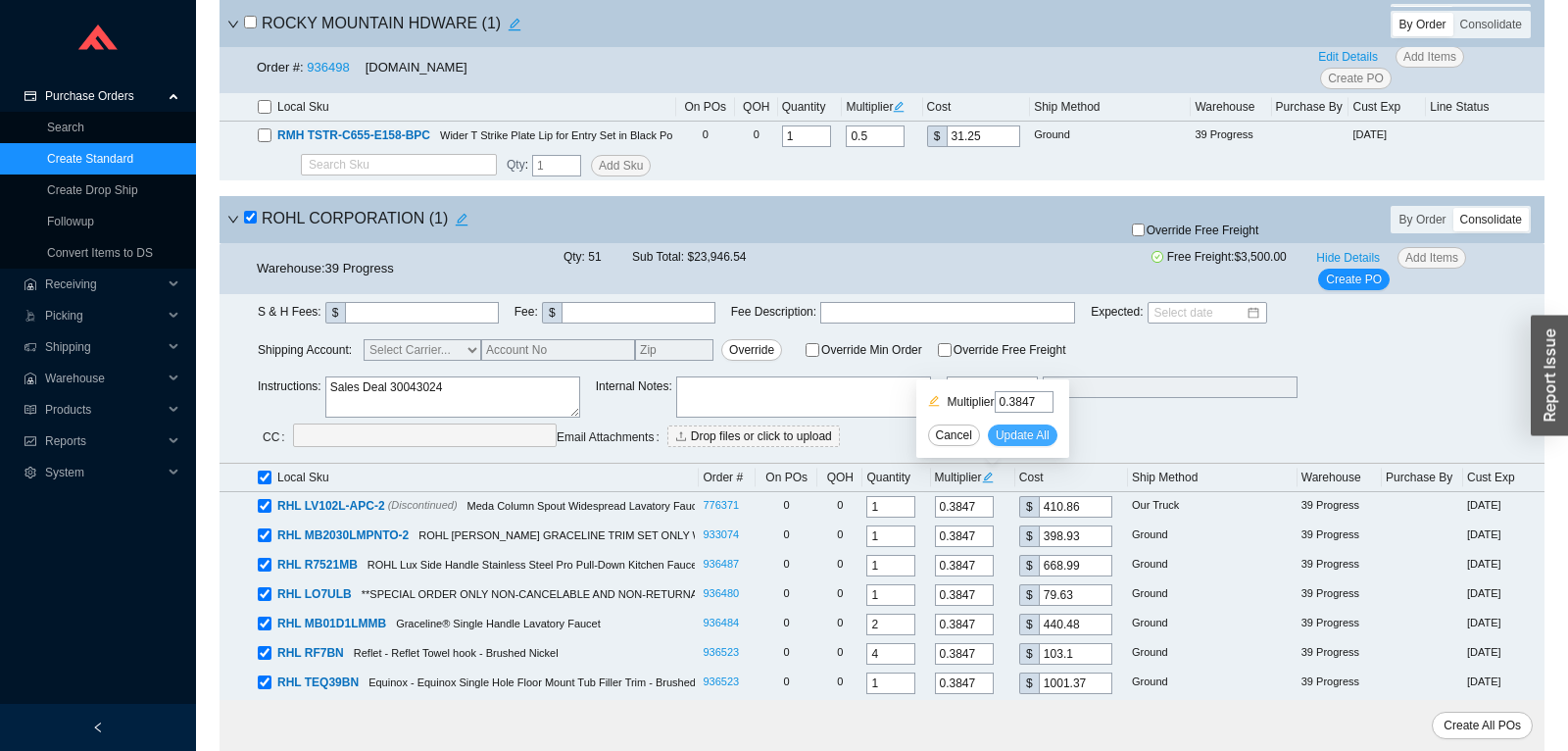
type input "1077.93"
type input "0.3847"
type input "1141.4"
type input "0.3847"
type input "125.8"
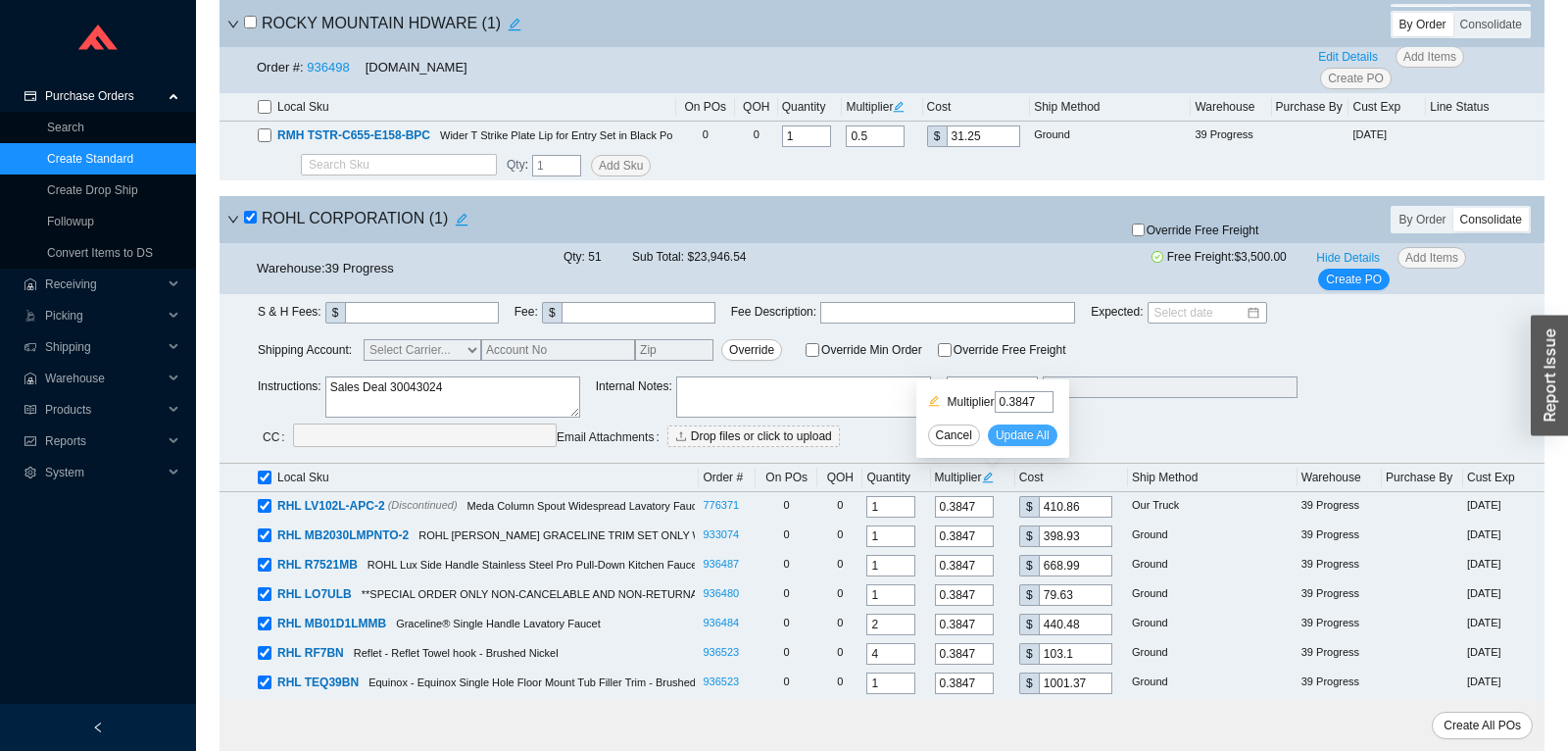
type input "0.3847"
type input "1793.47"
type input "0.3847"
type input "530.12"
type input "0.3847"
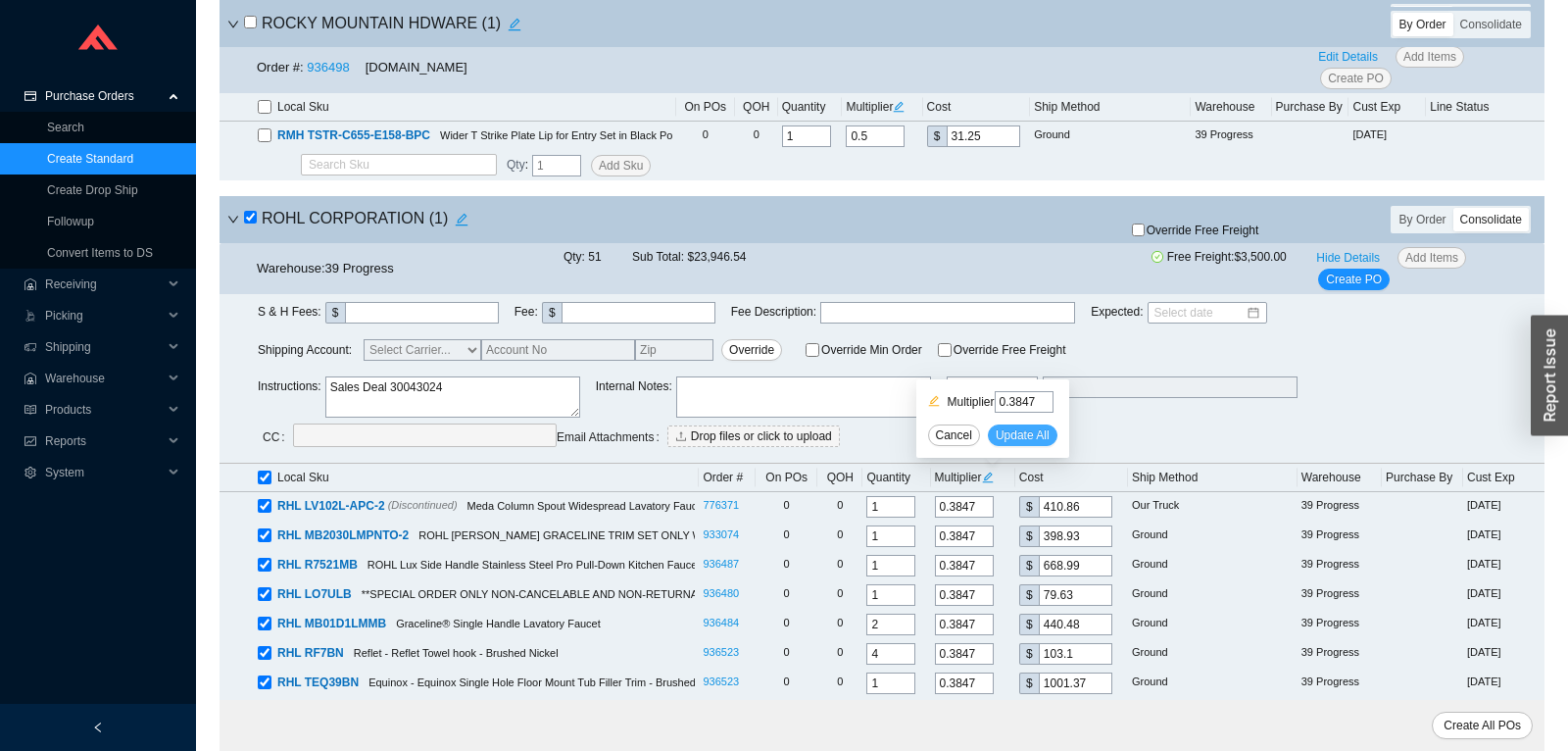
type input "114.64"
type input "0.3847"
type input "3051.44"
type input "0.3847"
type input "2440.15"
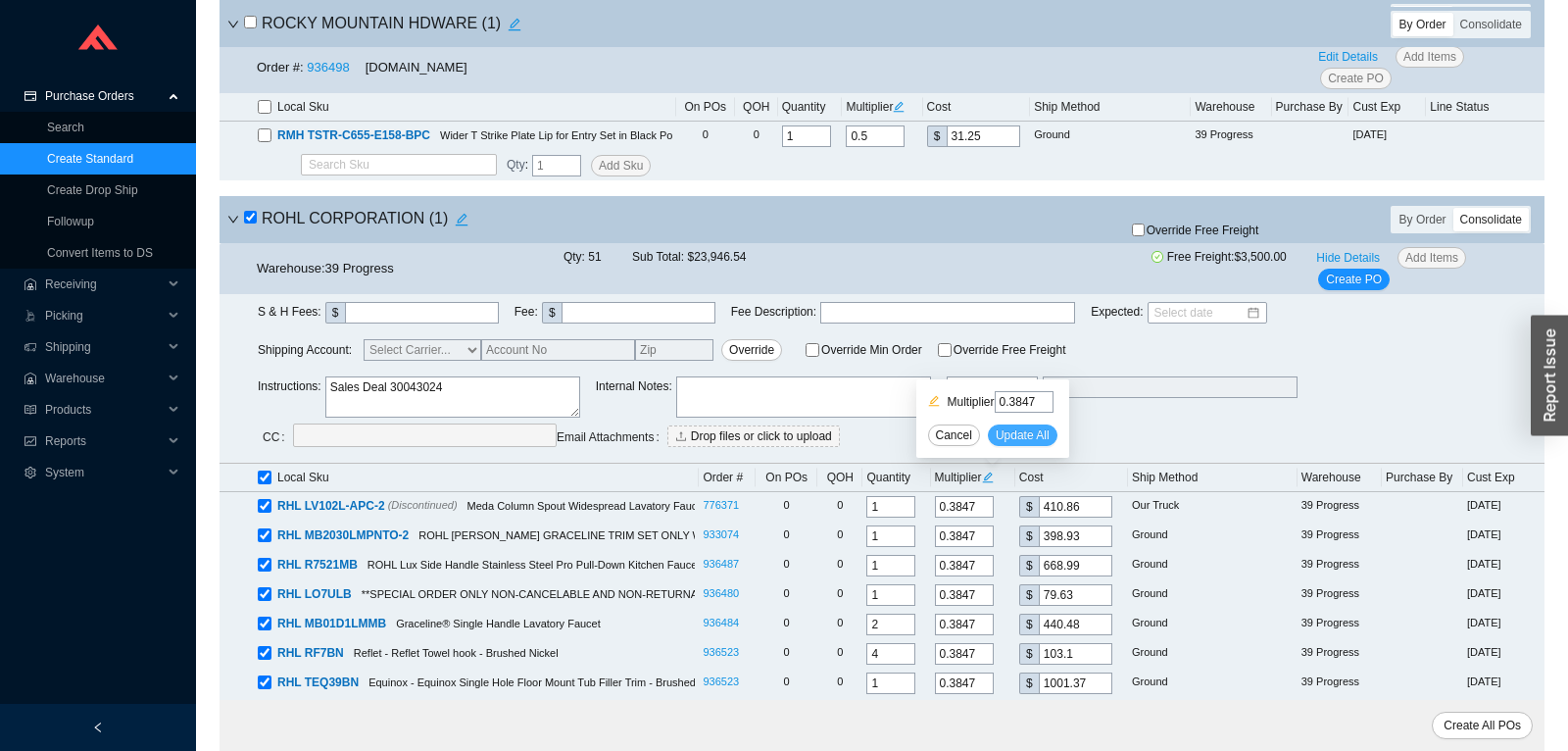
type input "0.3847"
type input "103.1"
type input "0.3847"
type input "149.65"
type input "0.3847"
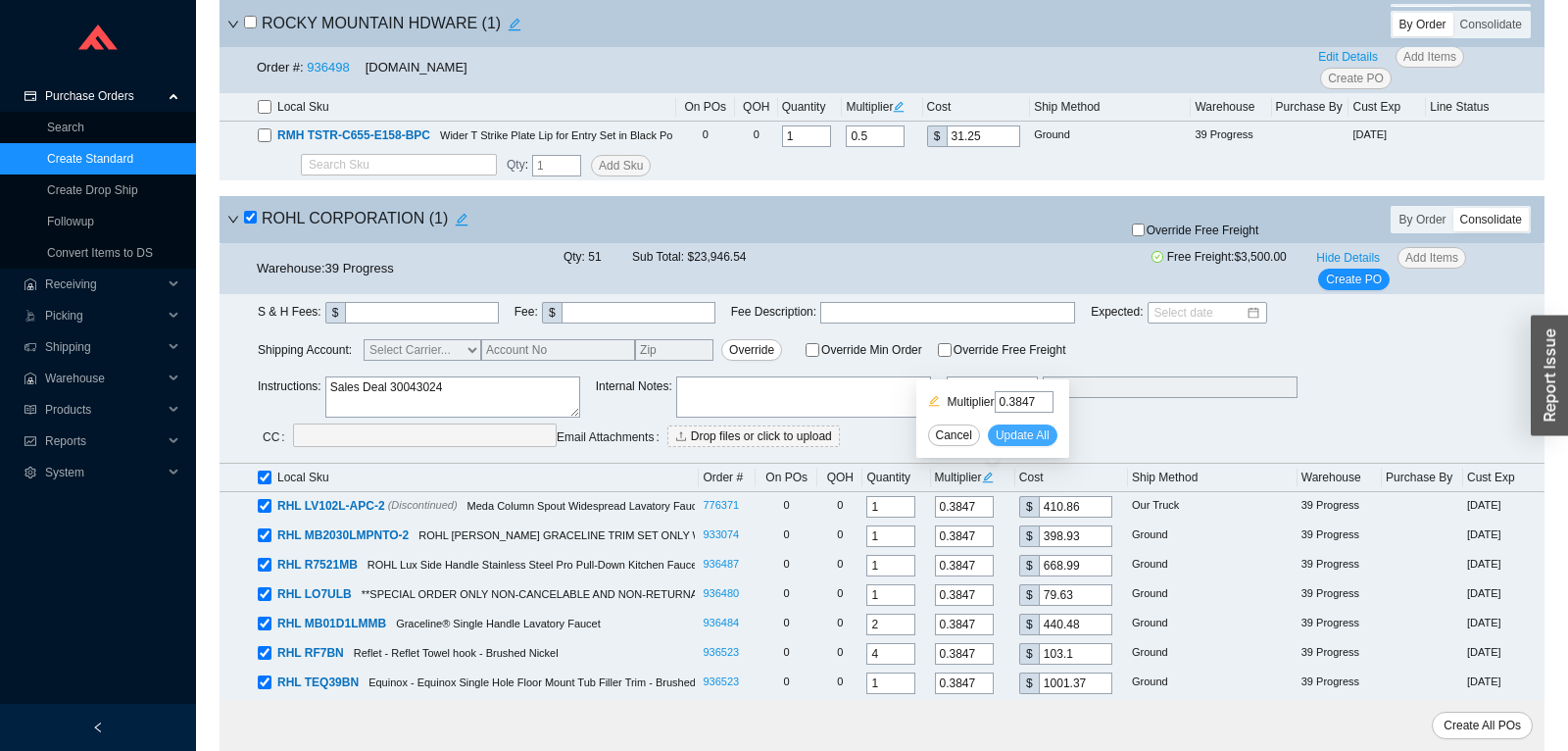
type input "284.68"
type input "0.3847"
type input "56.55"
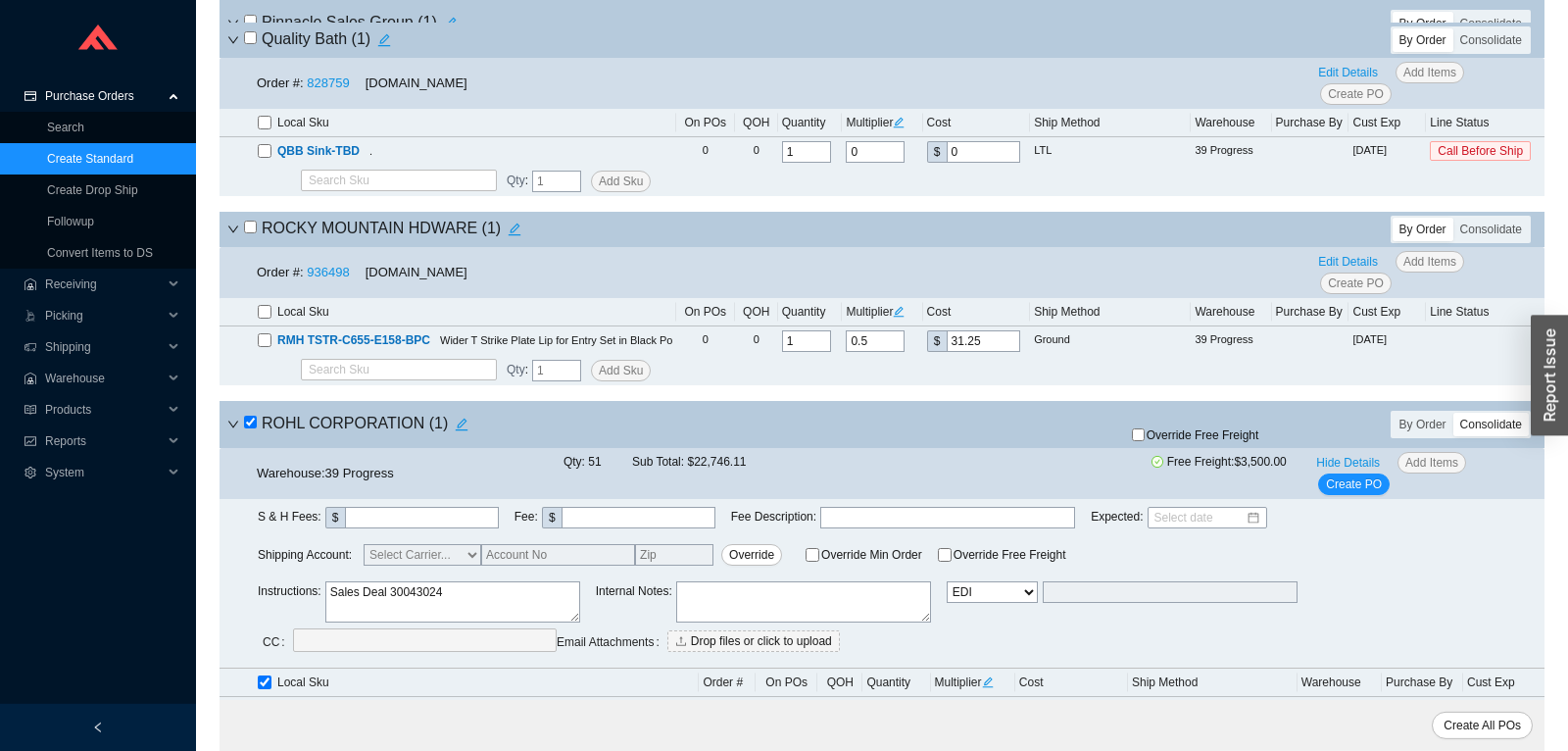
scroll to position [5698, 0]
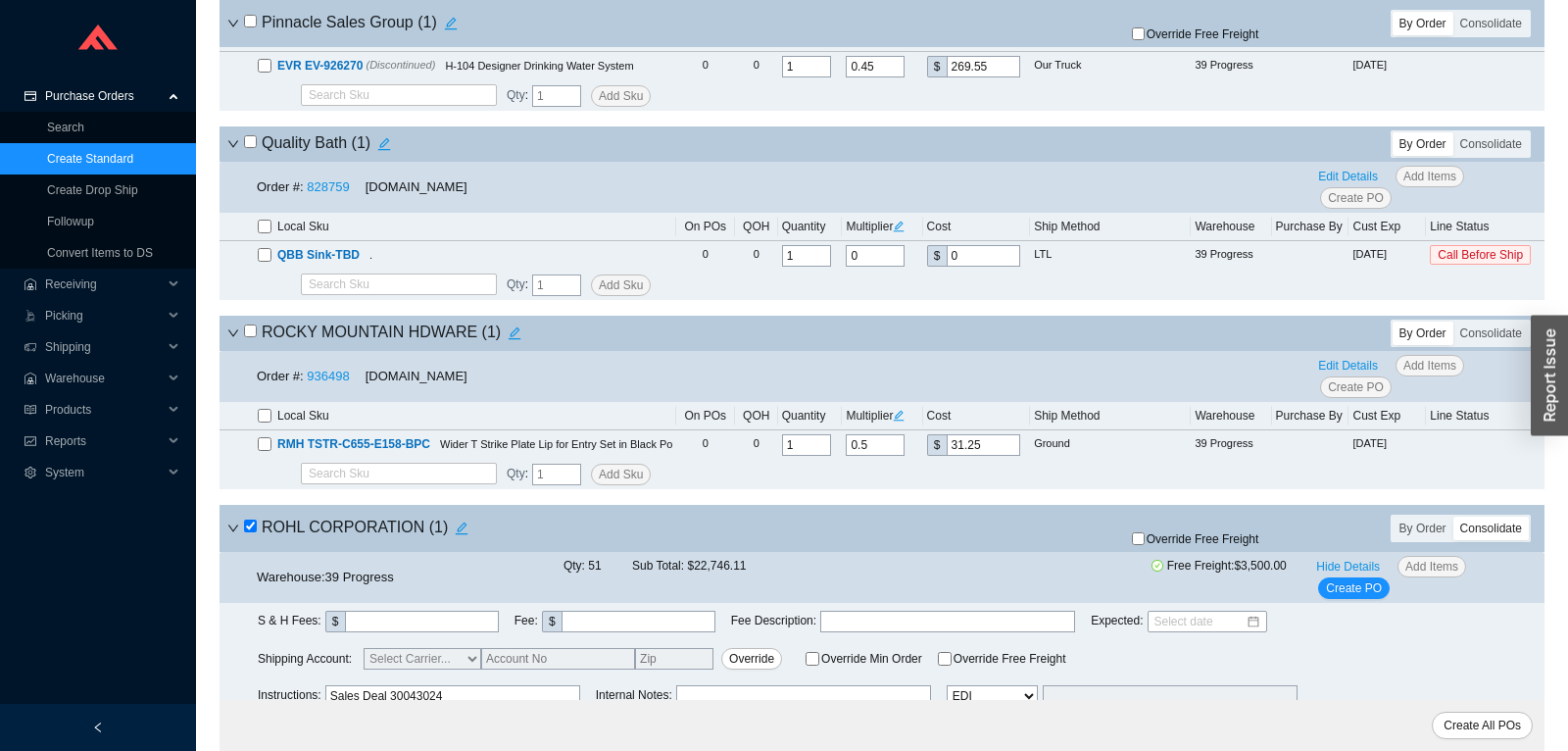
click at [250, 337] on input "checkbox" at bounding box center [250, 330] width 13 height 13
checkbox input "true"
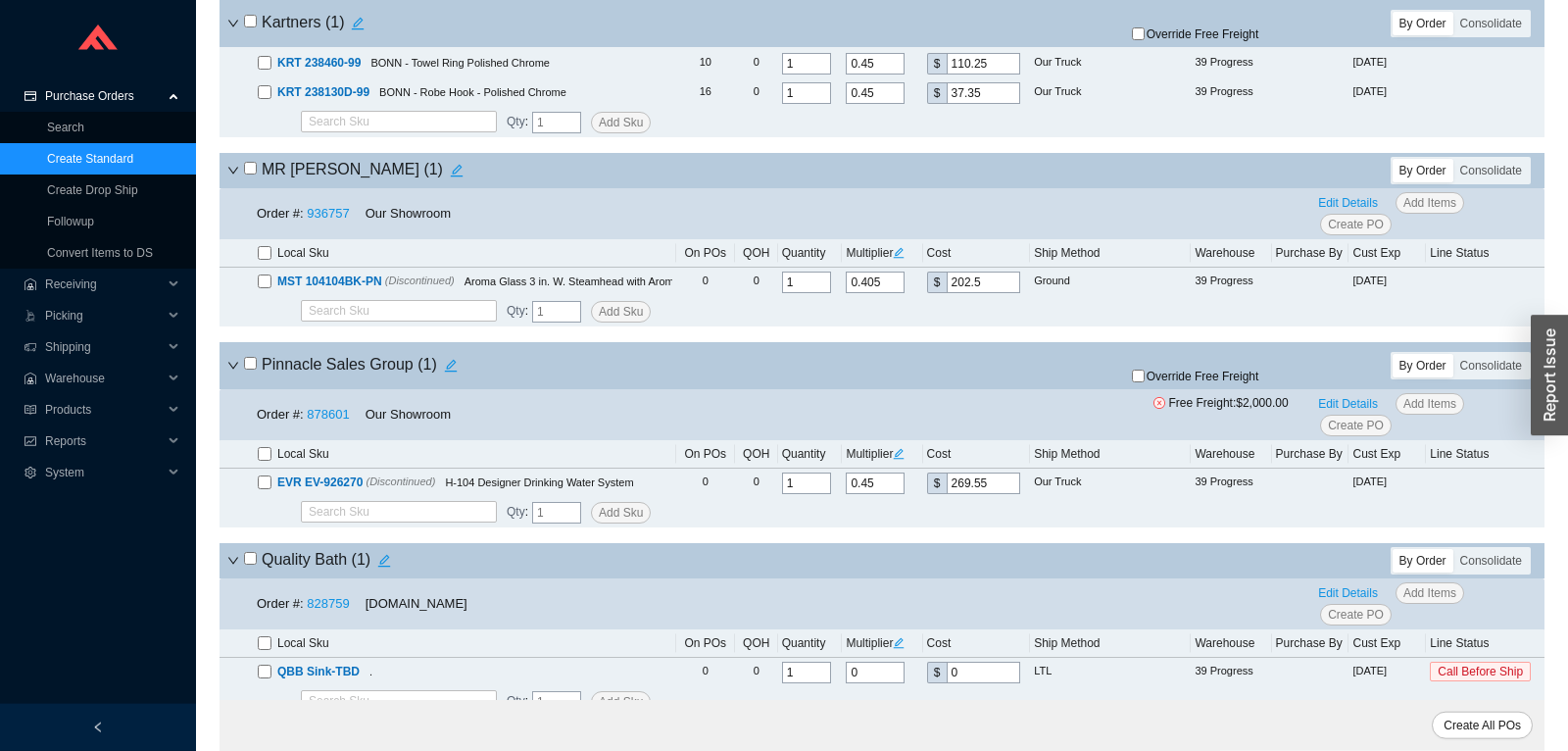
scroll to position [5183, 0]
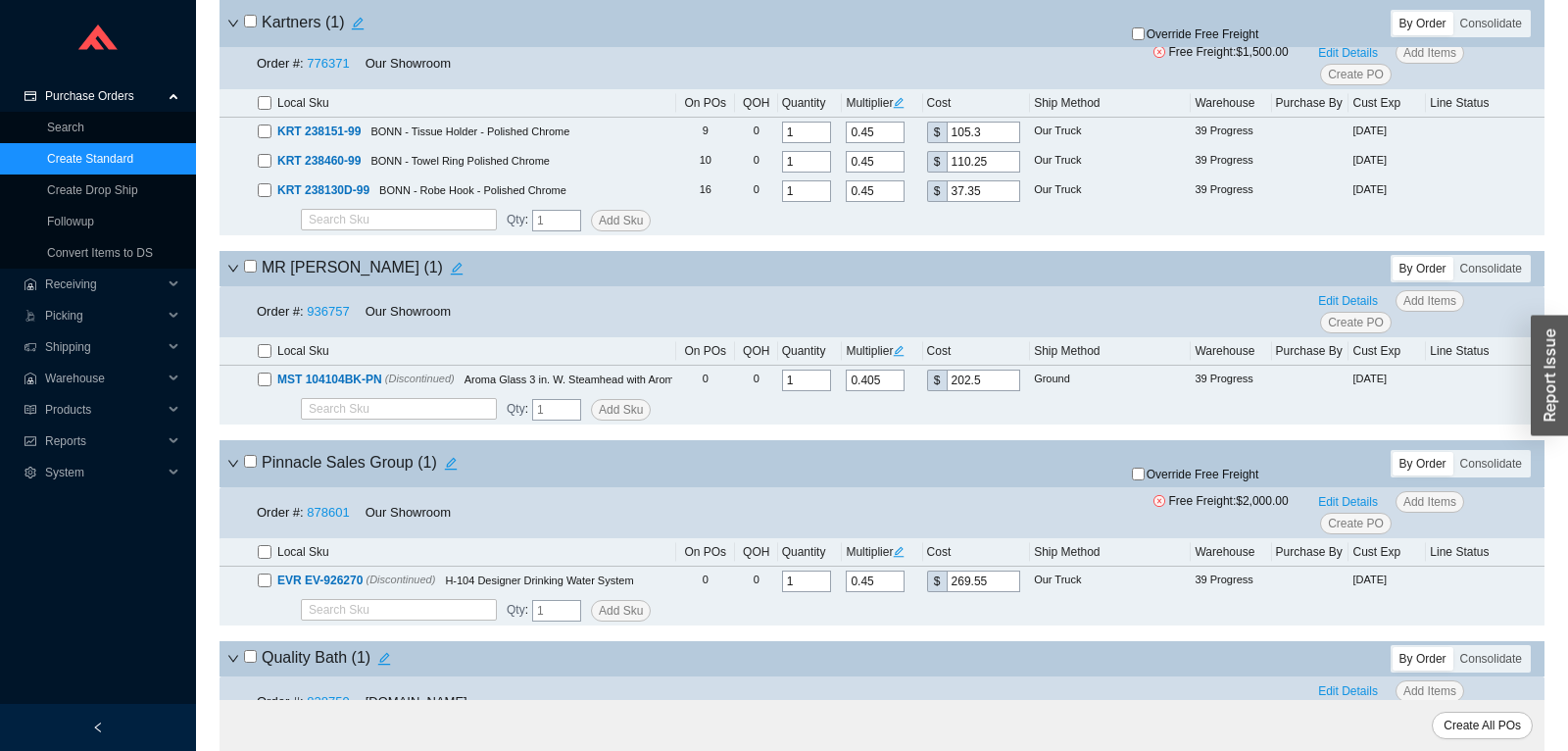
click at [246, 269] on input "checkbox" at bounding box center [250, 265] width 13 height 13
checkbox input "true"
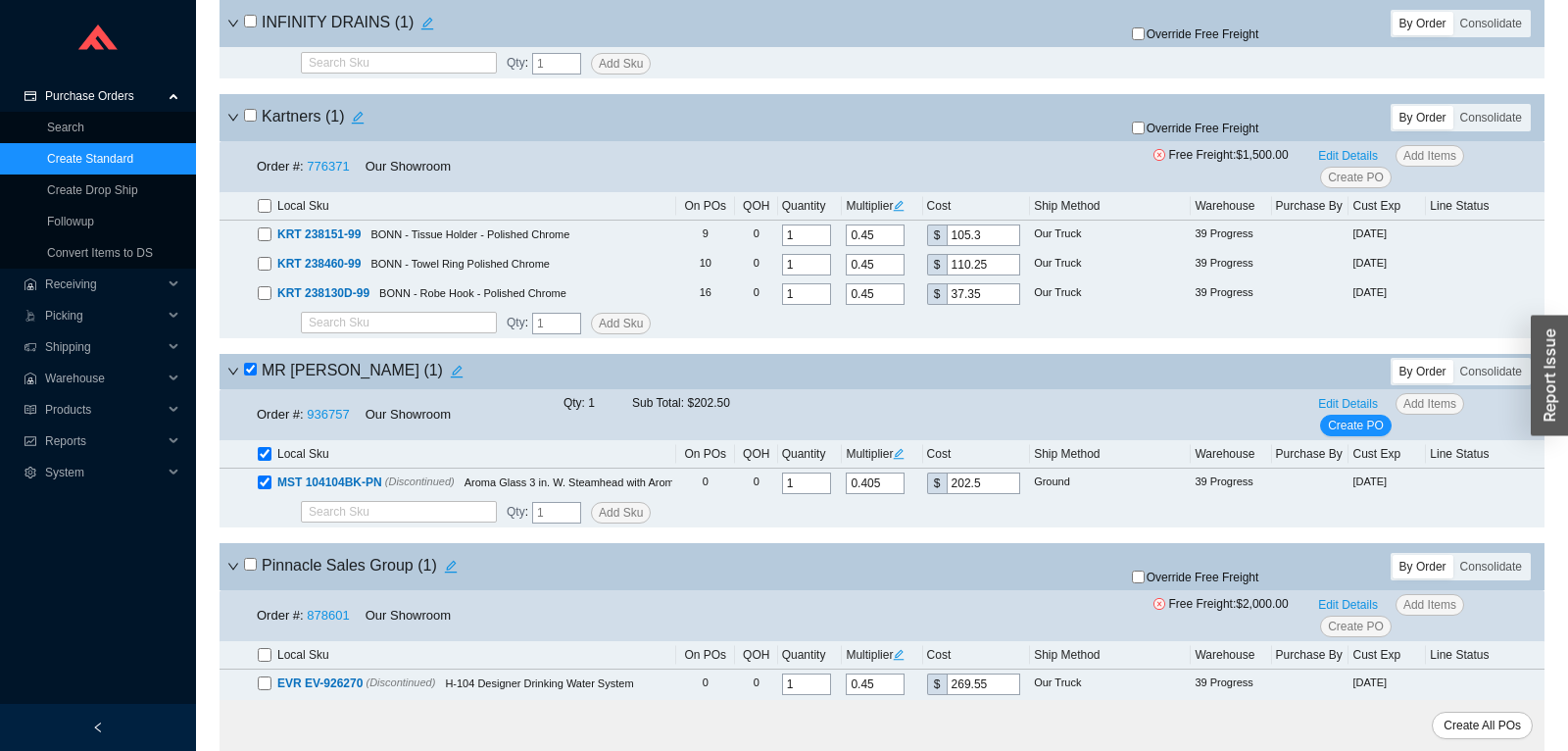
click at [256, 117] on input "checkbox" at bounding box center [250, 115] width 13 height 13
checkbox input "true"
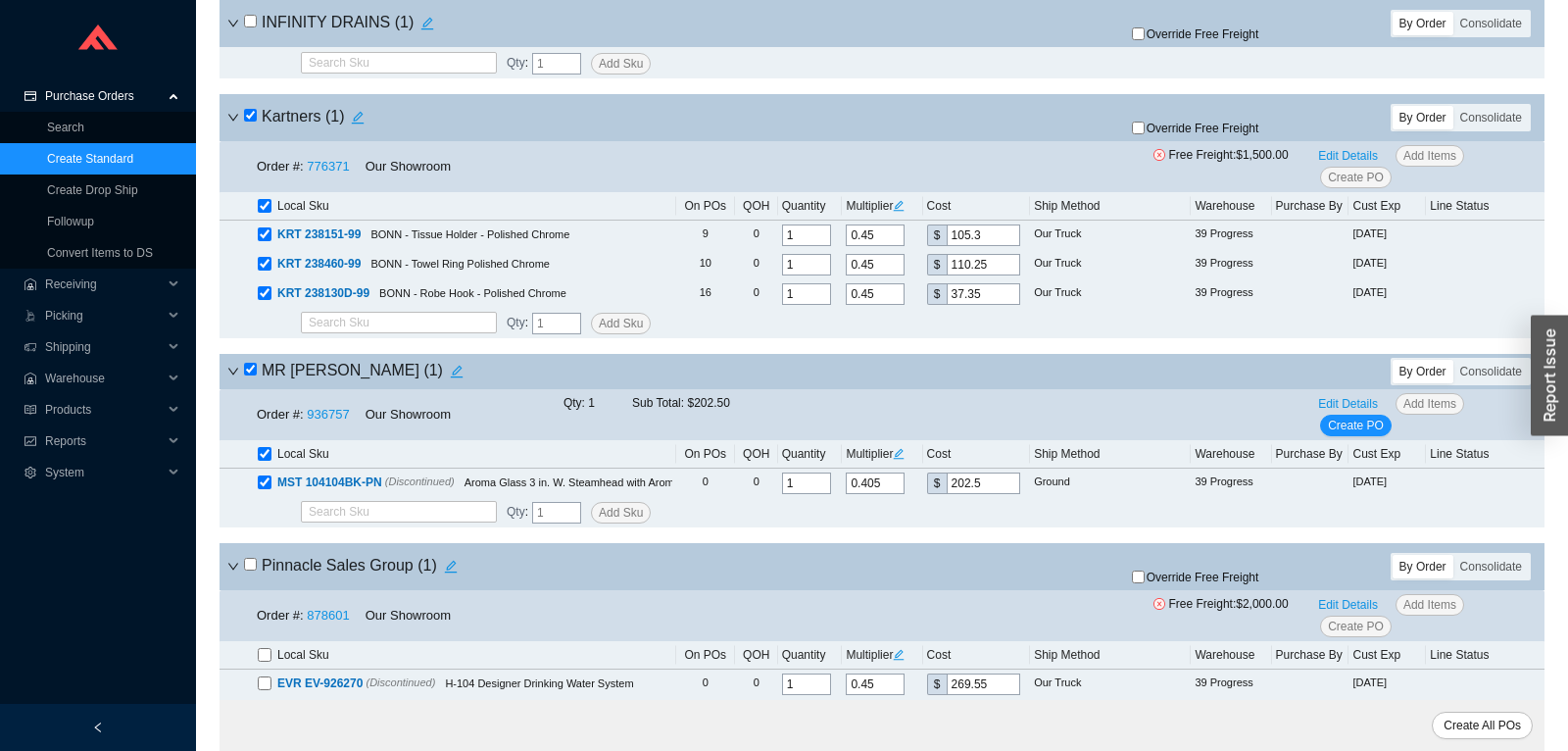
checkbox input "true"
click at [1199, 128] on span "Override Free Freight" at bounding box center [1203, 129] width 113 height 12
click at [1145, 128] on input "Override Free Freight" at bounding box center [1138, 128] width 13 height 13
checkbox input "true"
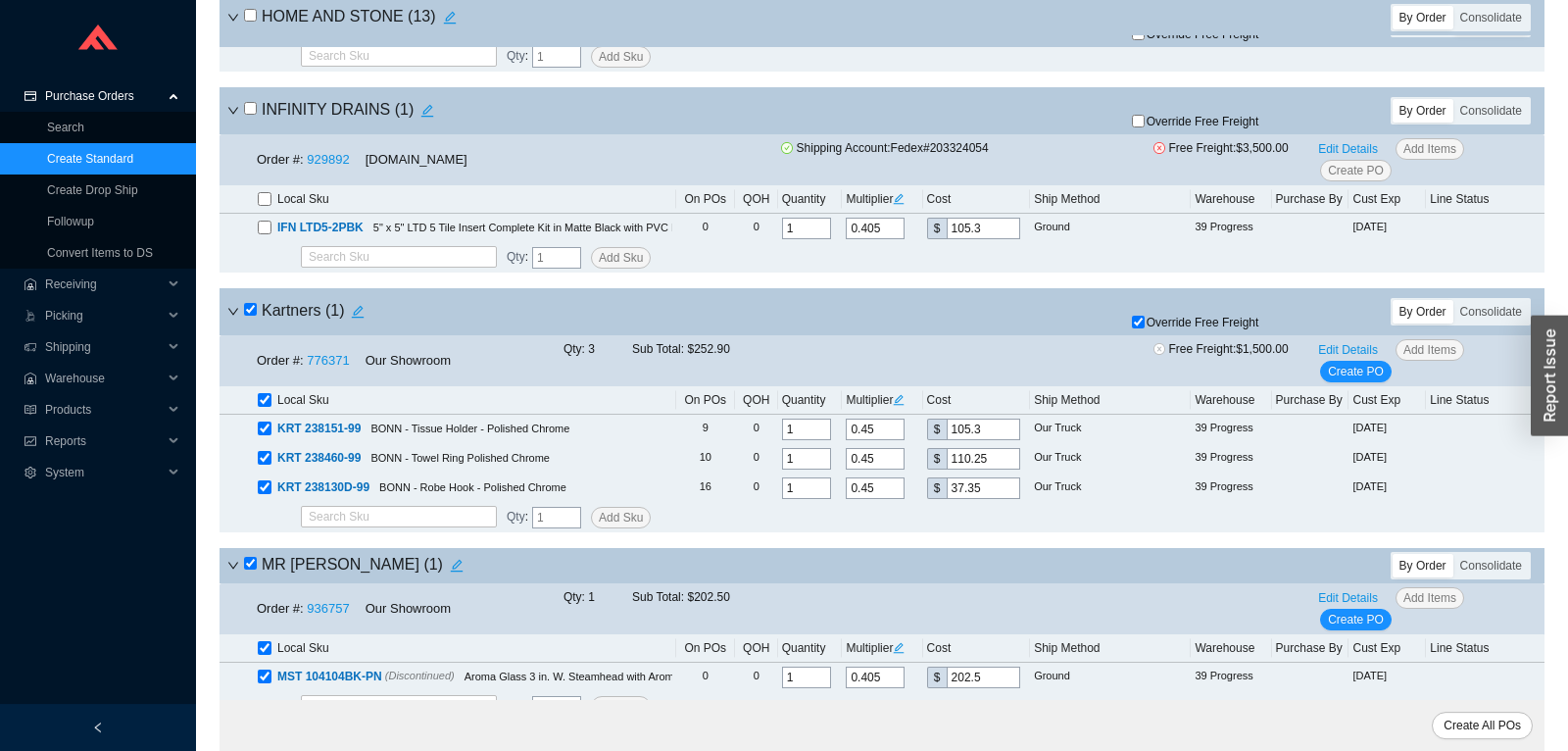
scroll to position [4772, 0]
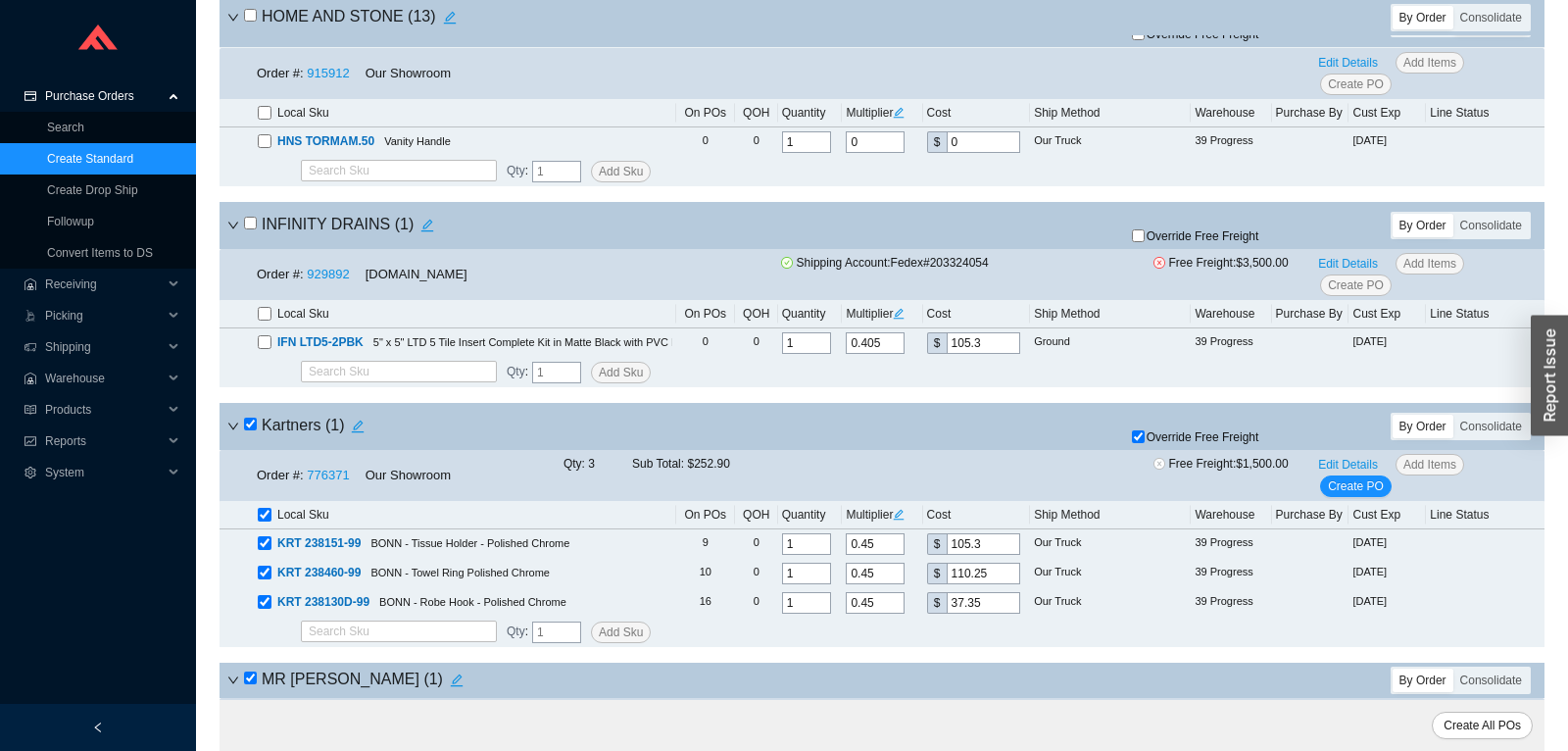
drag, startPoint x: 250, startPoint y: 231, endPoint x: 521, endPoint y: 262, distance: 272.8
click at [249, 230] on input "checkbox" at bounding box center [250, 223] width 13 height 13
checkbox input "true"
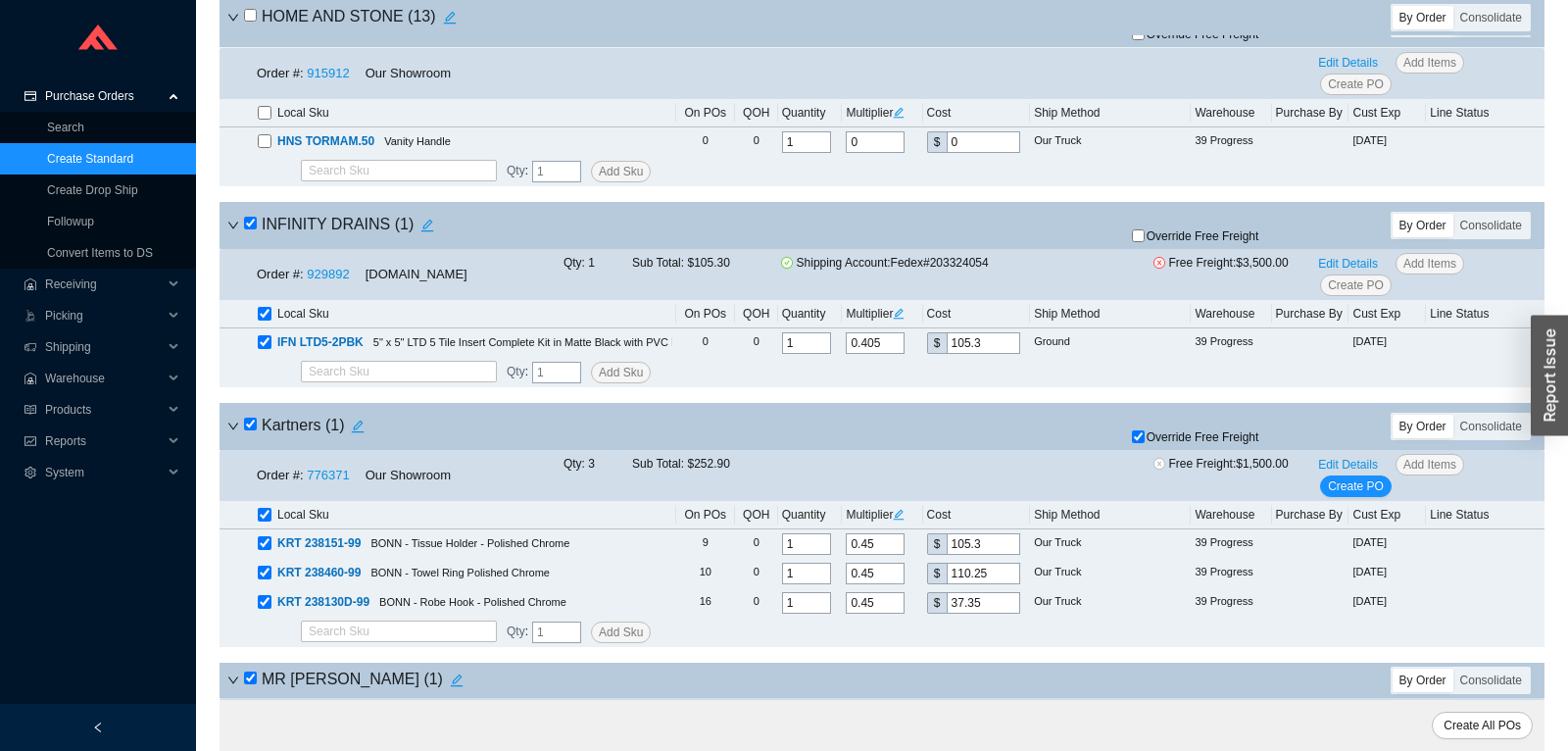
click at [1228, 242] on span "Override Free Freight" at bounding box center [1203, 237] width 113 height 12
click at [1145, 242] on input "Override Free Freight" at bounding box center [1138, 236] width 13 height 13
checkbox input "true"
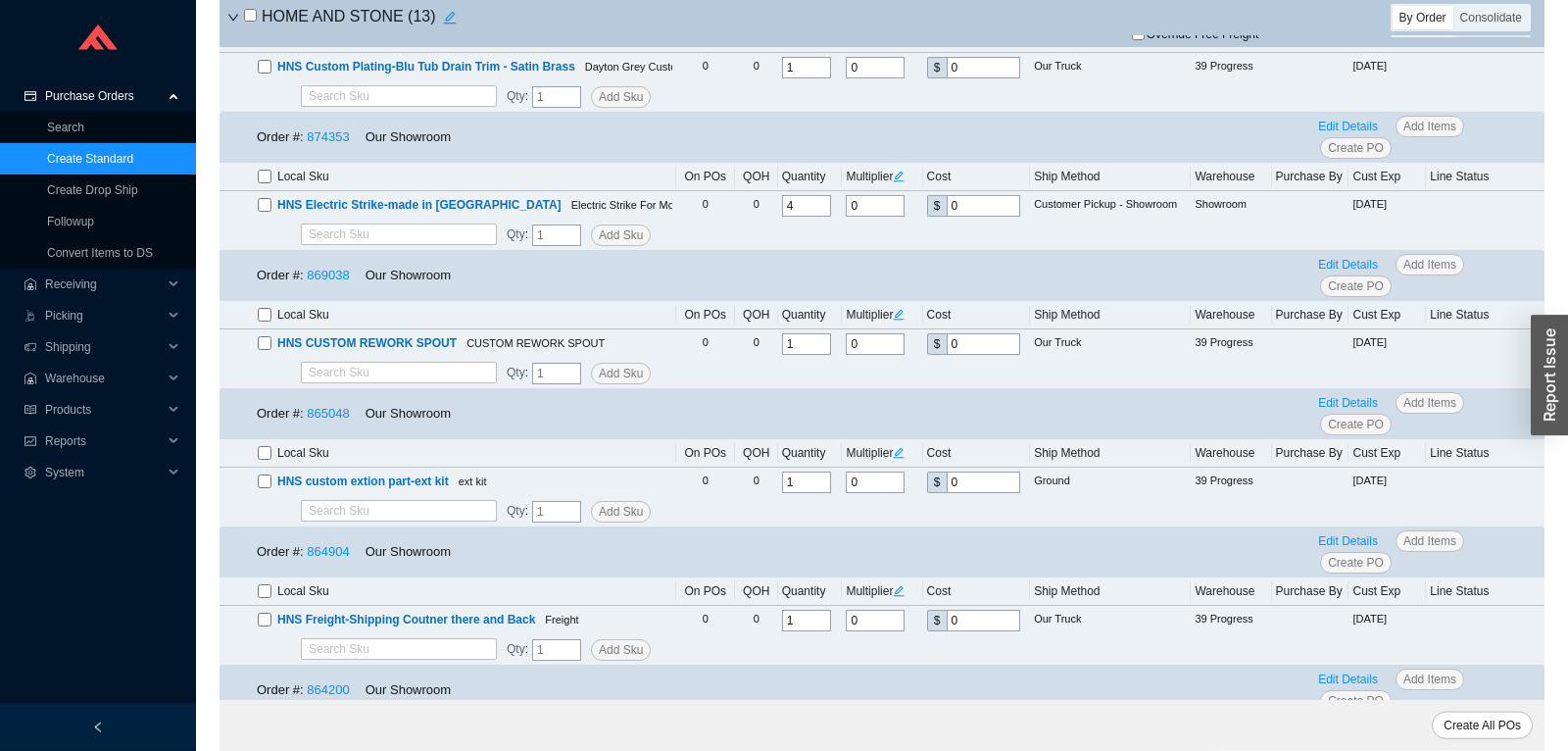
scroll to position [2816, 0]
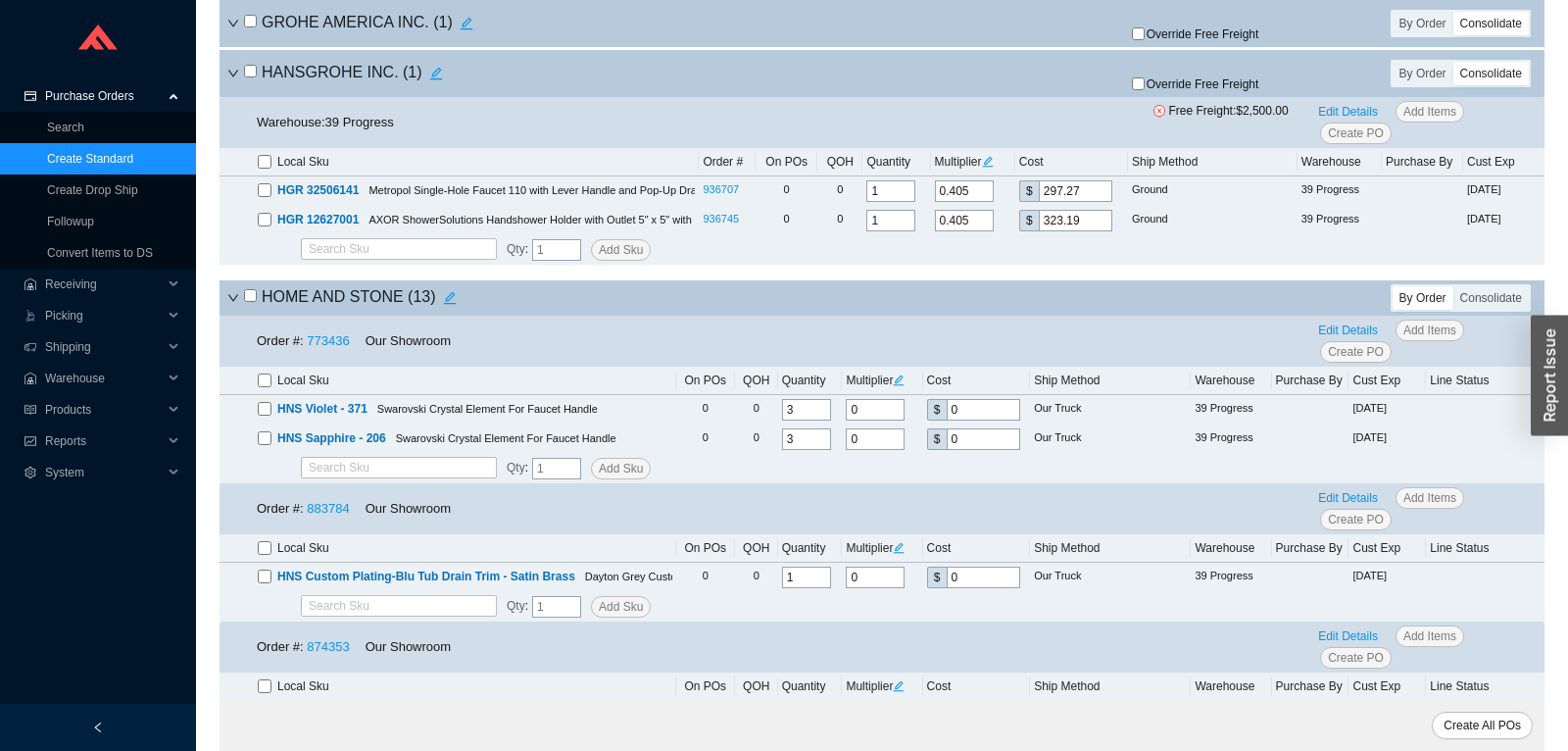
click at [234, 302] on icon "down" at bounding box center [234, 297] width 12 height 12
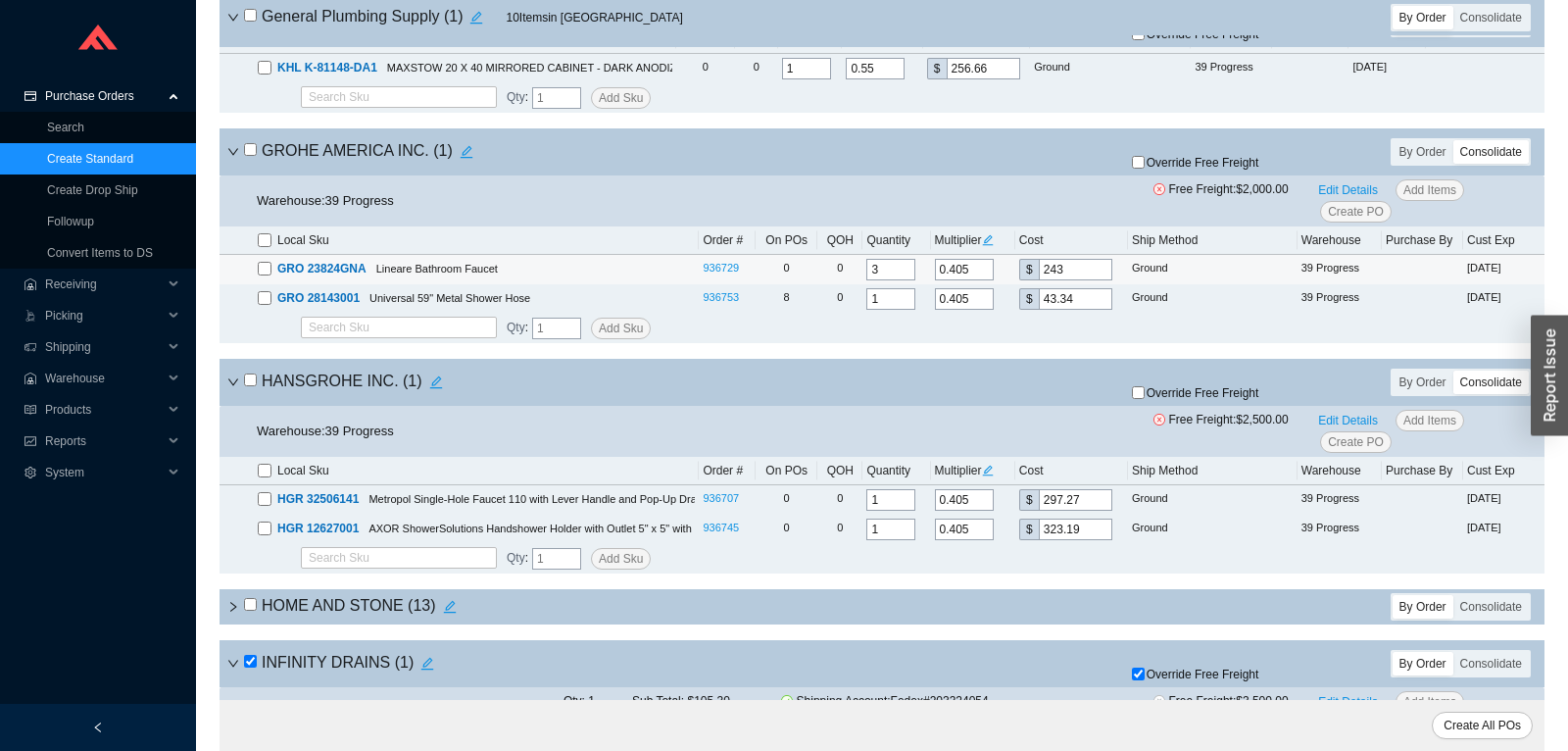
scroll to position [2200, 0]
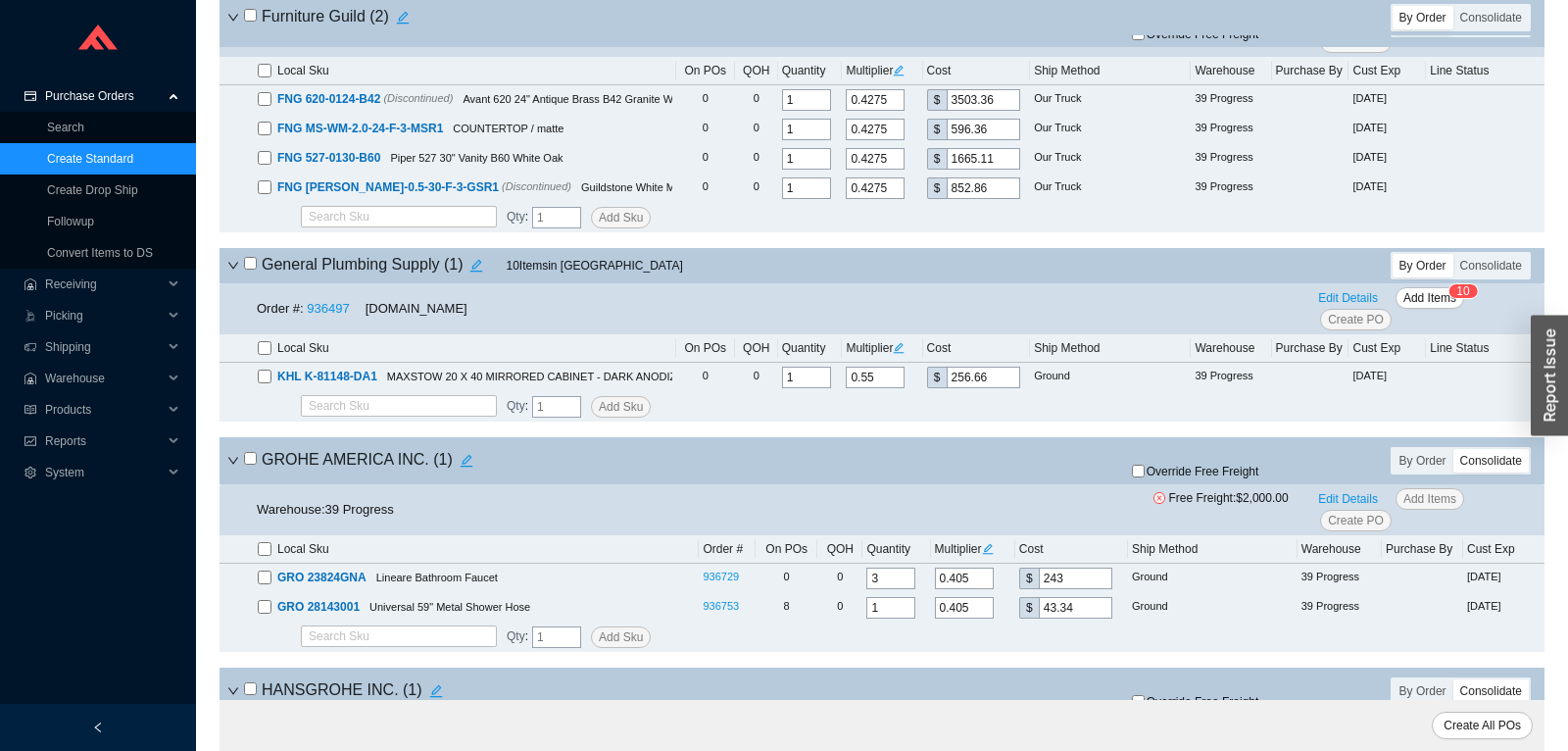
click at [249, 277] on h4 "General Plumbing Supply ( 1 )" at bounding box center [367, 266] width 246 height 27
click at [253, 267] on input "checkbox" at bounding box center [250, 262] width 13 height 13
checkbox input "true"
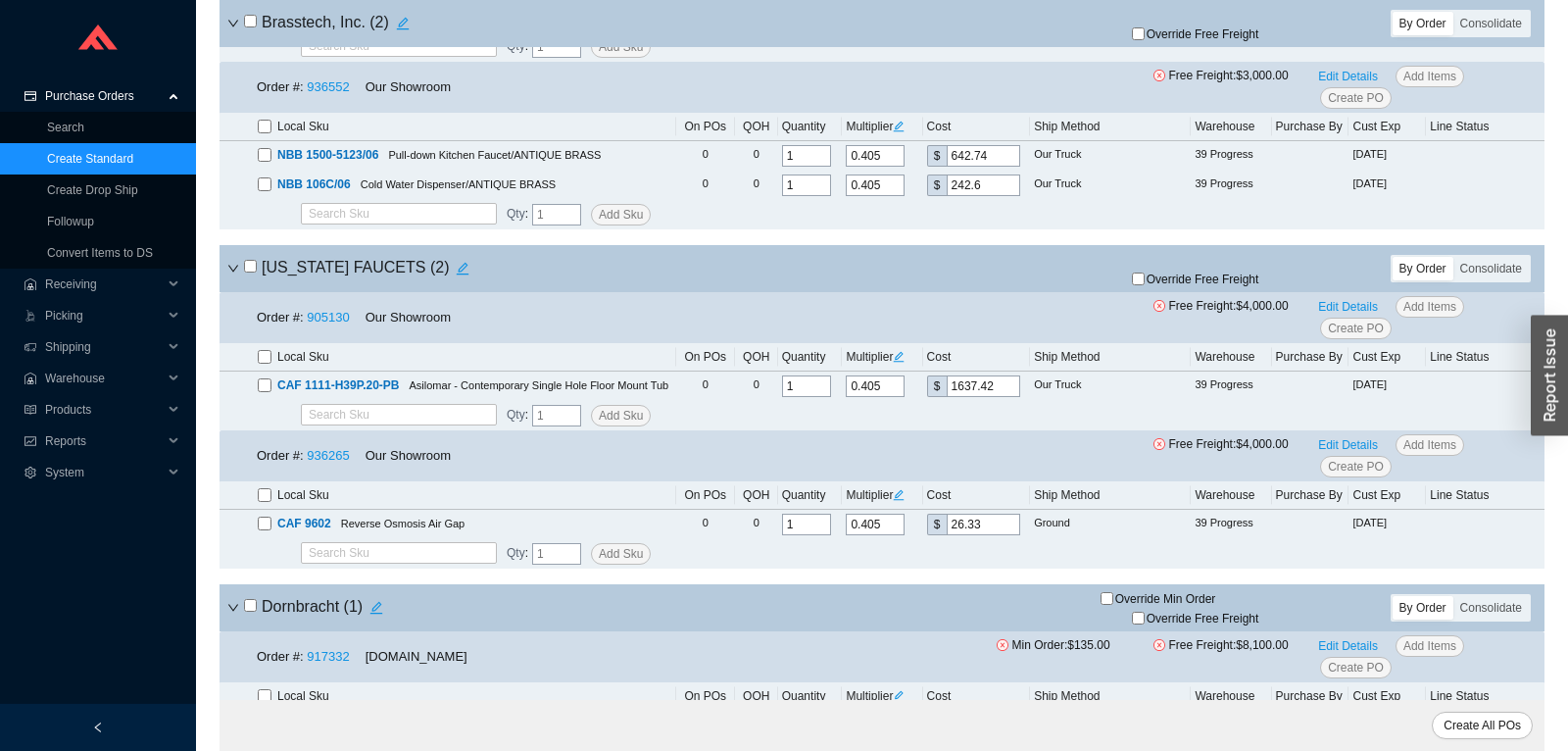
scroll to position [965, 0]
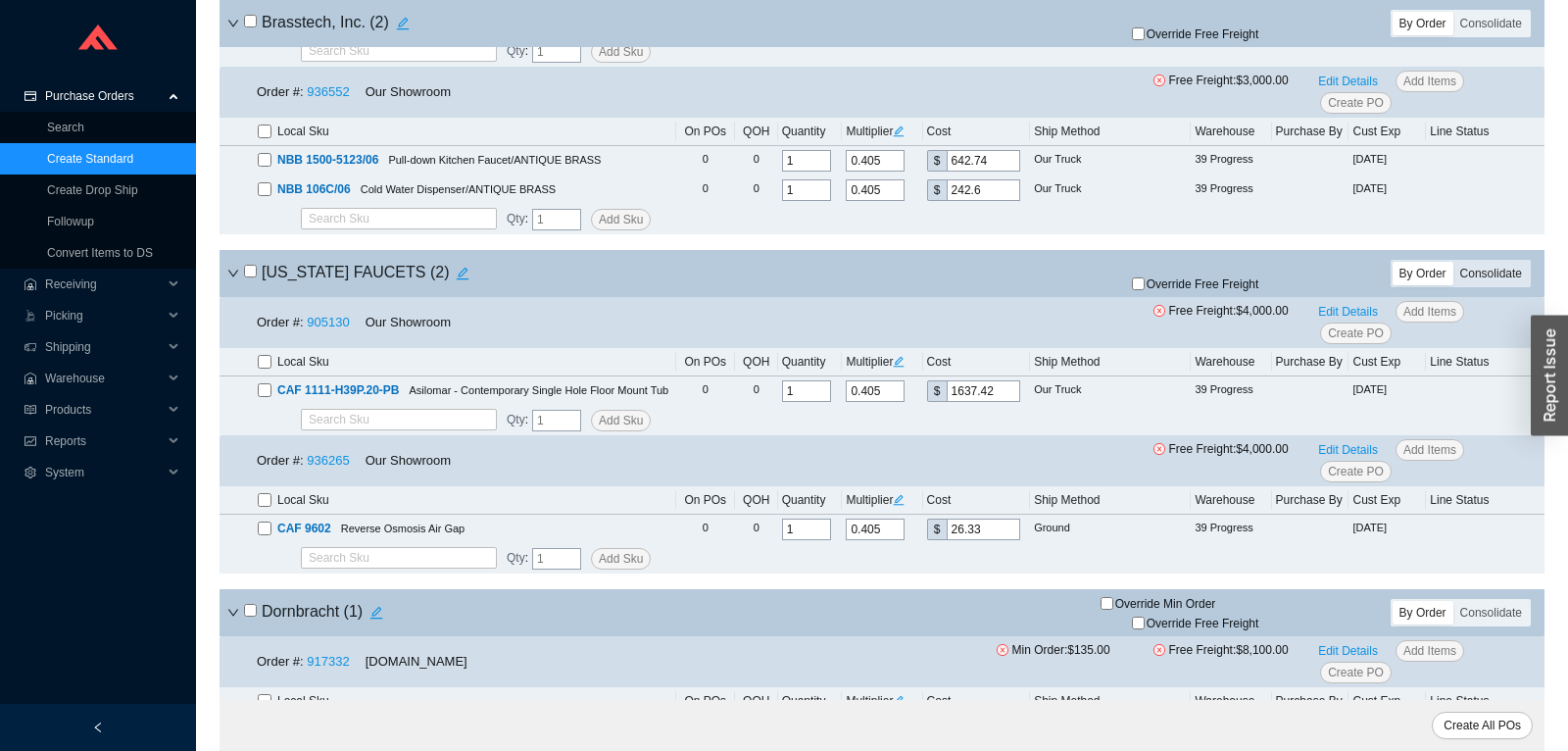
click at [1483, 281] on div "Consolidate" at bounding box center [1490, 273] width 76 height 24
click at [1453, 261] on input "Consolidate" at bounding box center [1453, 261] width 0 height 0
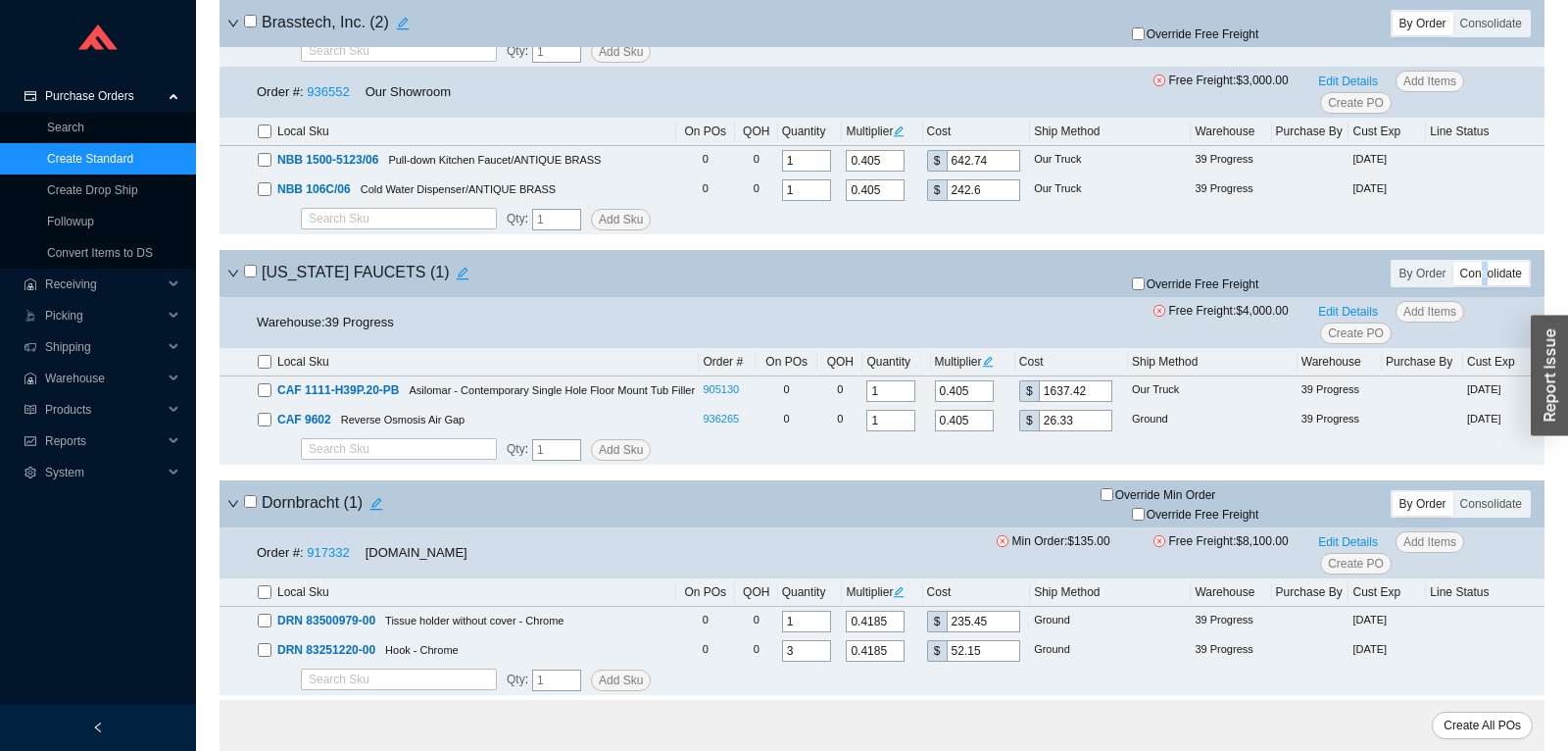
click at [252, 274] on input "checkbox" at bounding box center [250, 270] width 13 height 13
checkbox input "true"
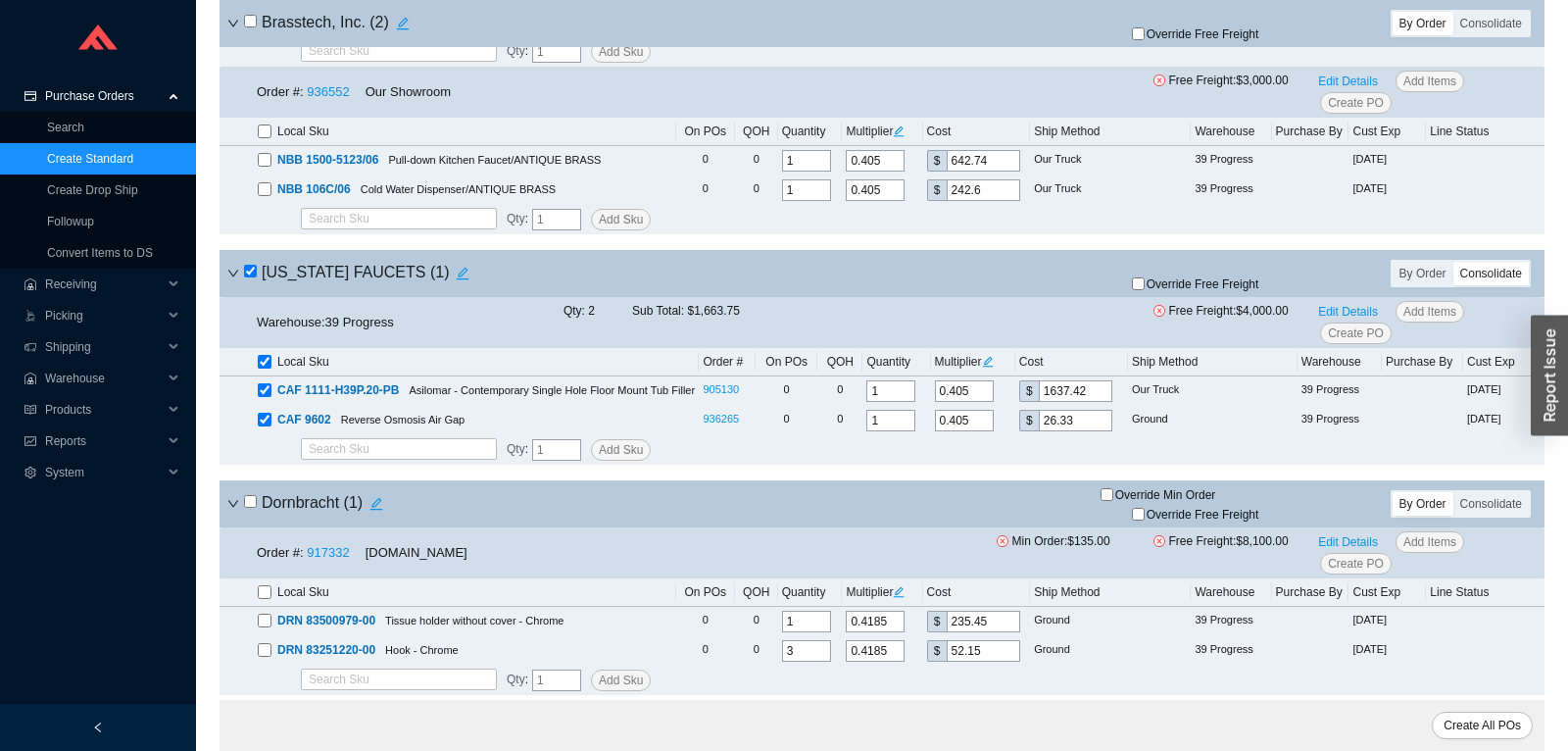
click at [1151, 290] on span "Override Free Freight" at bounding box center [1203, 284] width 113 height 12
click at [1145, 290] on input "Override Free Freight" at bounding box center [1138, 283] width 13 height 13
checkbox input "true"
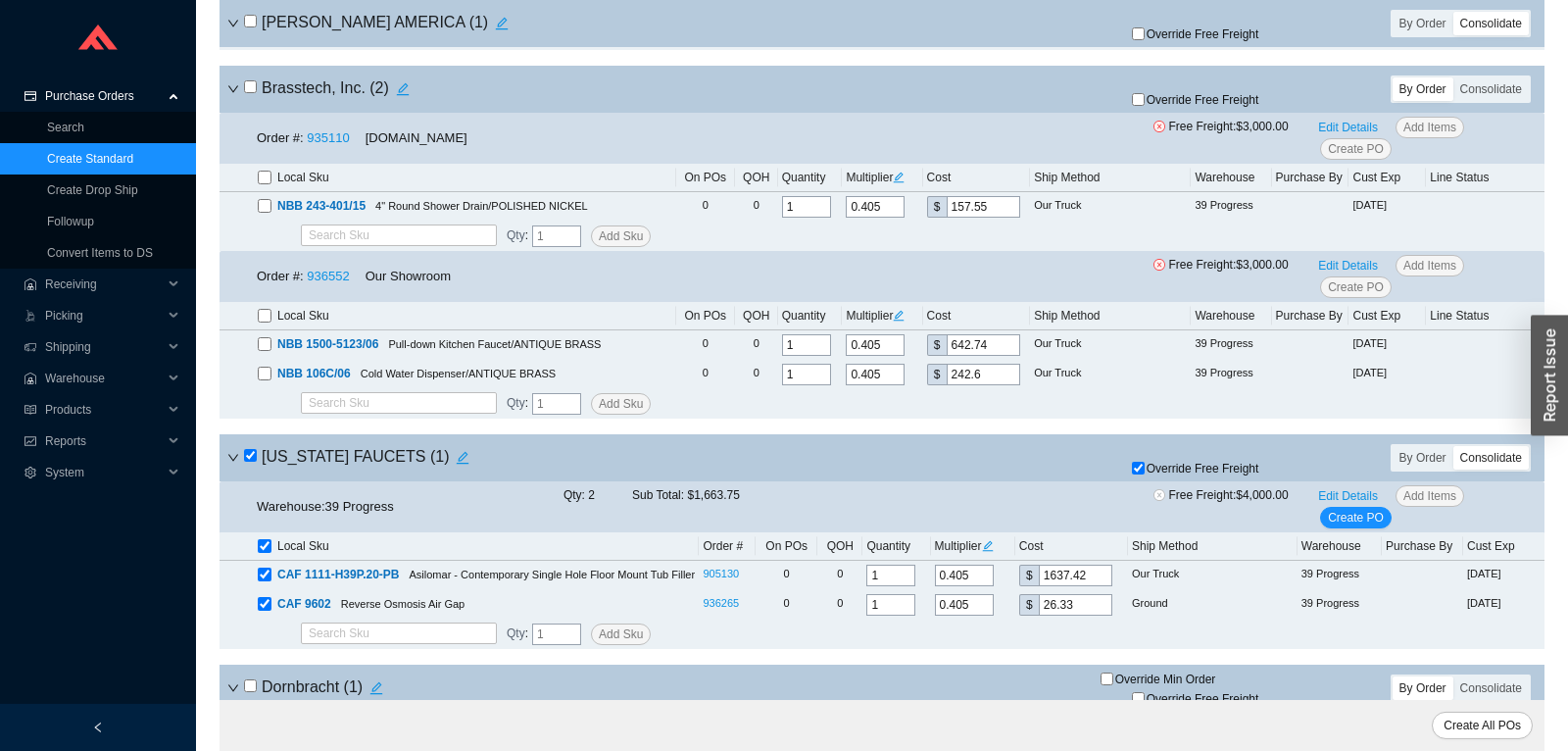
scroll to position [554, 0]
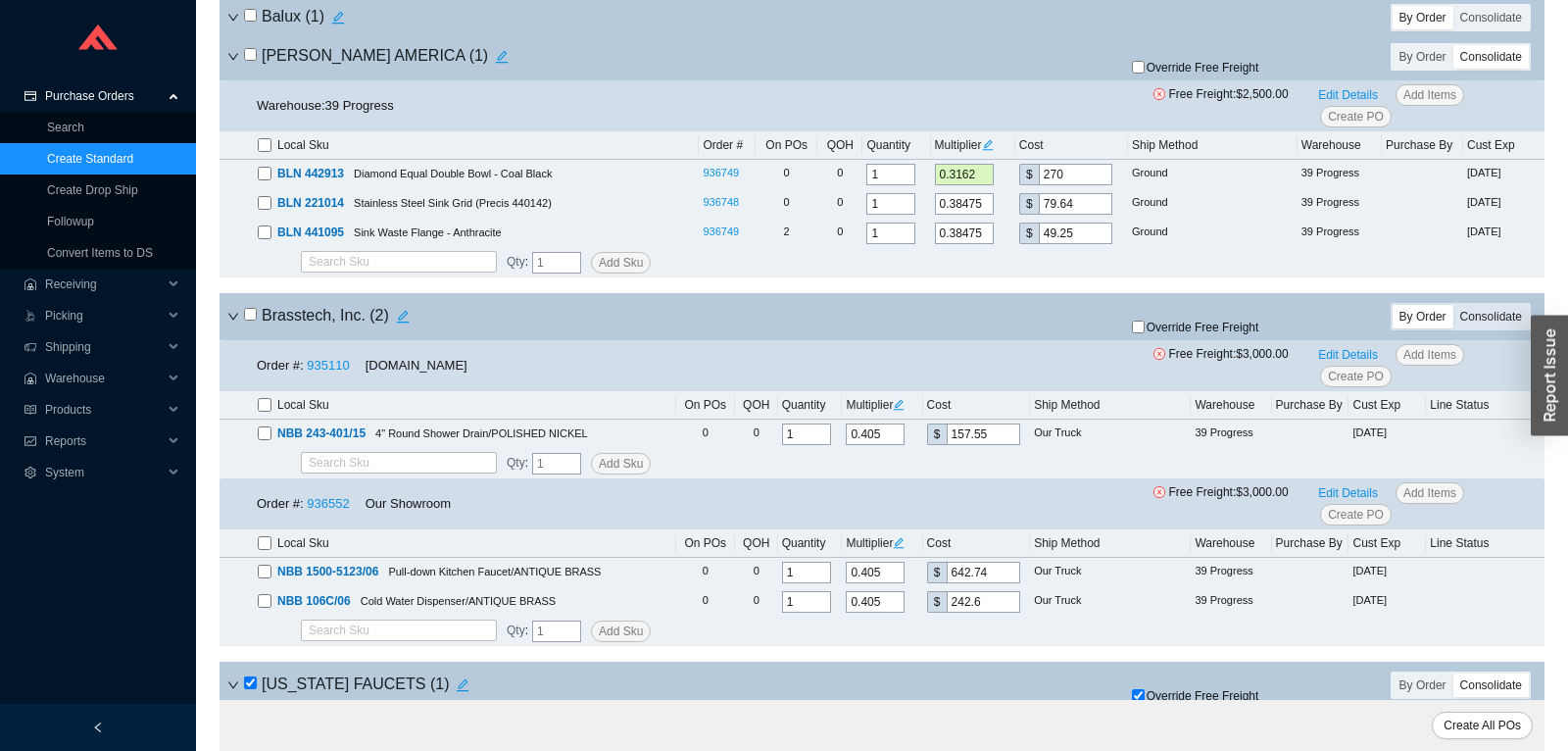
click at [1494, 326] on div "Consolidate" at bounding box center [1490, 316] width 76 height 24
click at [1453, 304] on input "Consolidate" at bounding box center [1453, 304] width 0 height 0
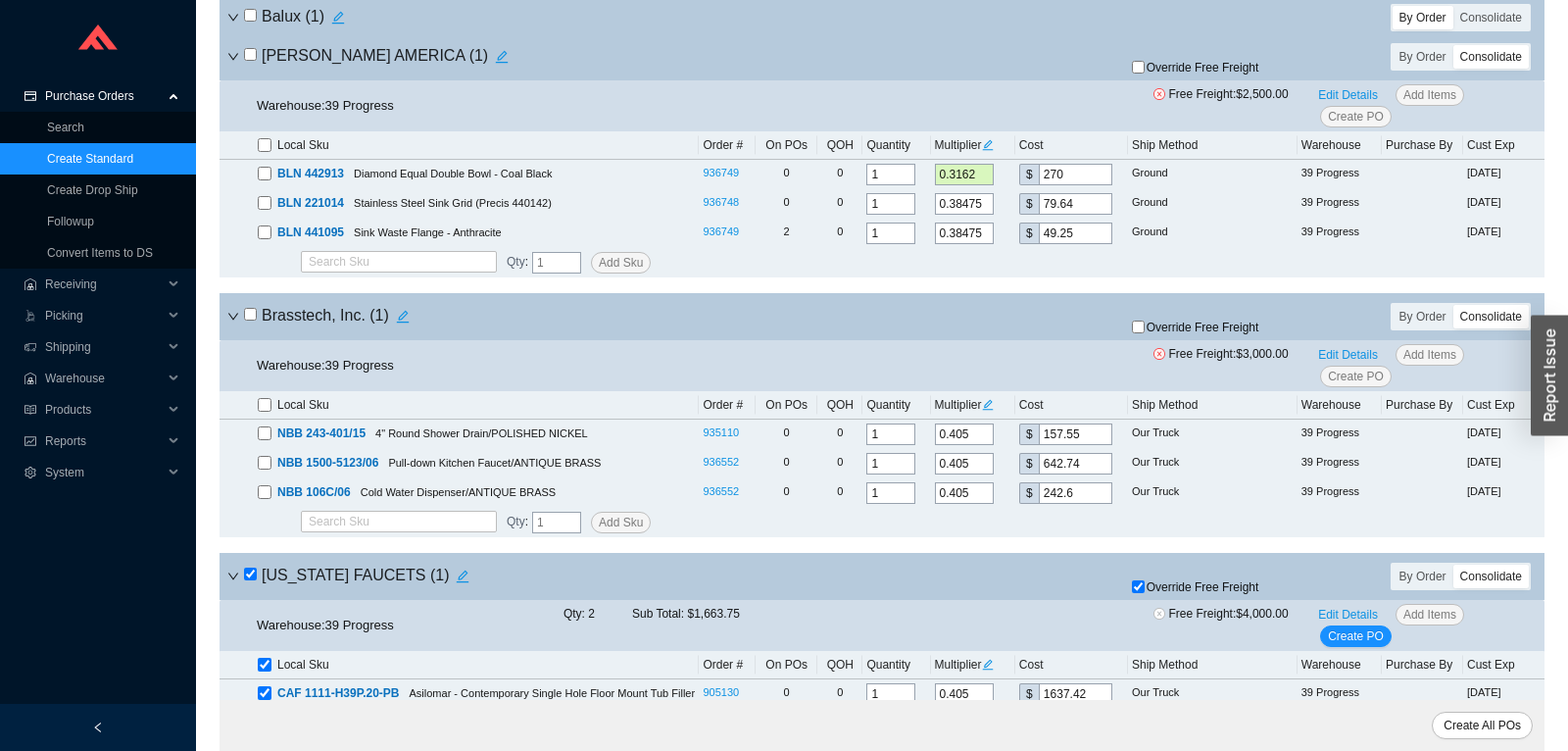
click at [253, 312] on input "checkbox" at bounding box center [250, 313] width 13 height 13
checkbox input "true"
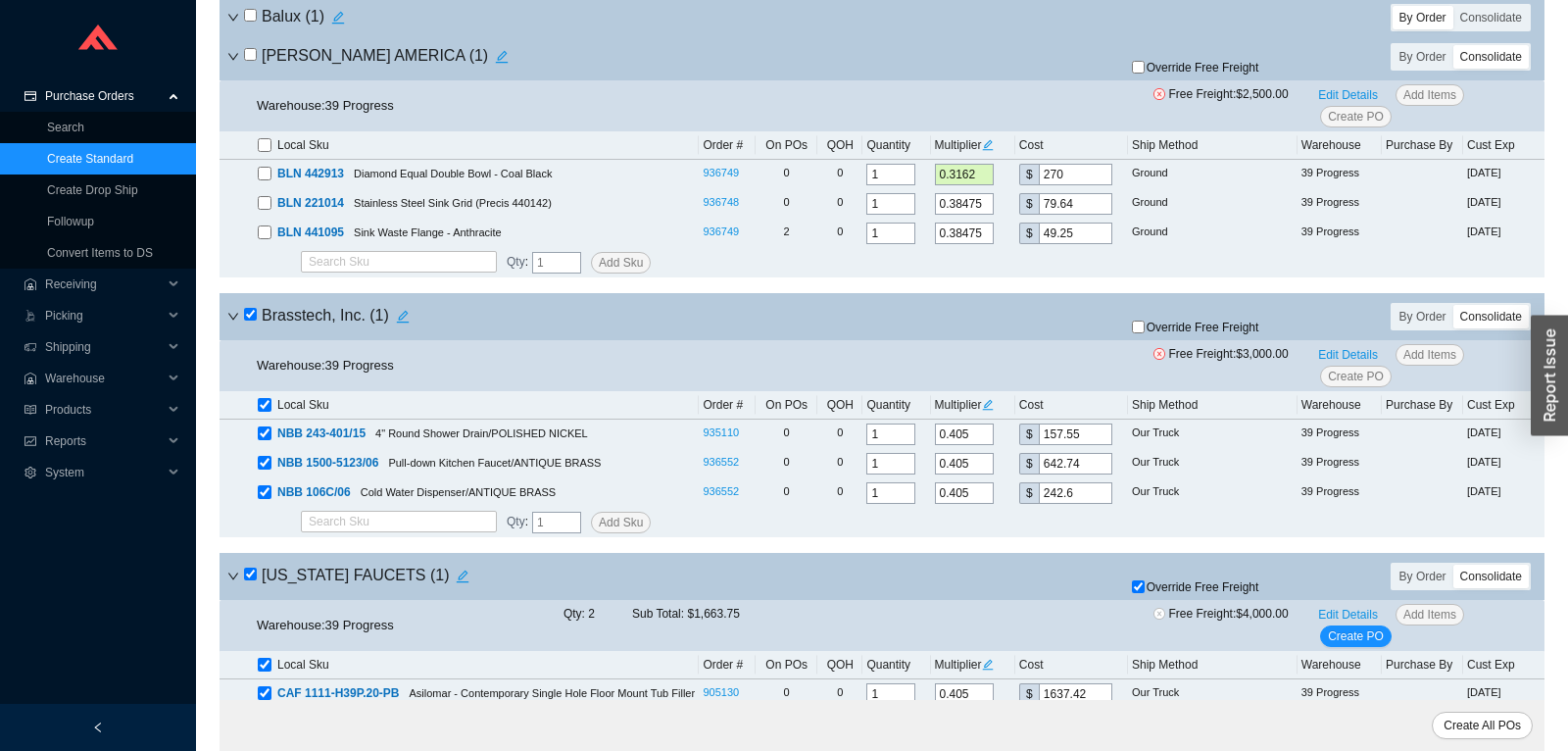
checkbox input "true"
click at [1209, 325] on span "Override Free Freight" at bounding box center [1203, 327] width 113 height 12
click at [1145, 325] on input "Override Free Freight" at bounding box center [1138, 326] width 13 height 13
checkbox input "true"
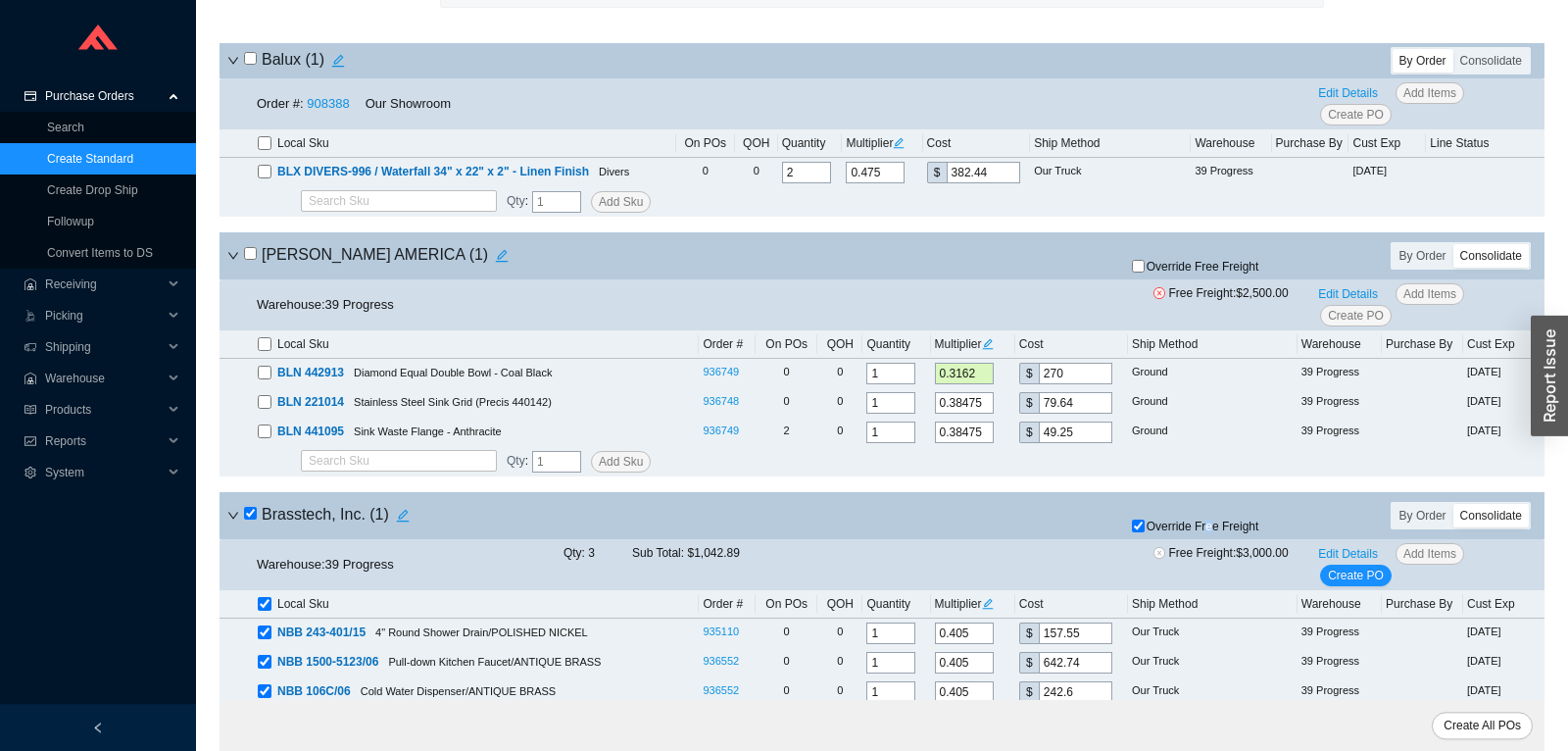
scroll to position [245, 0]
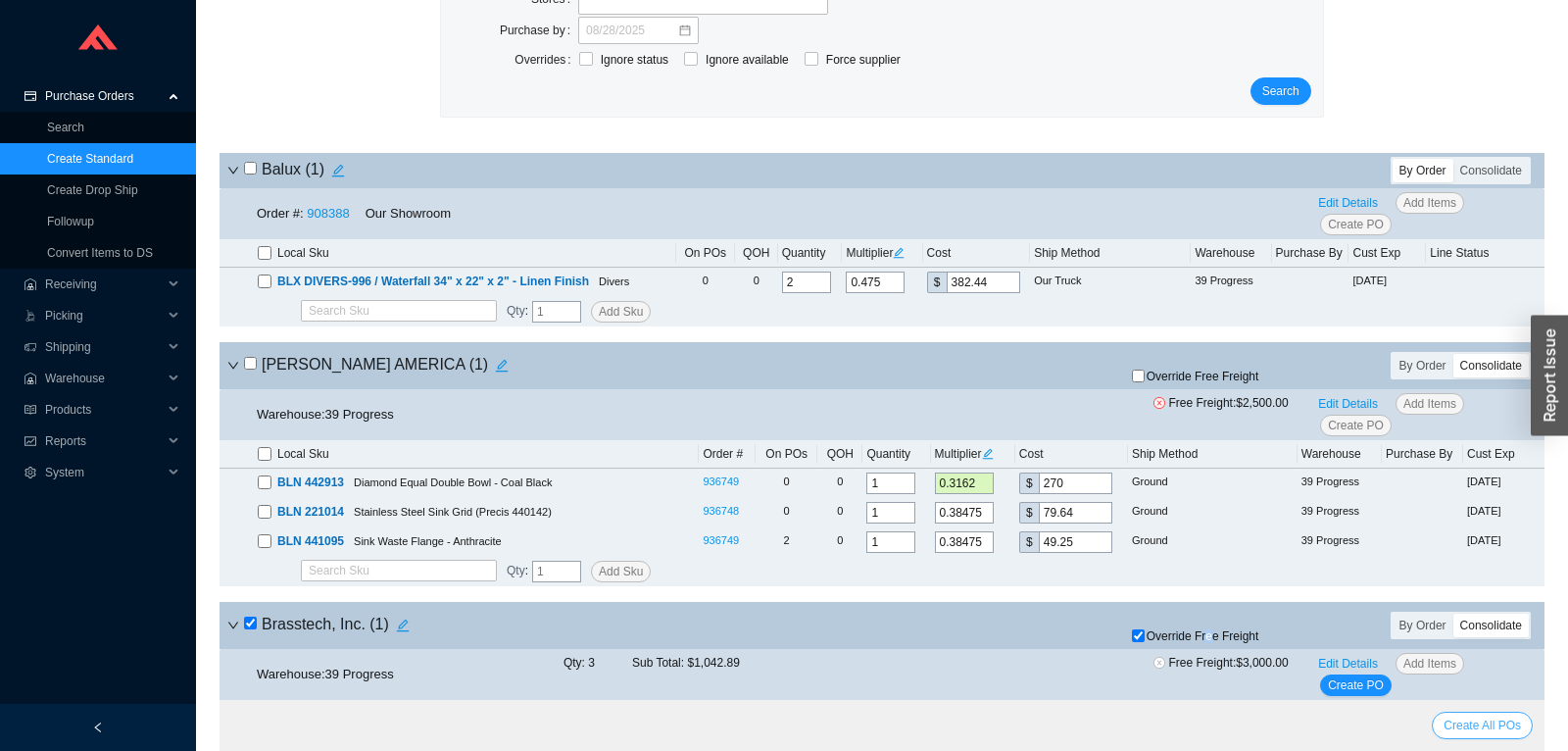
click at [1490, 728] on span "Create All POs" at bounding box center [1482, 725] width 78 height 20
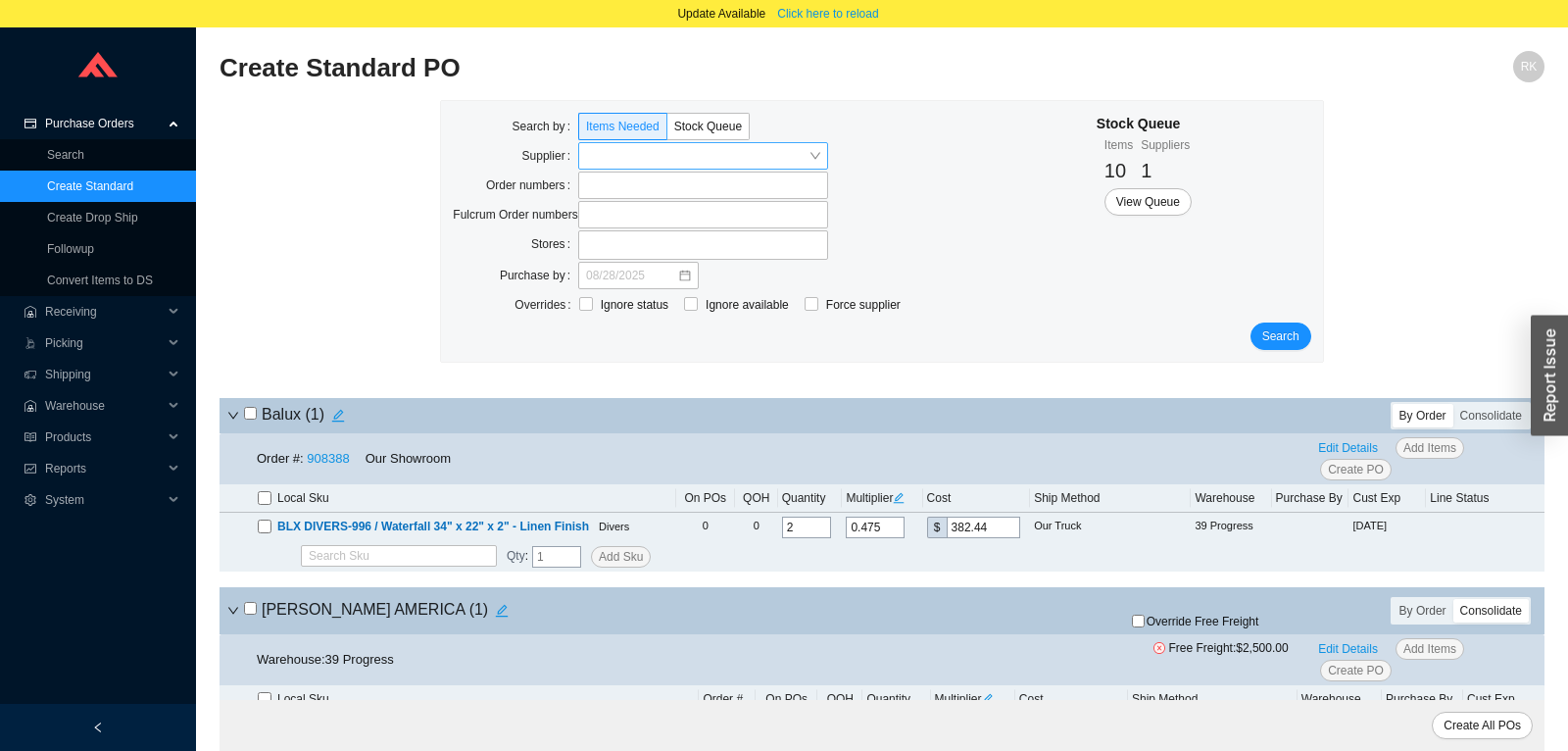
click at [660, 148] on input "search" at bounding box center [697, 156] width 223 height 26
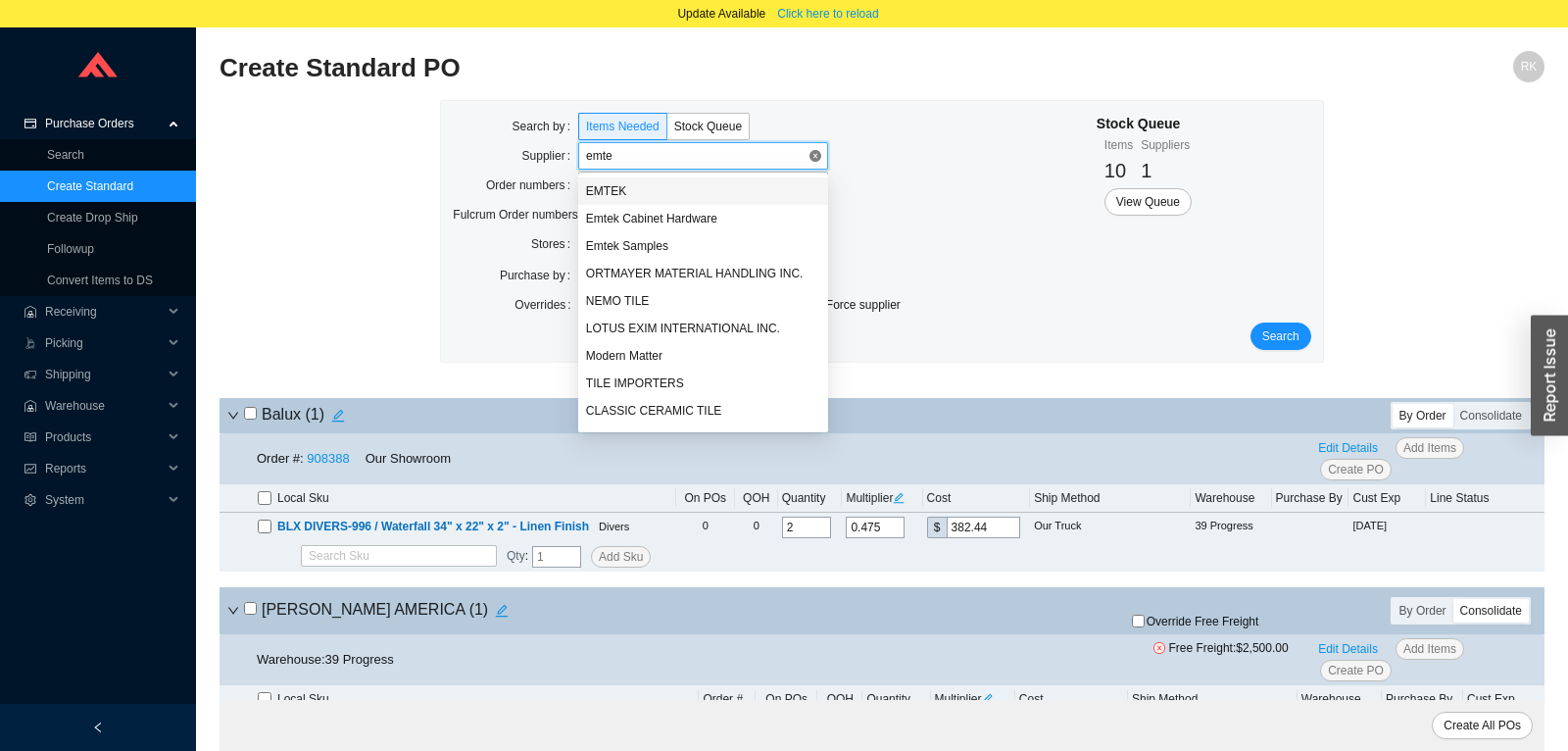
type input "emtek"
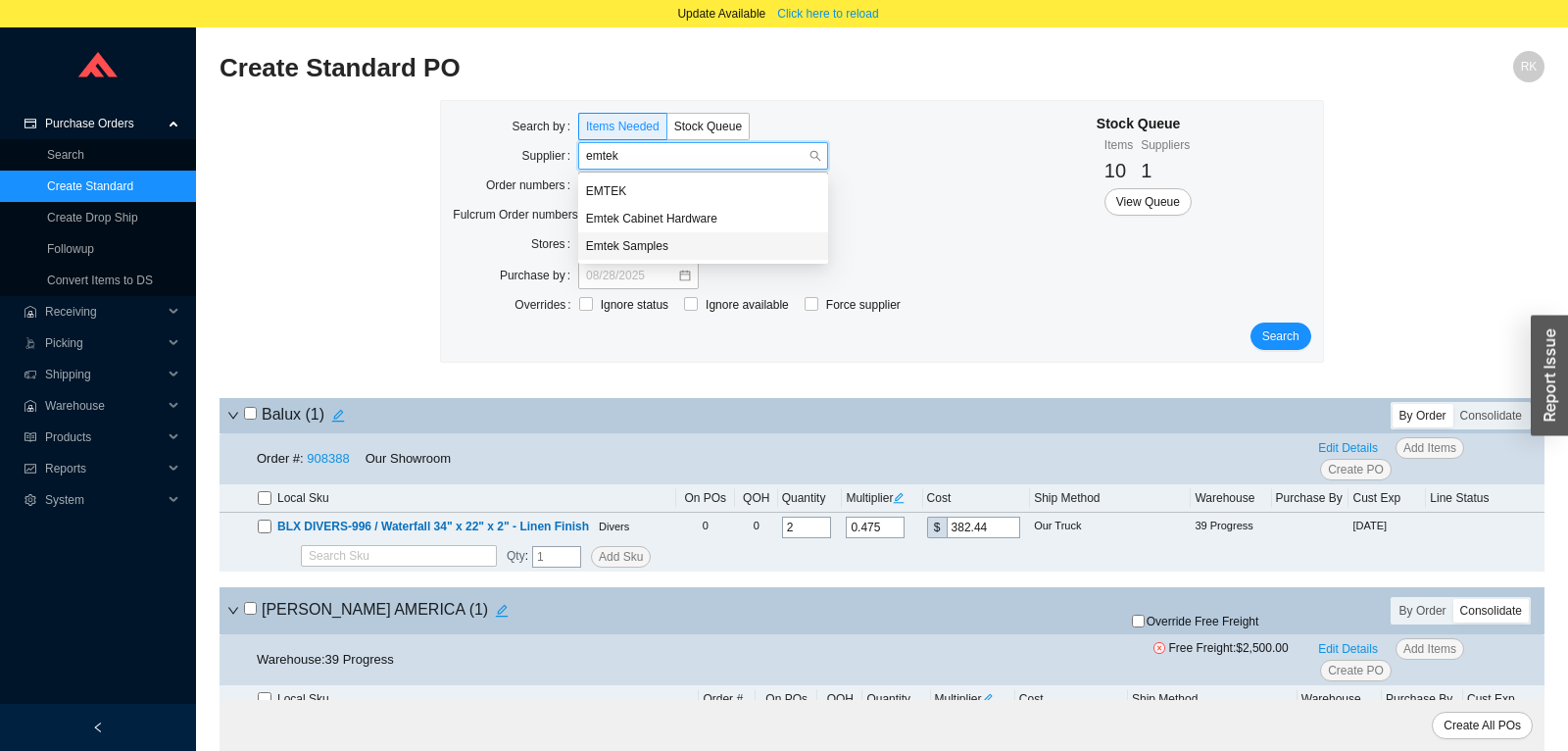
click at [707, 222] on div "Emtek Cabinet Hardware" at bounding box center [703, 219] width 235 height 18
click at [1286, 330] on span "Search" at bounding box center [1281, 336] width 37 height 20
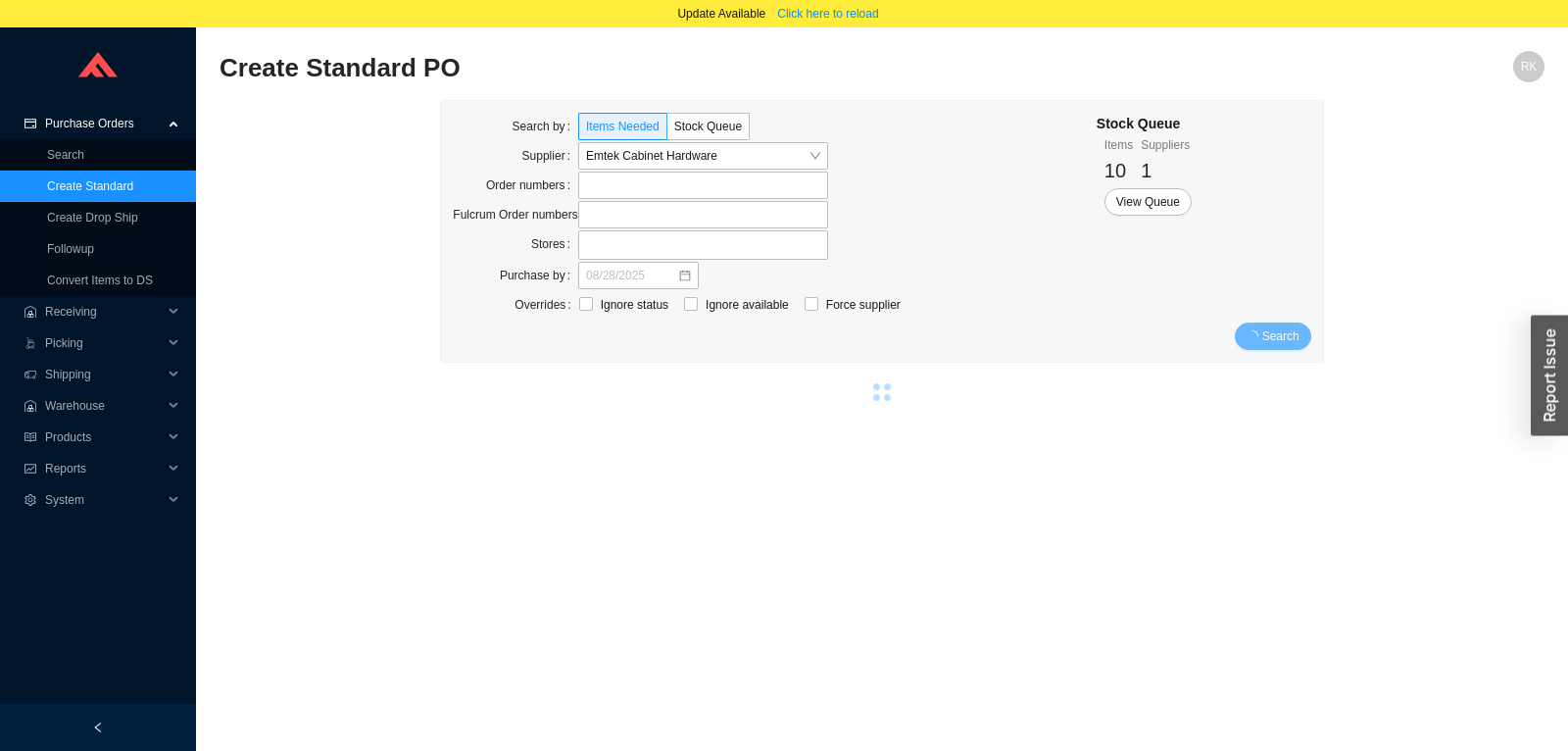
scroll to position [27, 0]
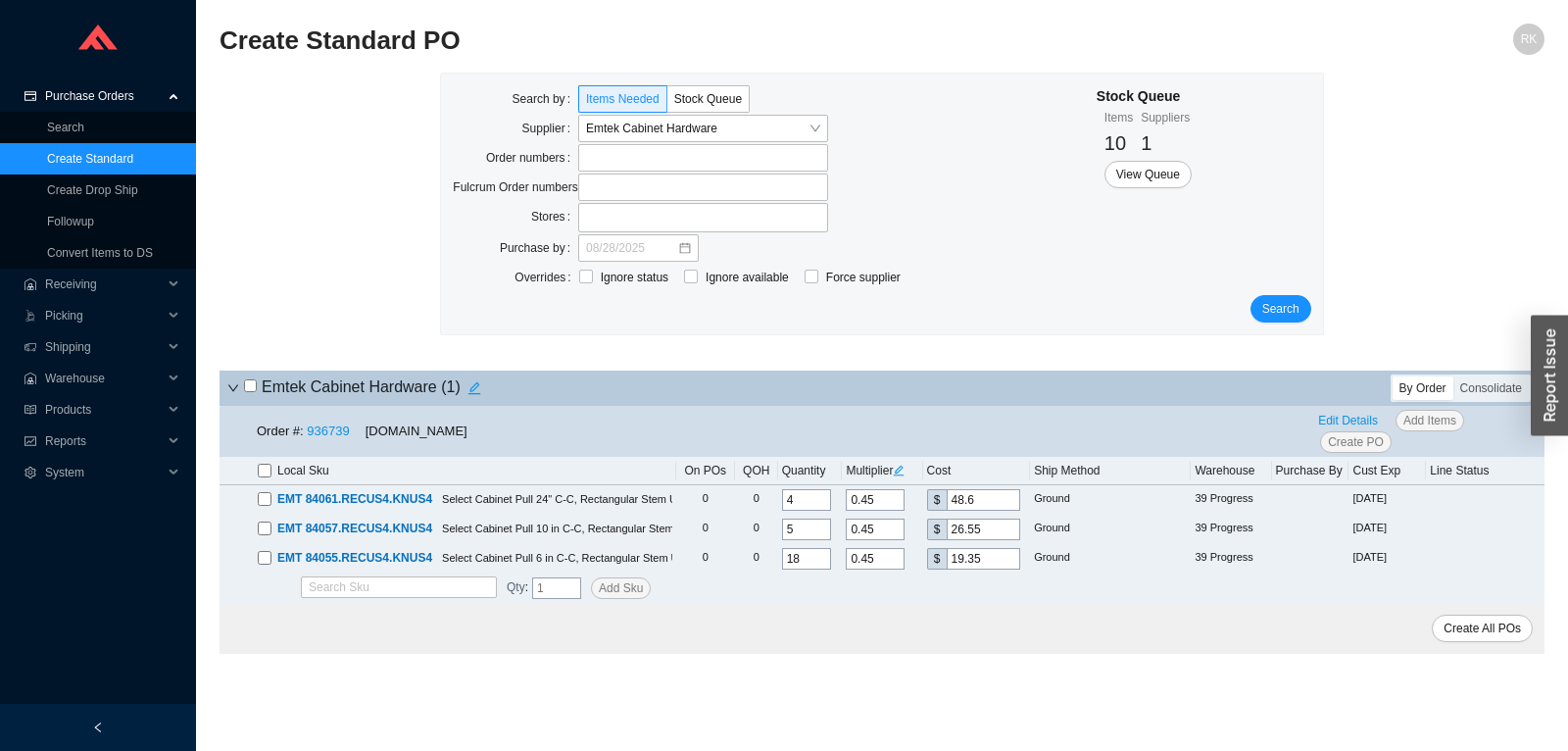
click at [247, 389] on input "checkbox" at bounding box center [250, 385] width 13 height 13
checkbox input "true"
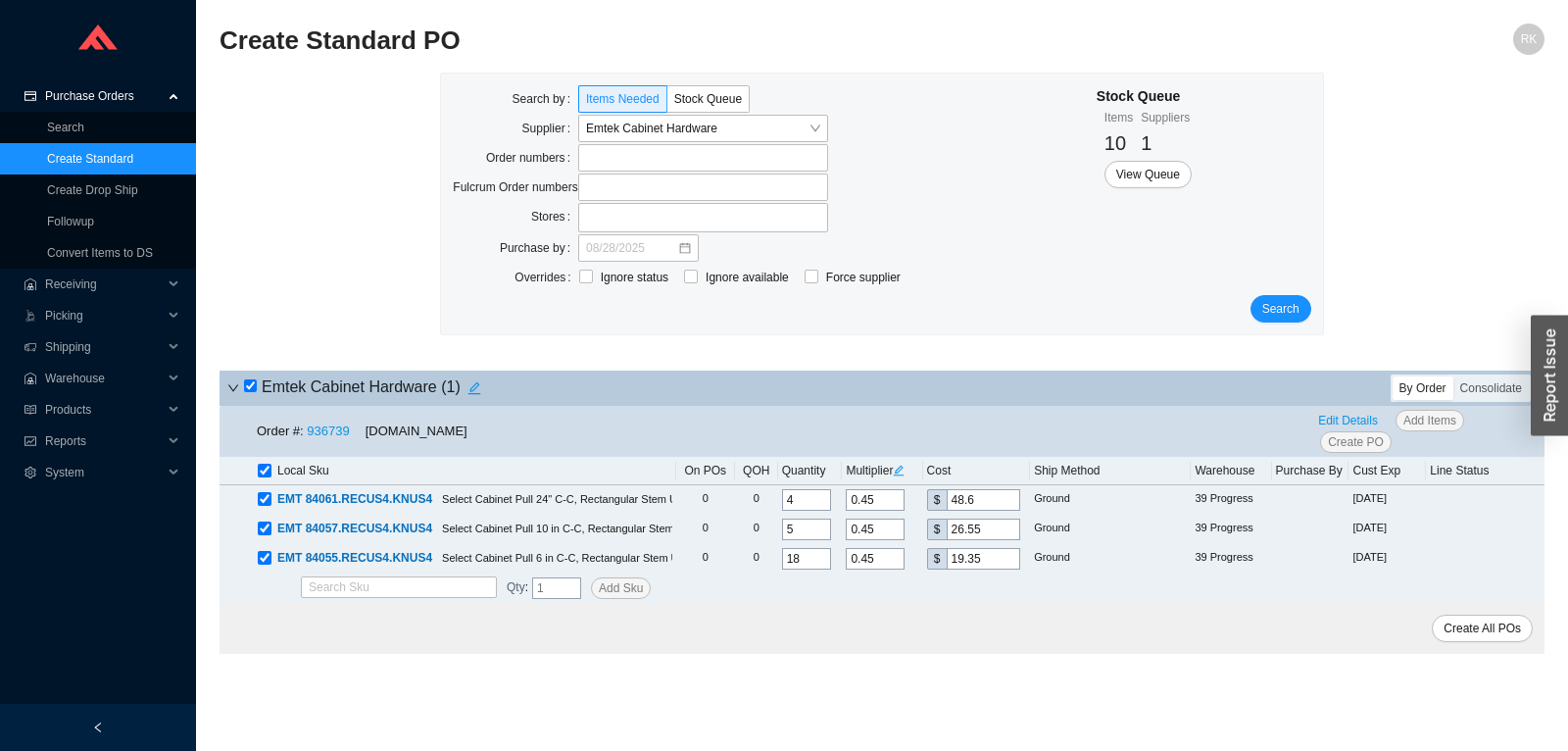
checkbox input "true"
click at [1340, 434] on span "Create PO" at bounding box center [1355, 442] width 56 height 20
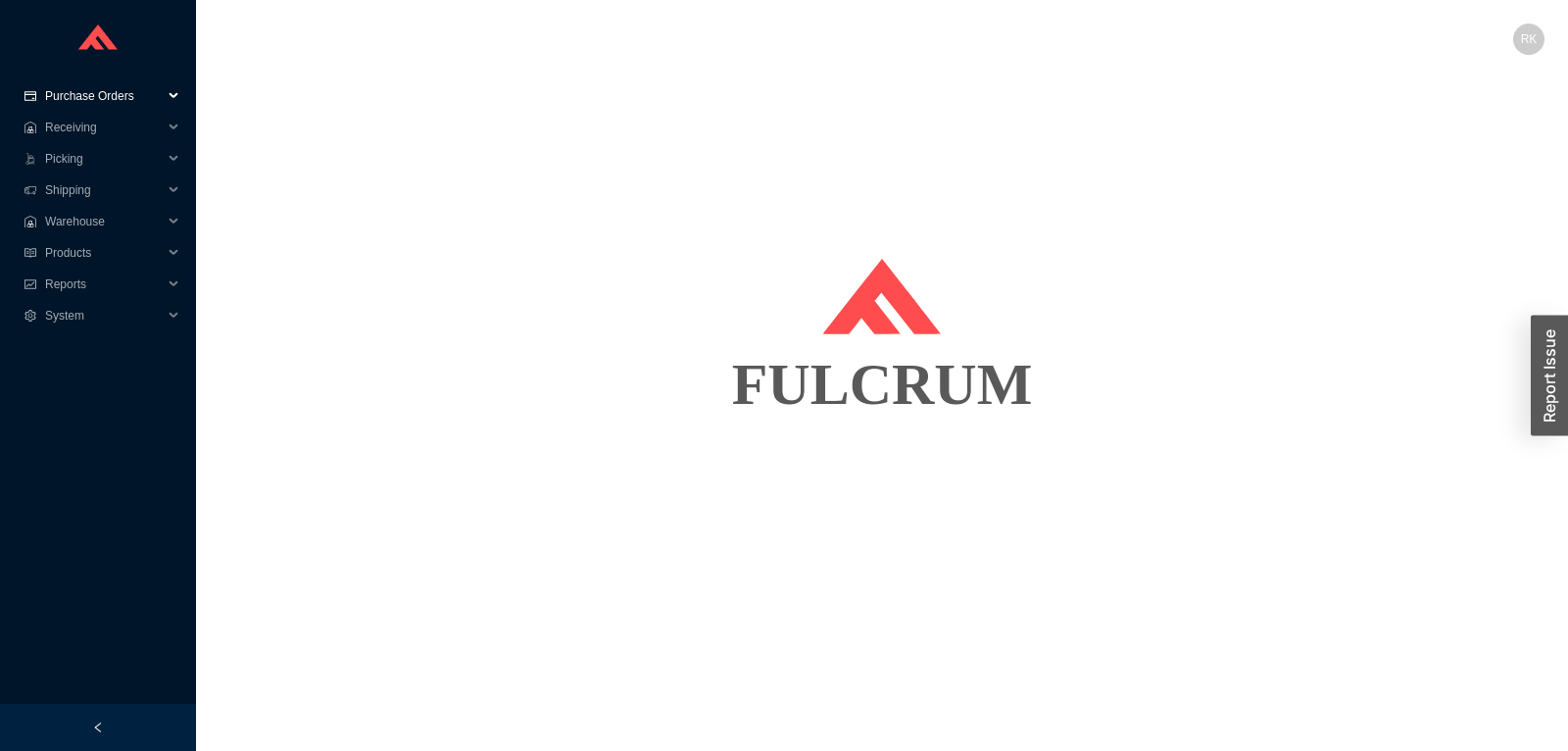
drag, startPoint x: 96, startPoint y: 102, endPoint x: 91, endPoint y: 145, distance: 43.3
click at [95, 102] on span "Purchase Orders" at bounding box center [104, 96] width 118 height 31
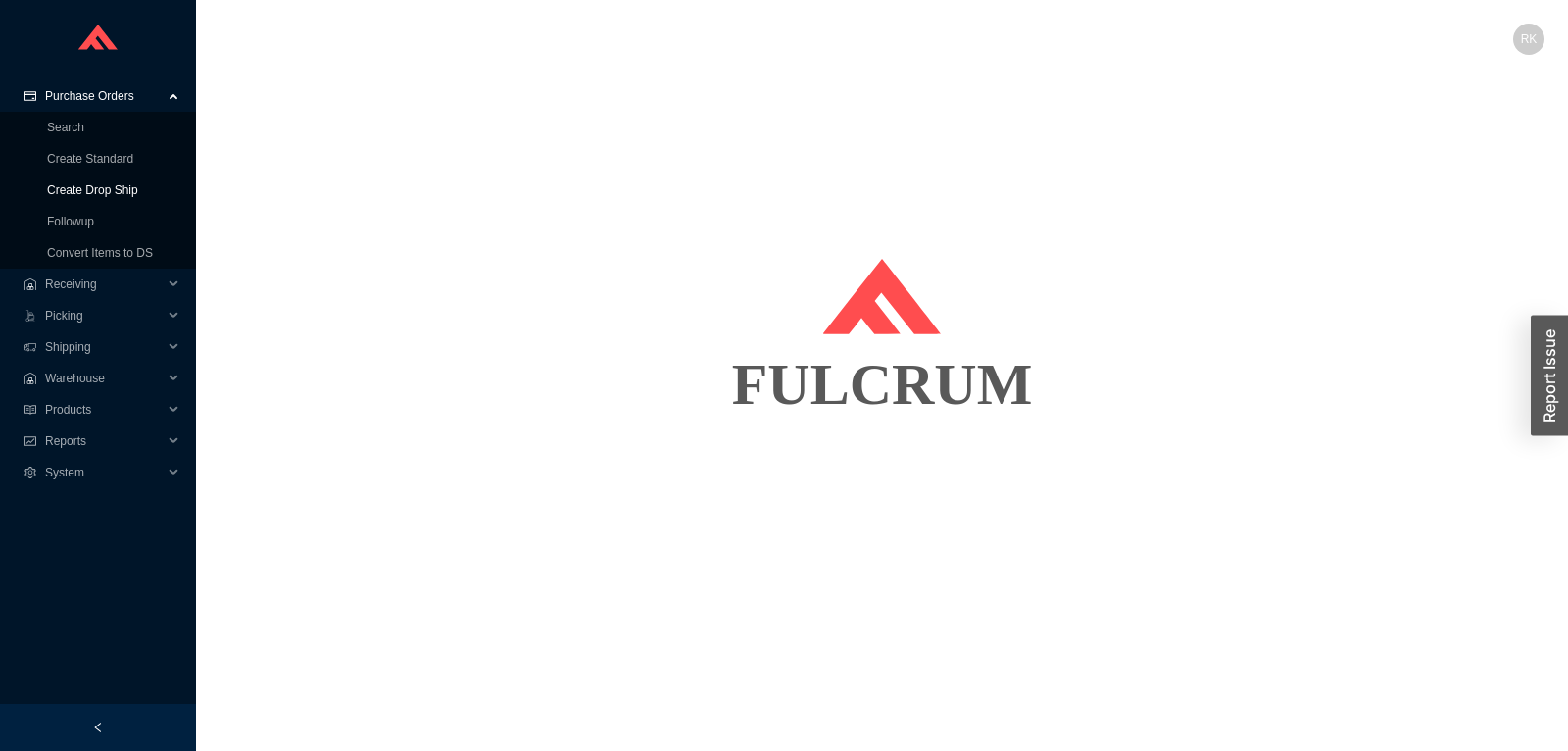
click at [94, 189] on link "Create Drop Ship" at bounding box center [92, 190] width 91 height 14
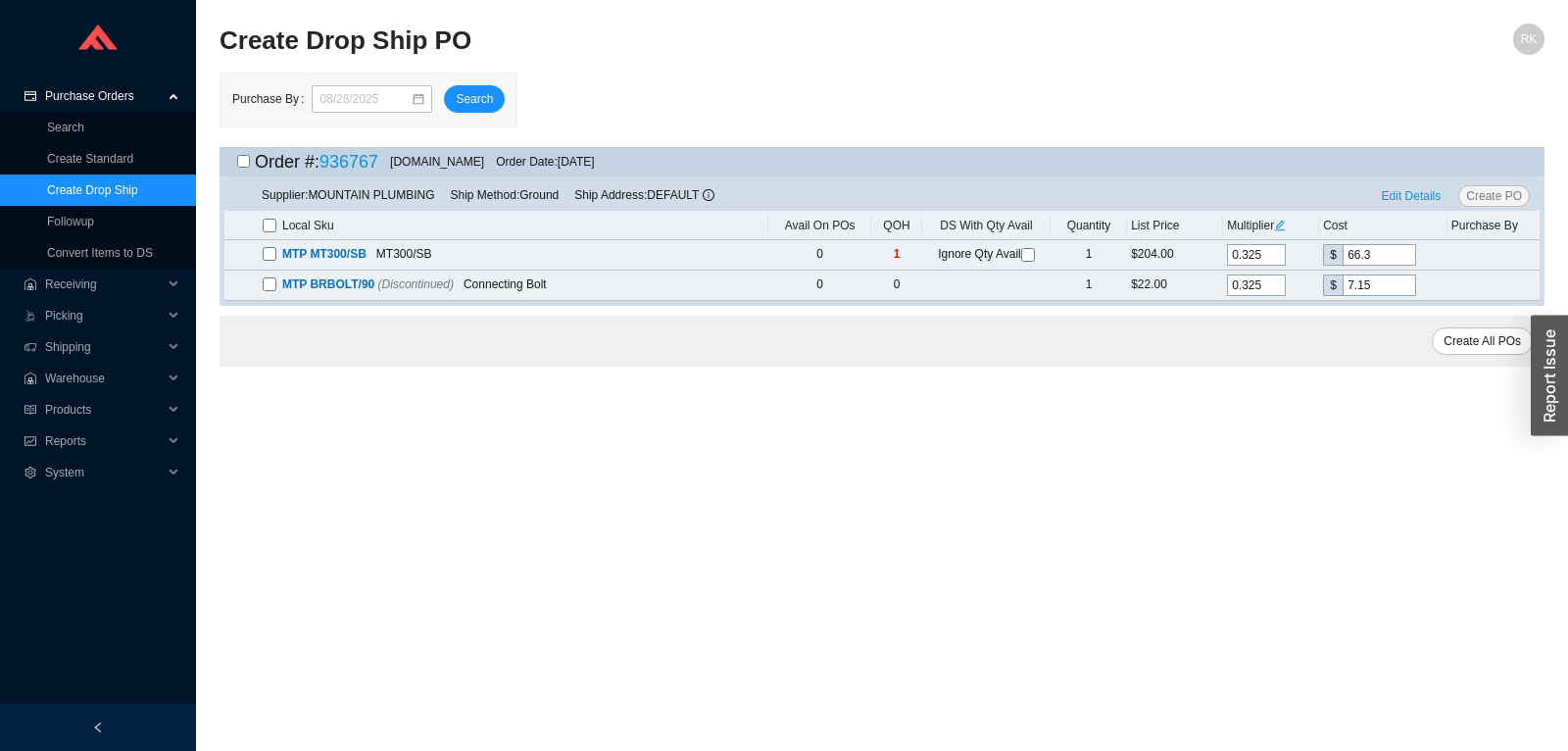
click at [243, 168] on input "checkbox" at bounding box center [243, 161] width 13 height 13
checkbox input "true"
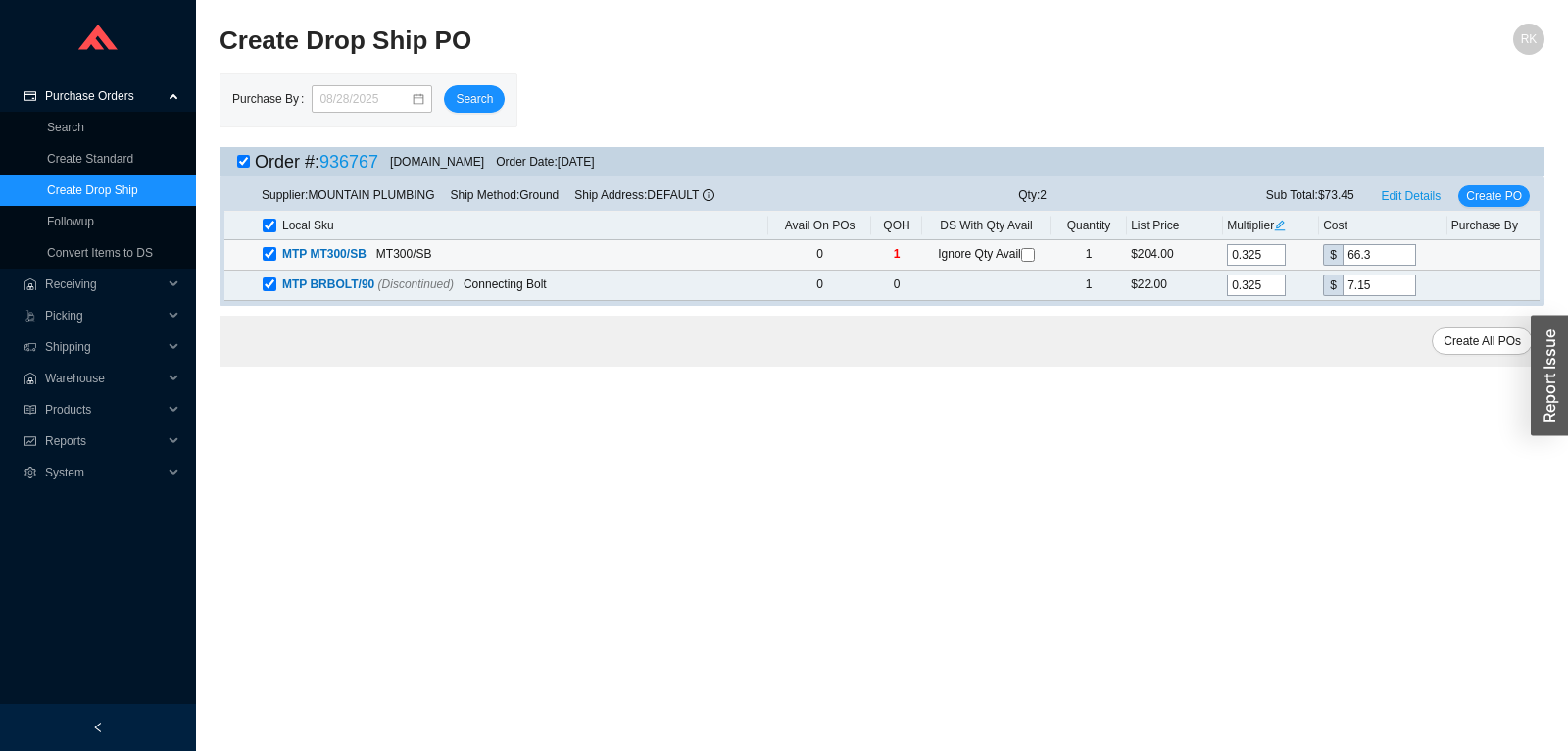
click at [1027, 255] on input "checkbox" at bounding box center [1028, 255] width 14 height 14
checkbox input "true"
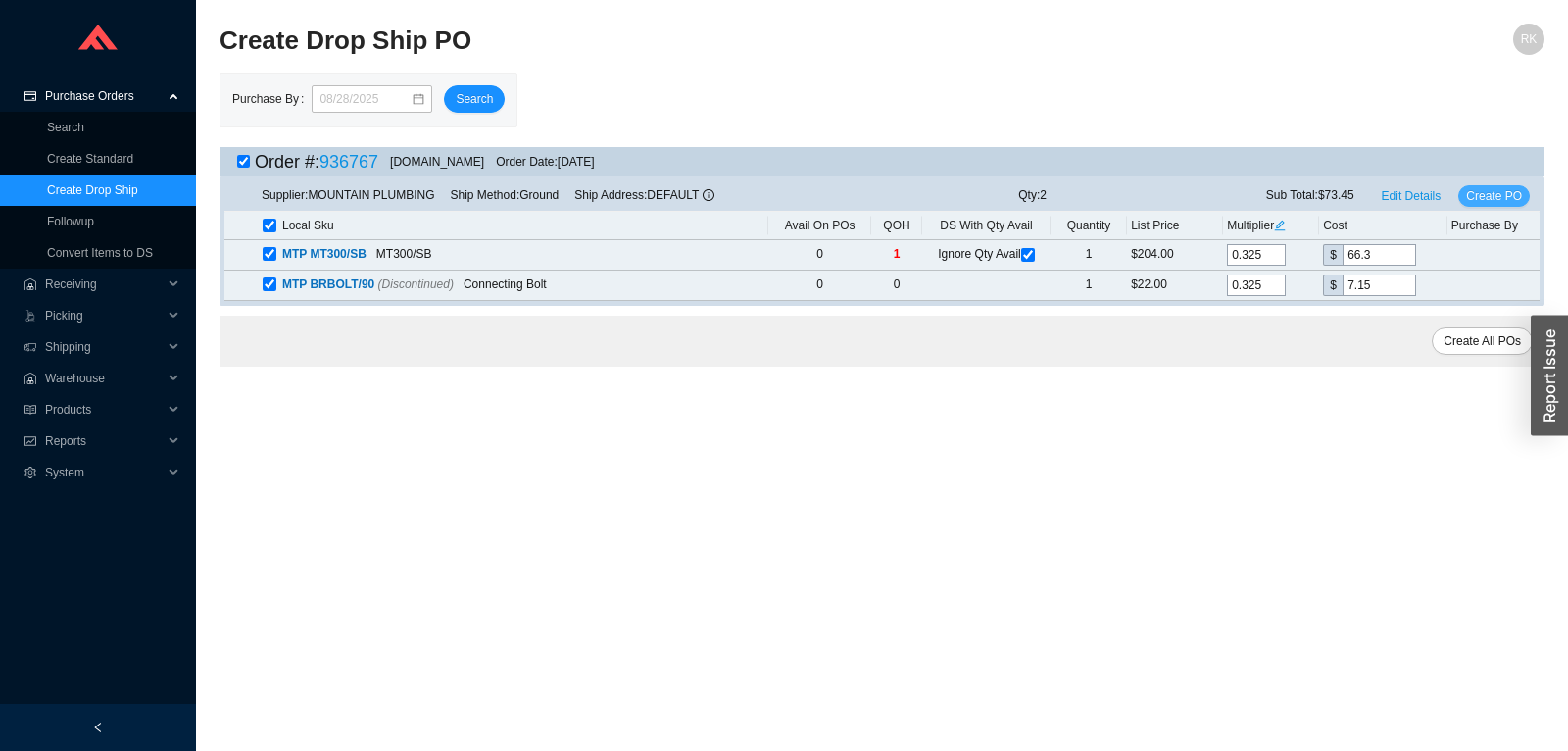
click at [1507, 192] on span "Create PO" at bounding box center [1493, 196] width 56 height 20
